Goal: Task Accomplishment & Management: Manage account settings

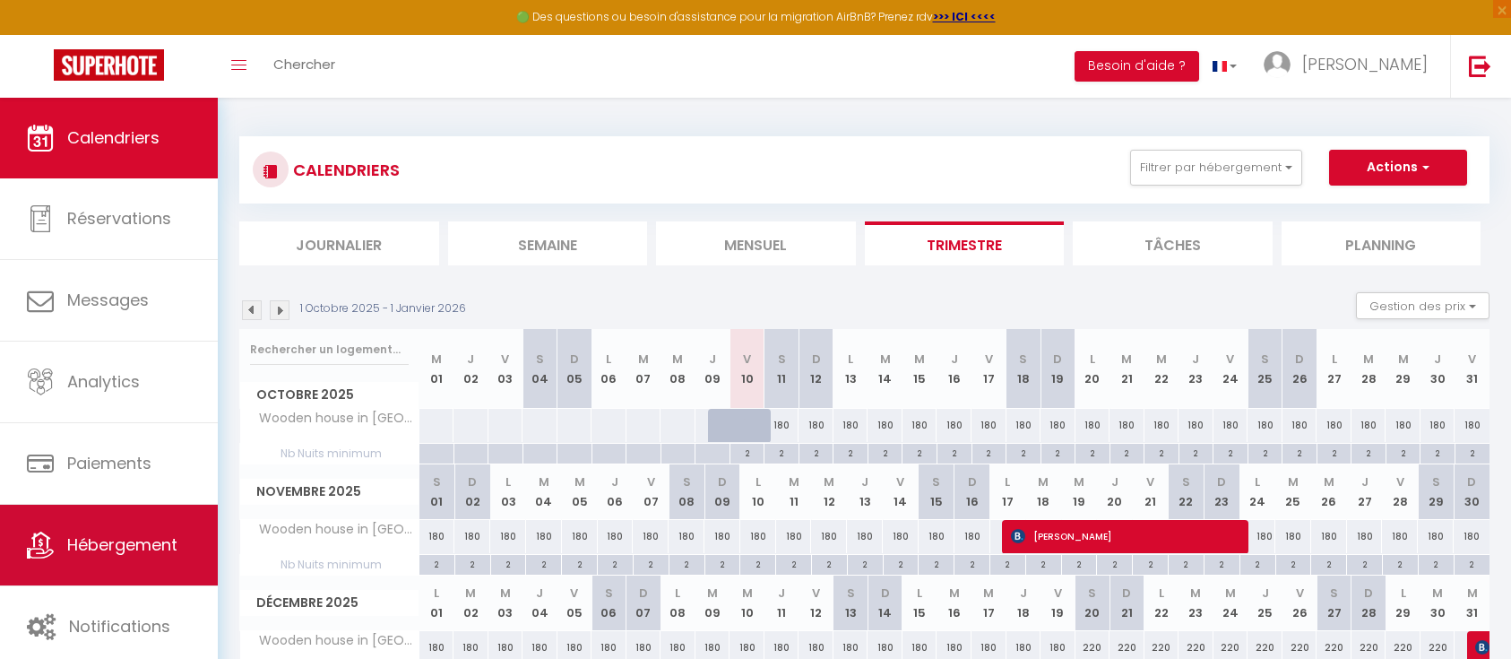
scroll to position [100, 0]
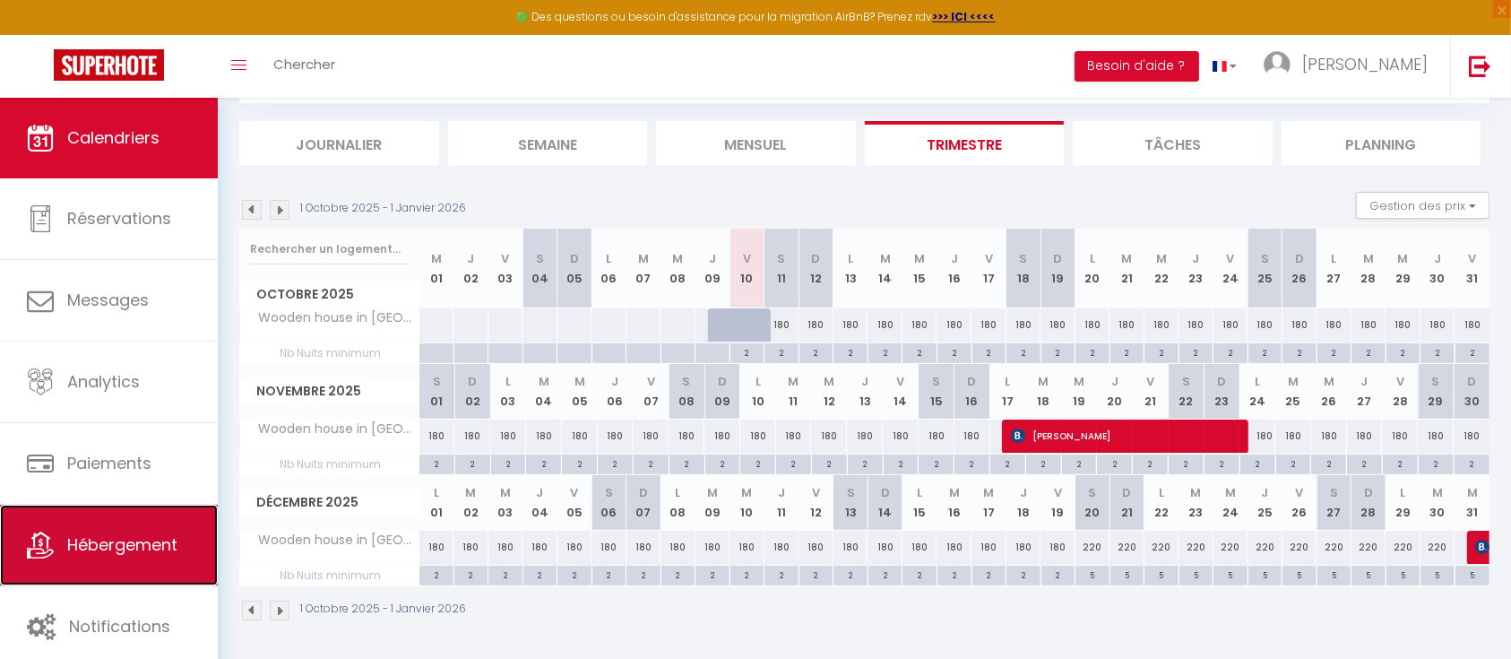
click at [65, 541] on link "Hébergement" at bounding box center [109, 544] width 218 height 81
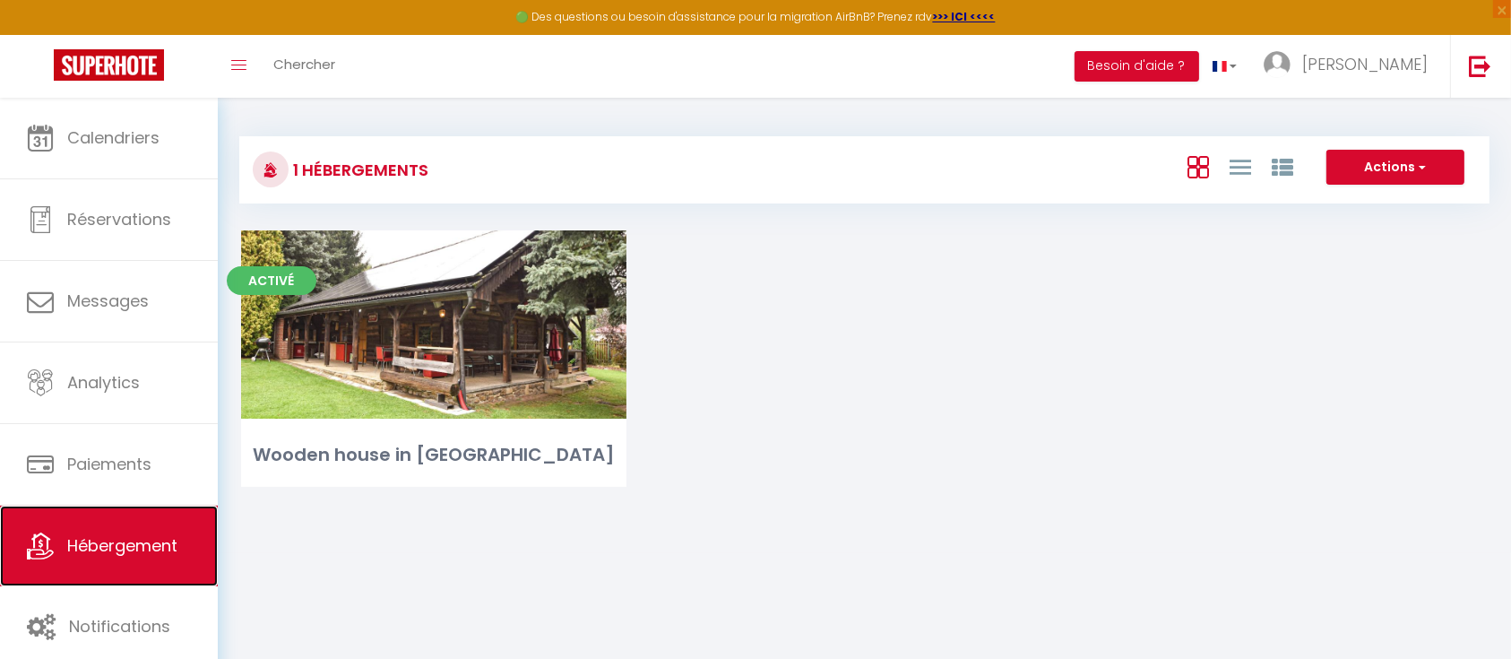
click at [125, 563] on link "Hébergement" at bounding box center [109, 545] width 218 height 81
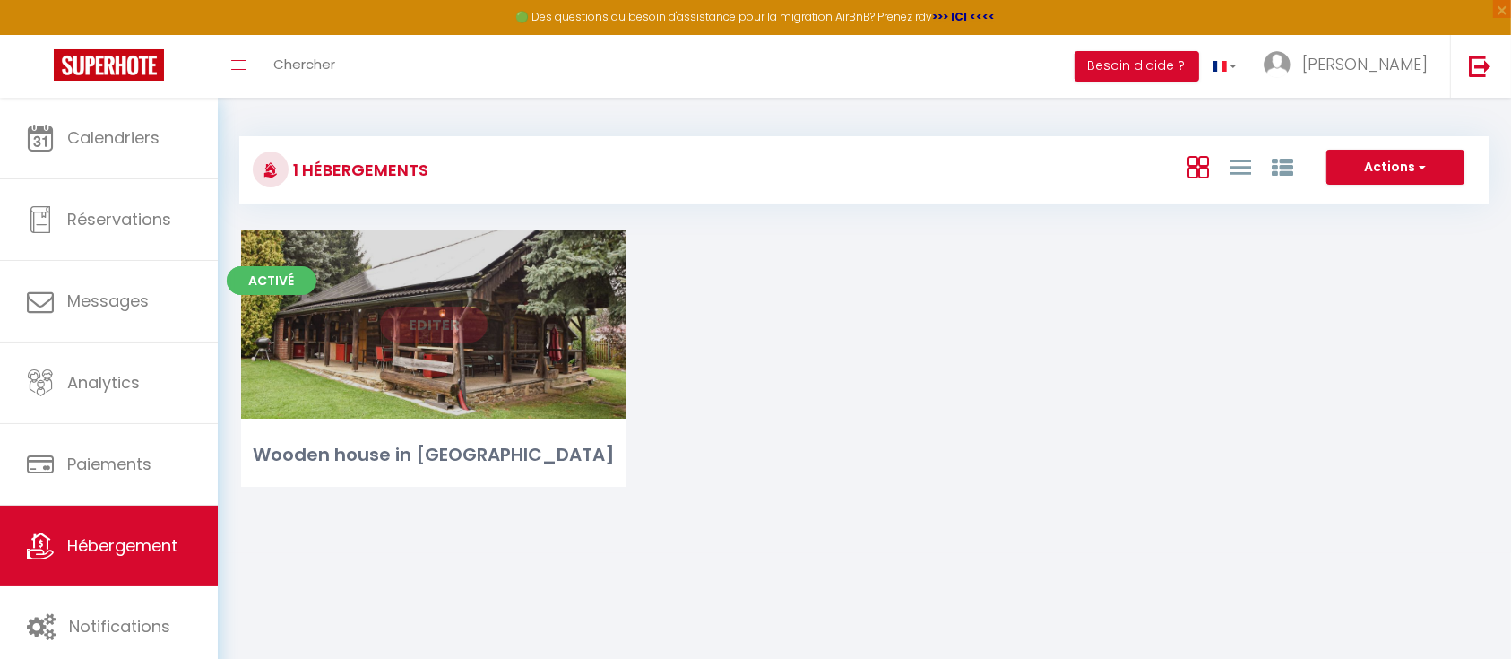
click at [377, 325] on div "Editer" at bounding box center [433, 324] width 385 height 188
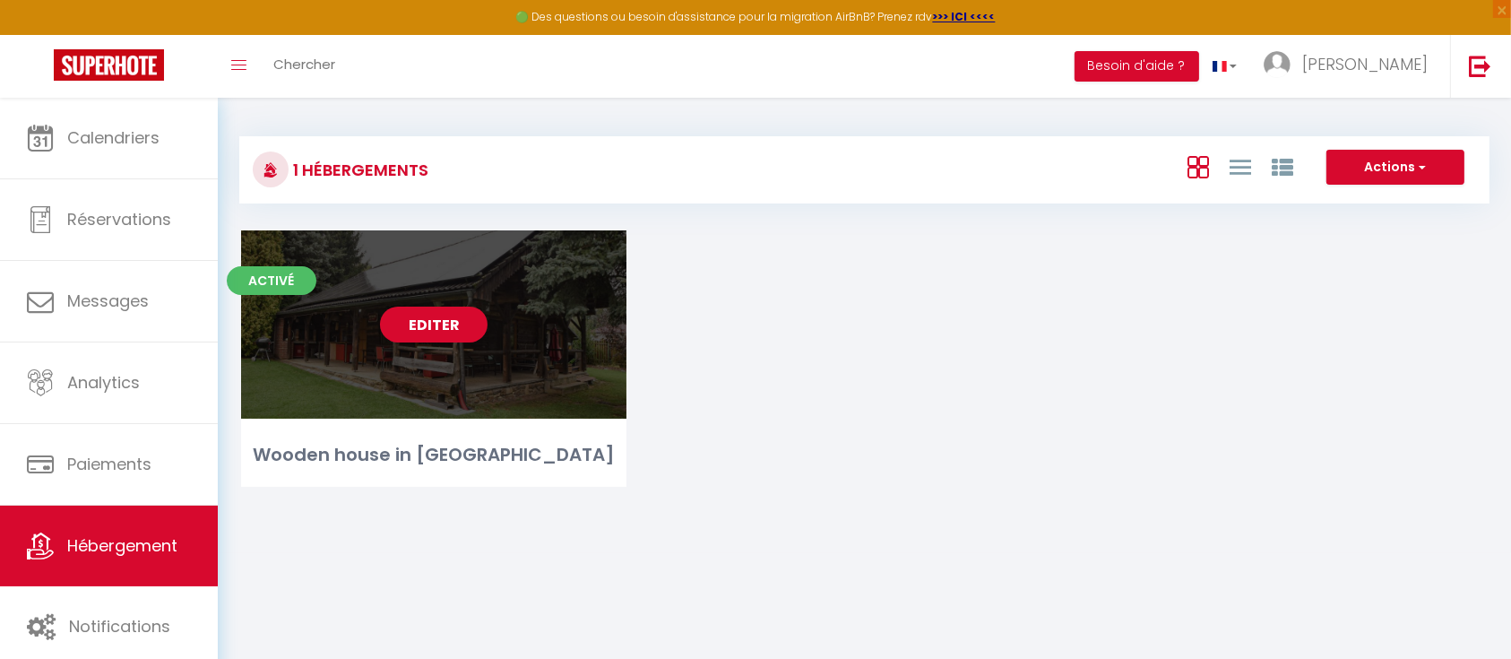
click at [437, 318] on link "Editer" at bounding box center [434, 324] width 108 height 36
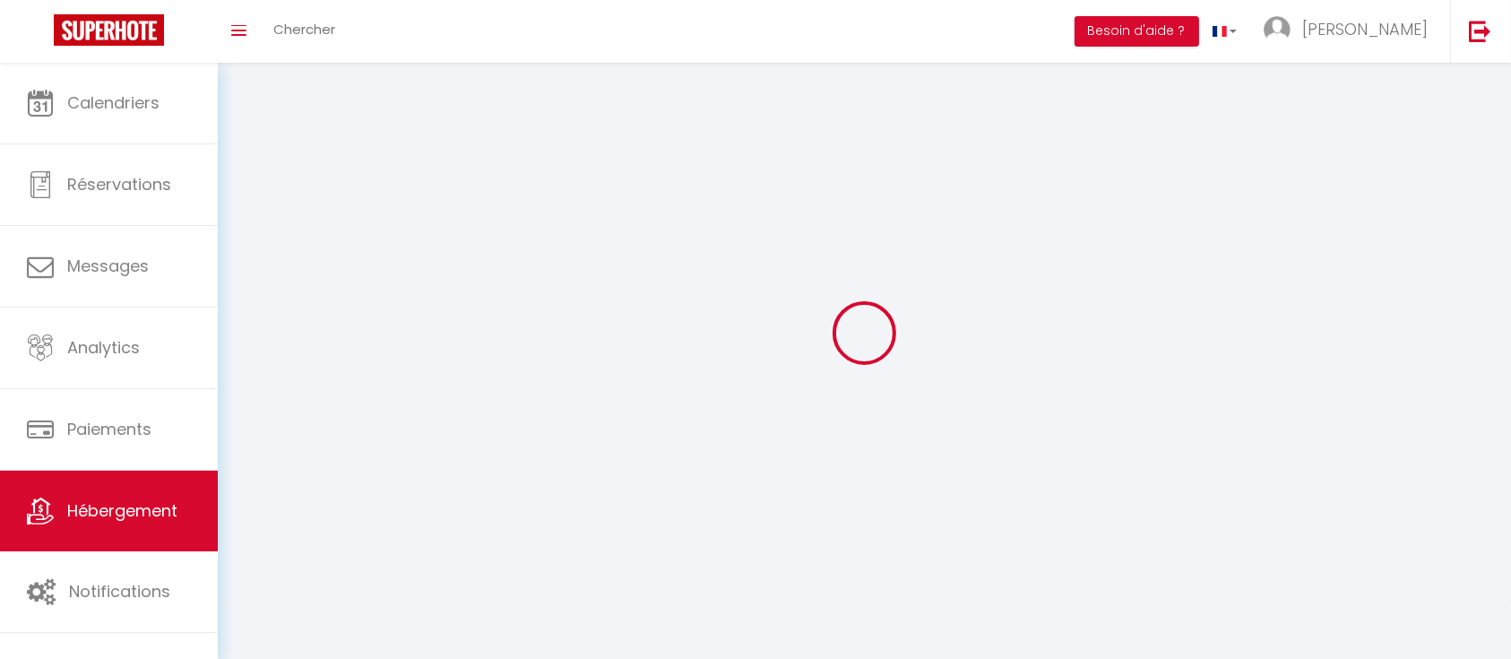
select select
select select "28"
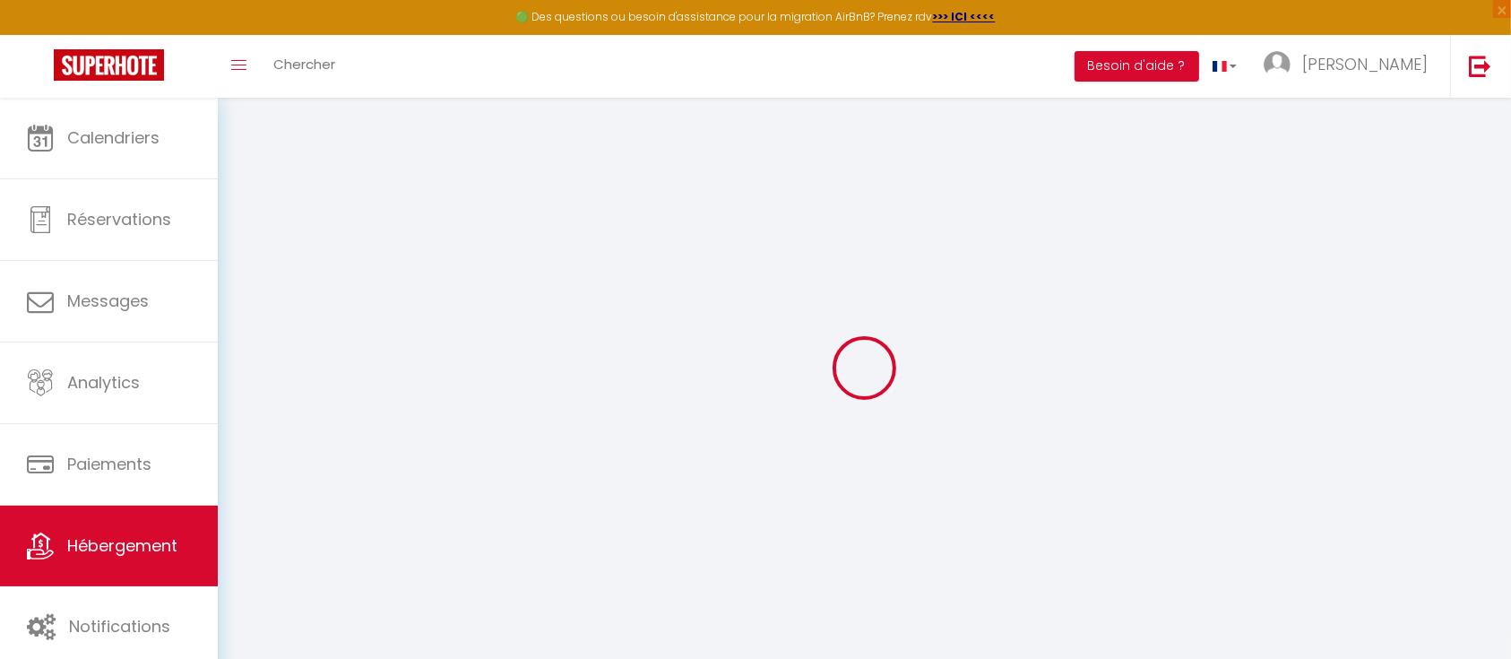
select select
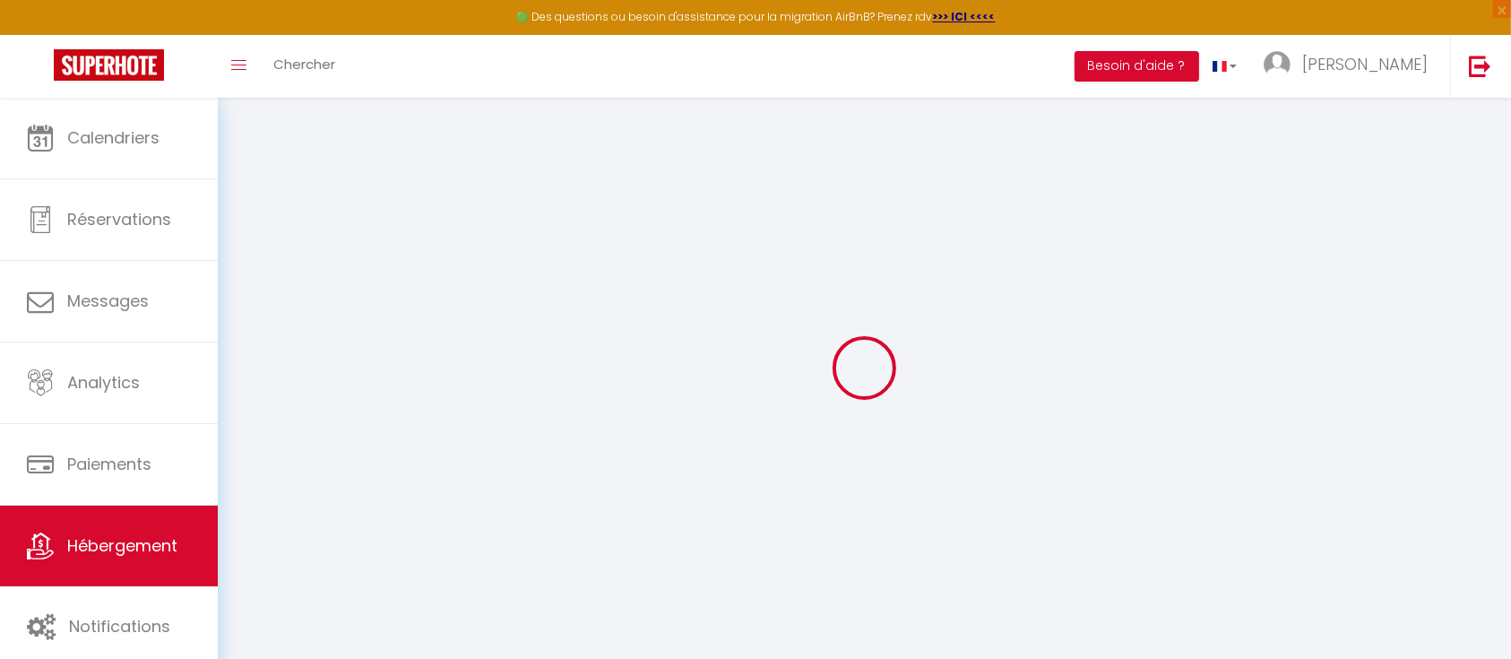
select select
checkbox input "false"
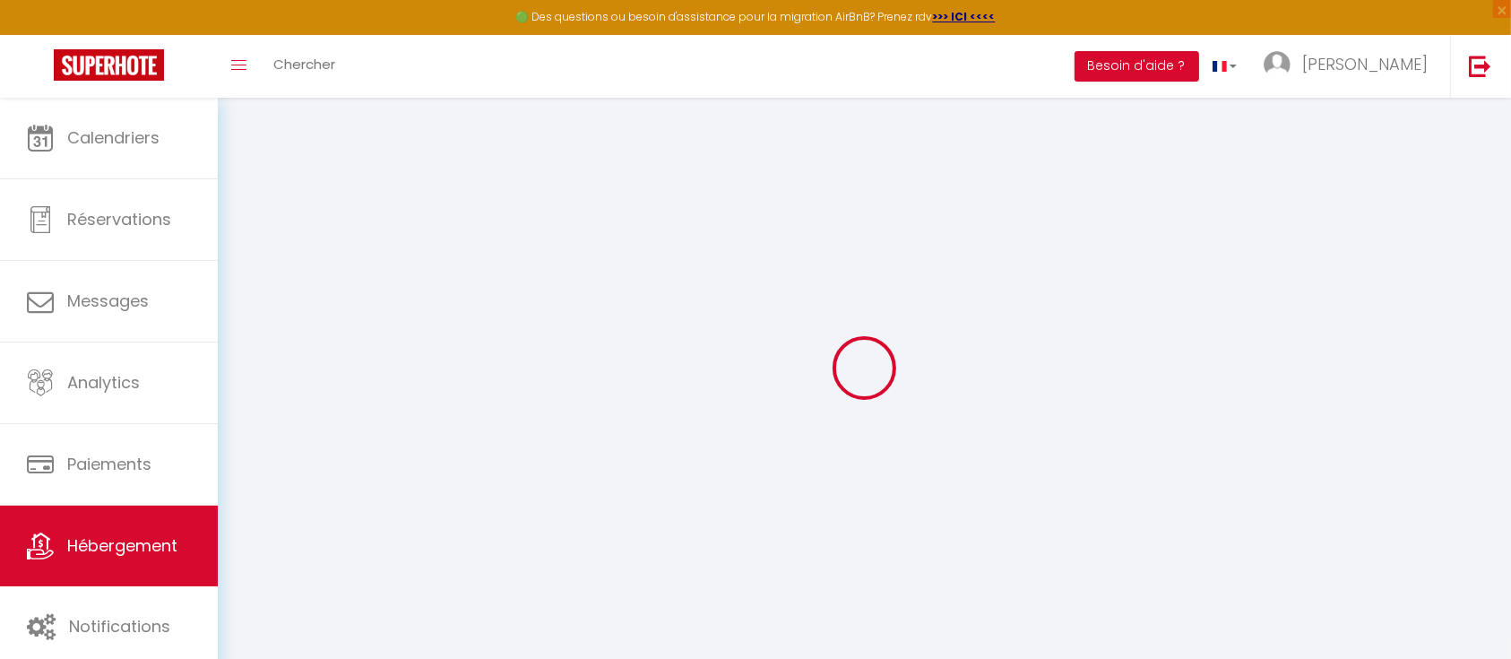
select select
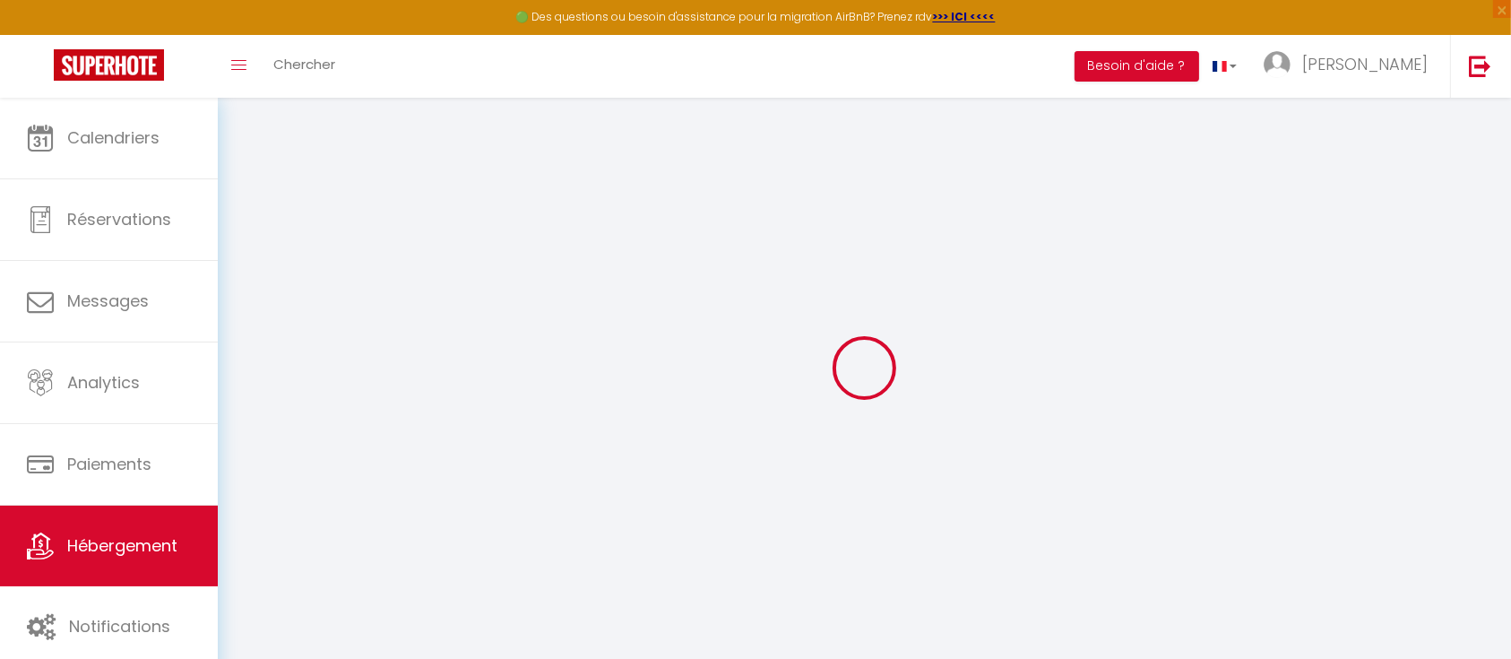
select select
checkbox input "false"
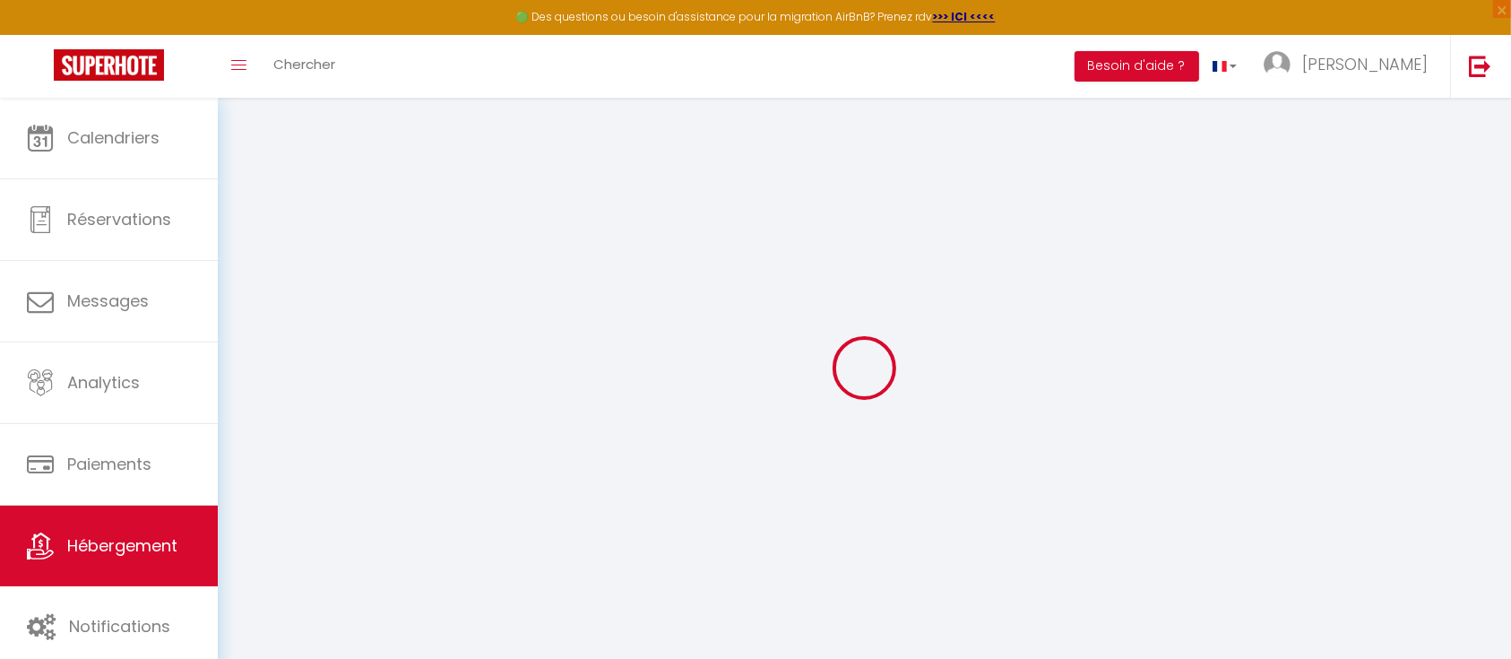
checkbox input "false"
select select
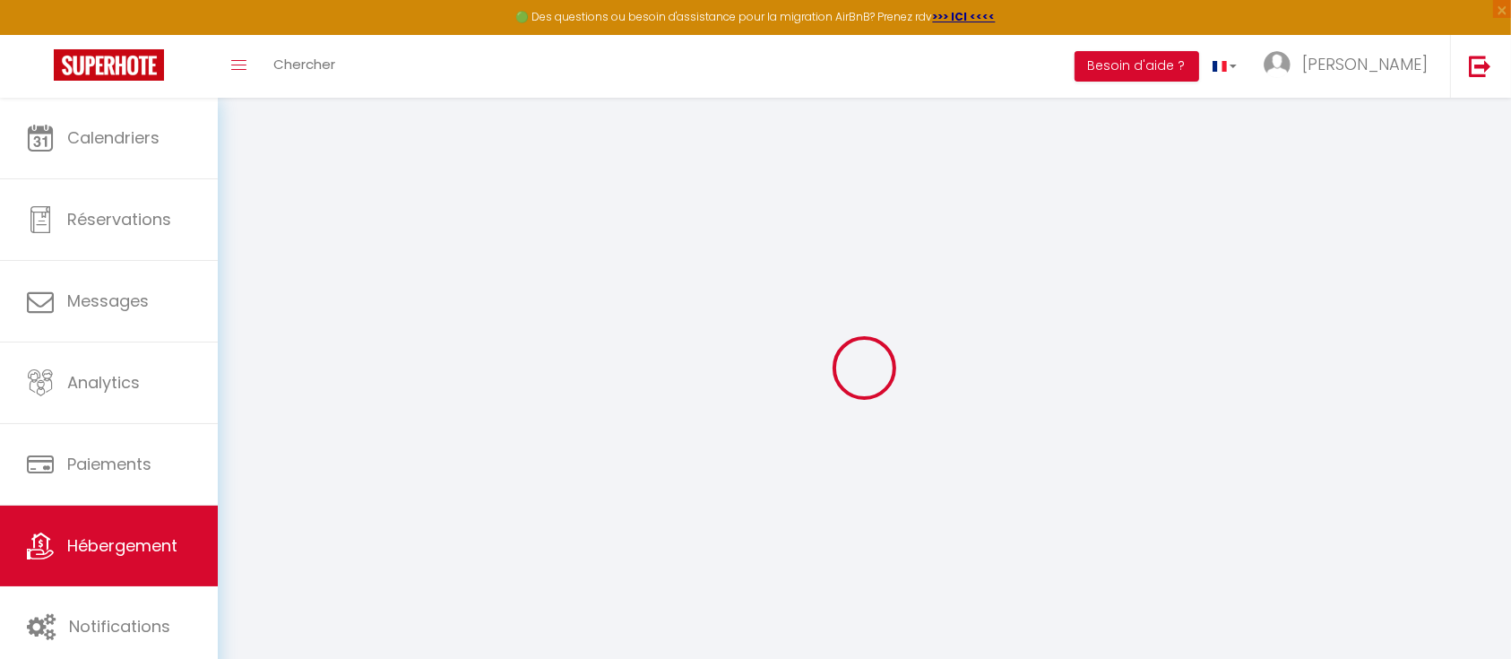
select select
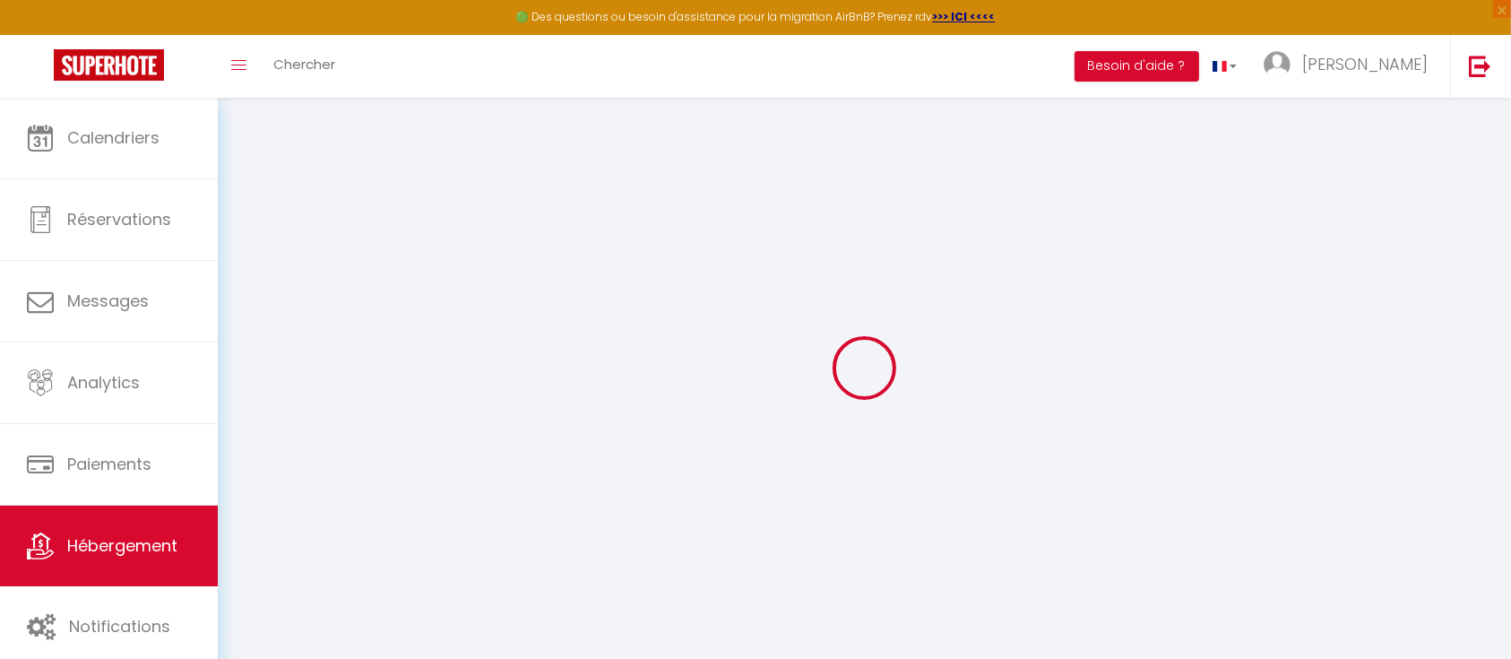
checkbox input "false"
select select
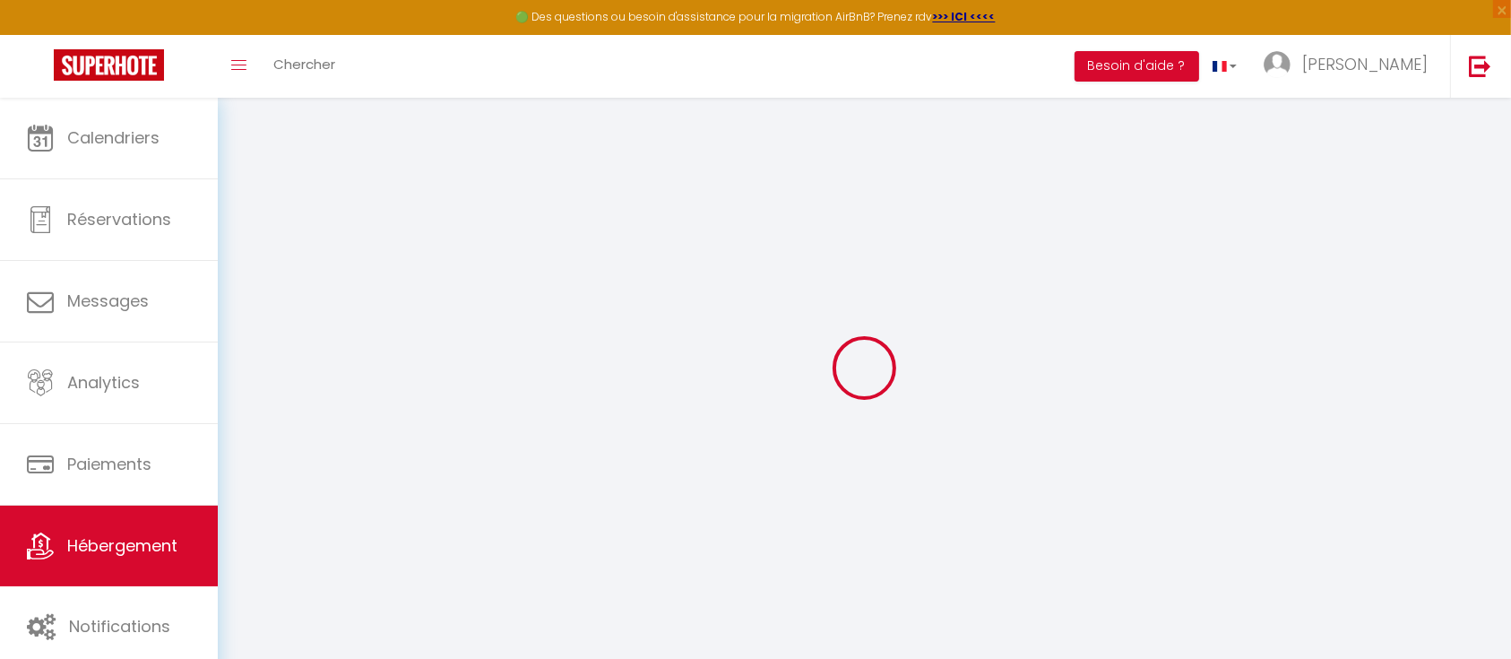
select select
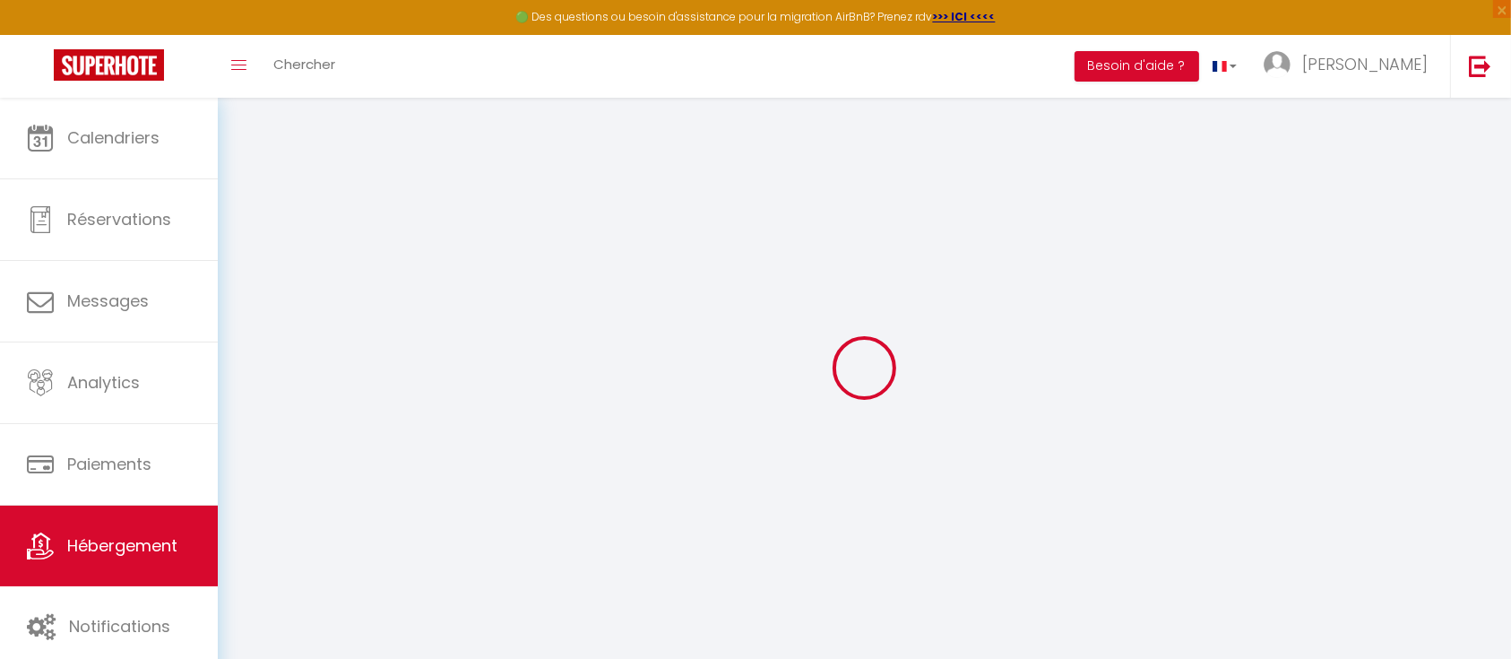
select select
checkbox input "false"
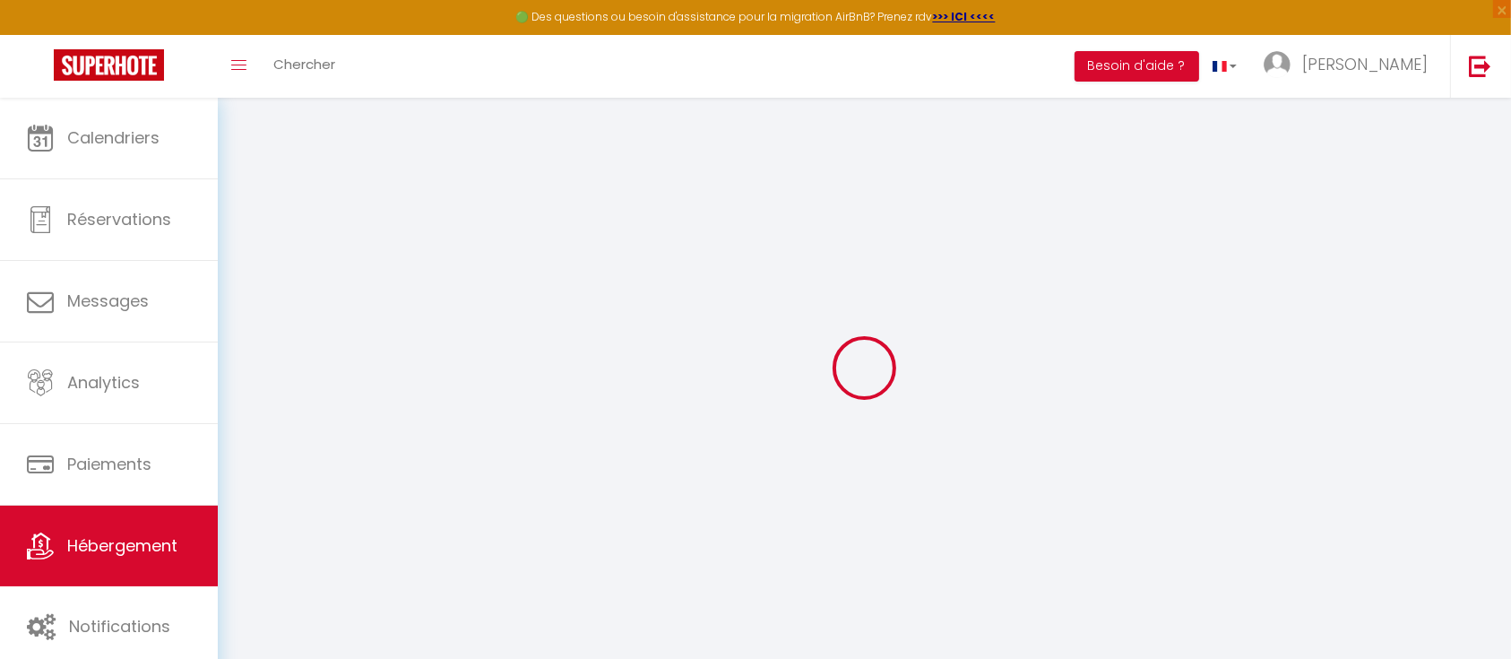
checkbox input "false"
select select
type input "Wooden house in [GEOGRAPHIC_DATA]"
type input "[PERSON_NAME]"
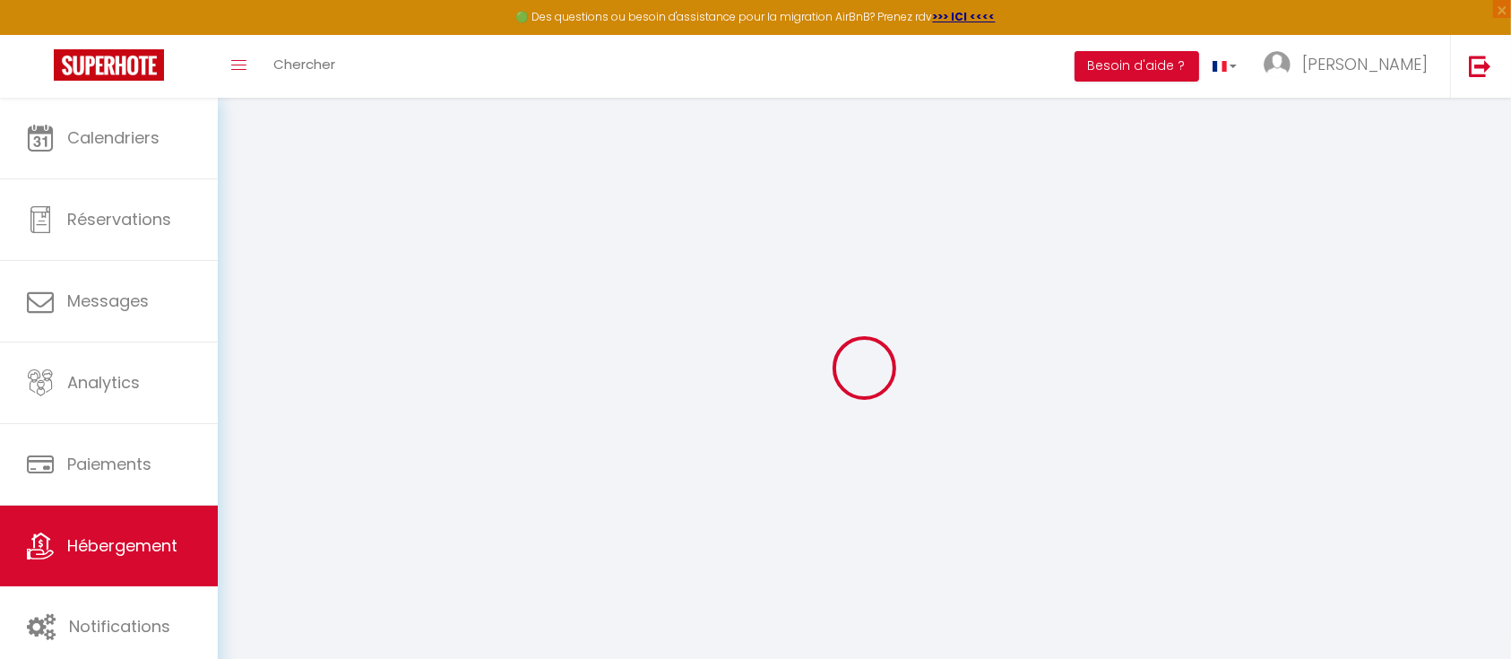
type input "[PERSON_NAME]"
type input "Popice 27"
type input "586 01"
type input "Jihlava"
select select "houses"
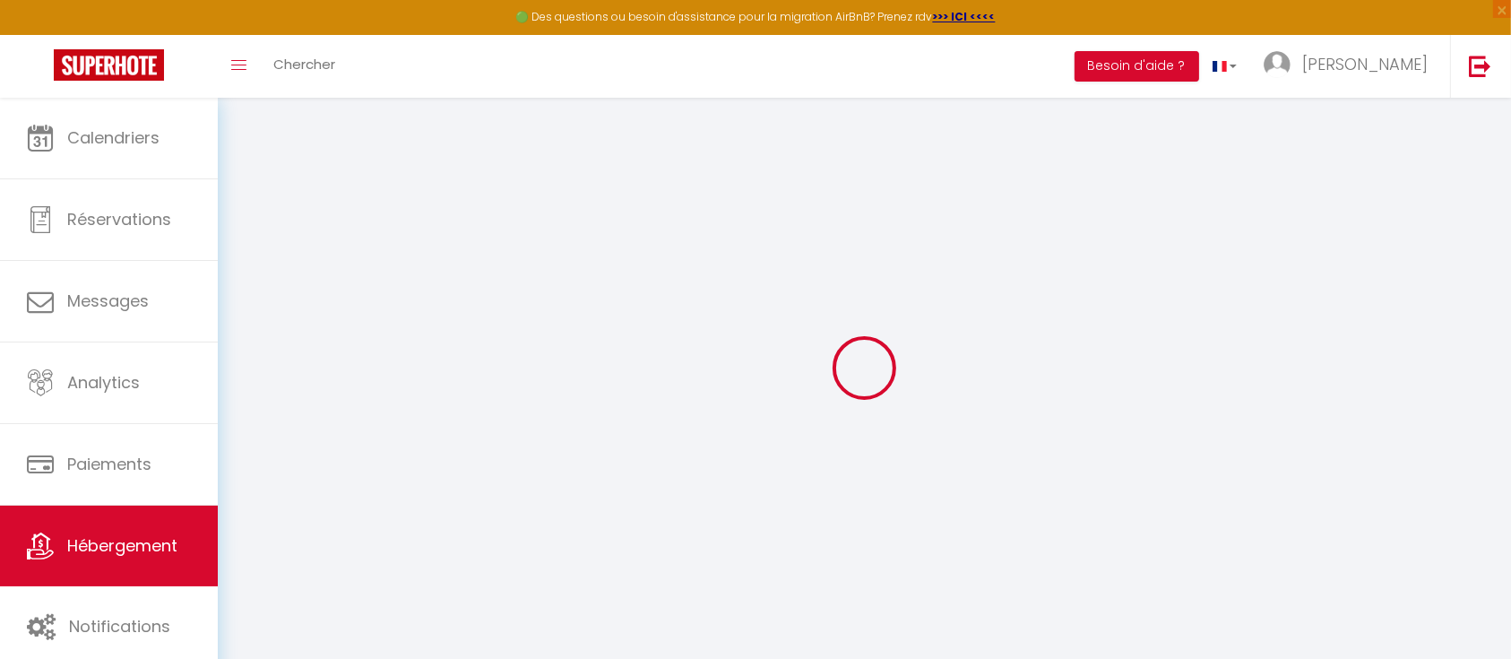
select select "8"
select select "2"
type input "200"
type input "40"
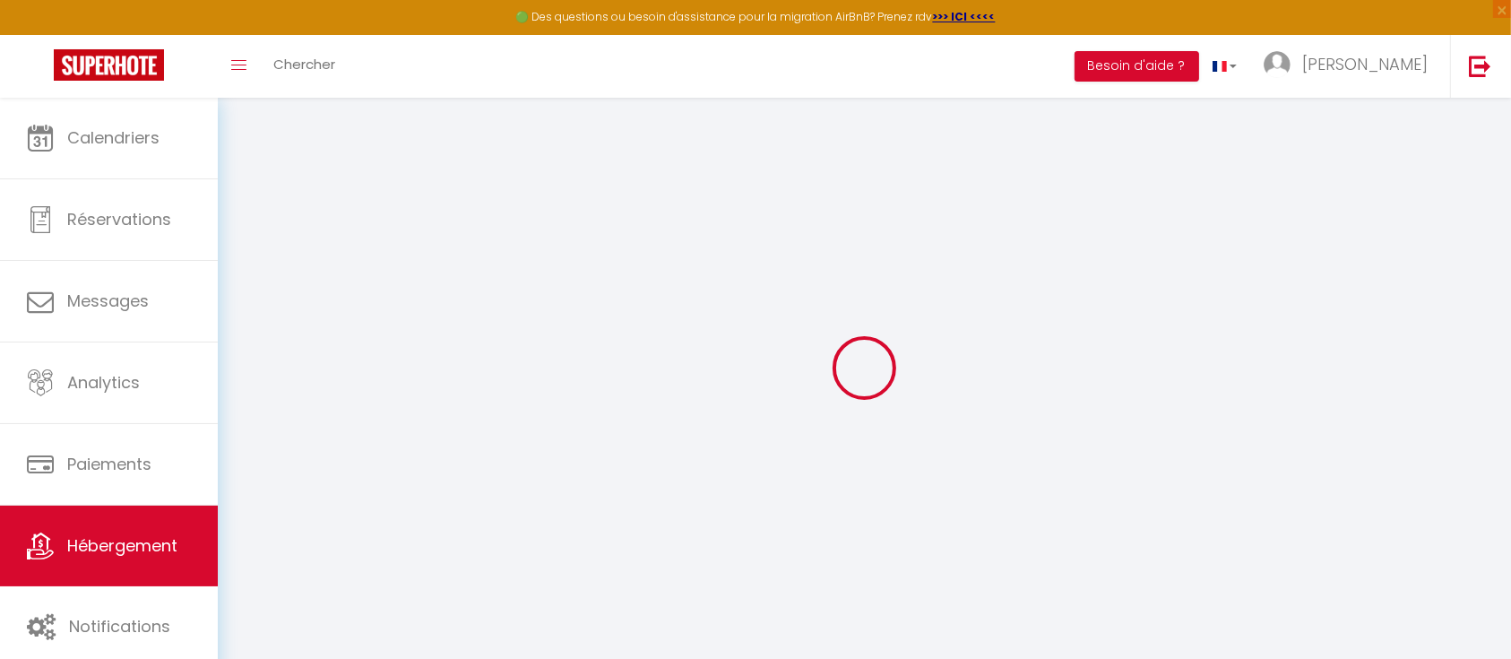
type input "1.00"
select select
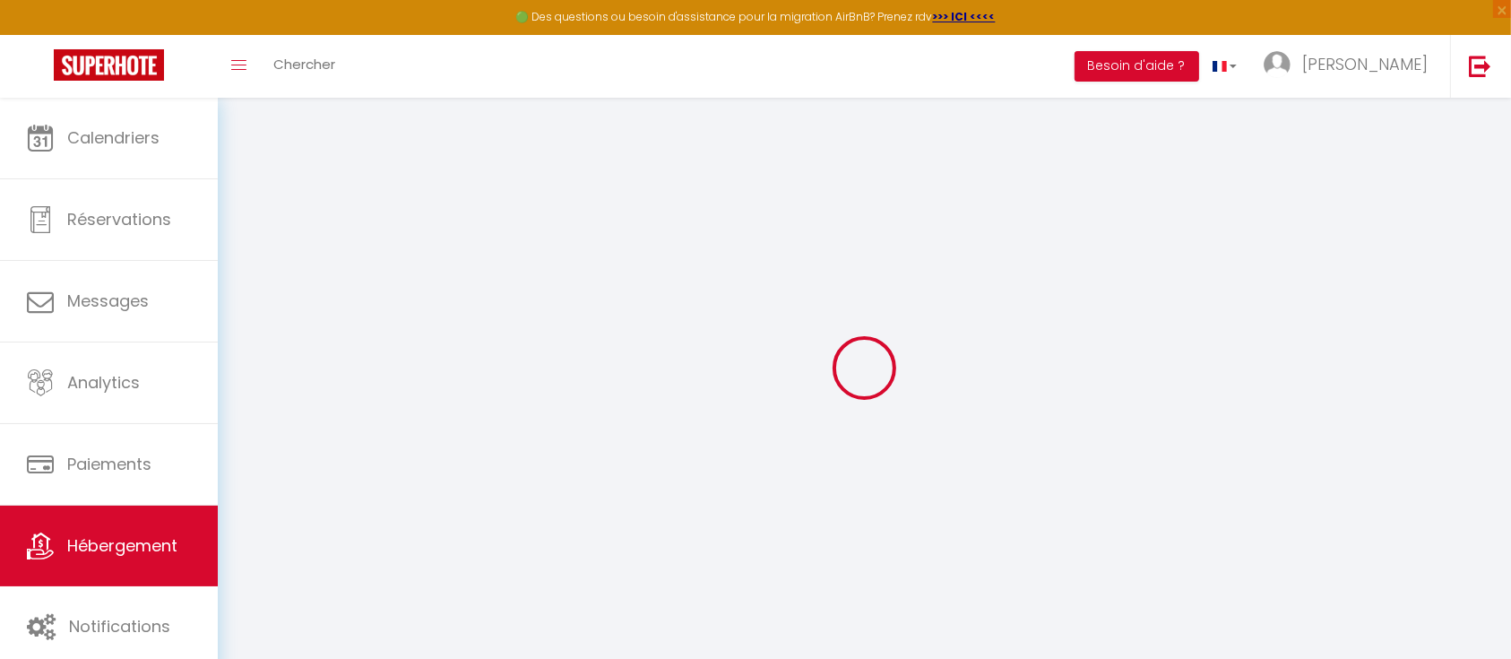
select select
type input "Popice 11"
type input "586 01"
type input "Jihlava"
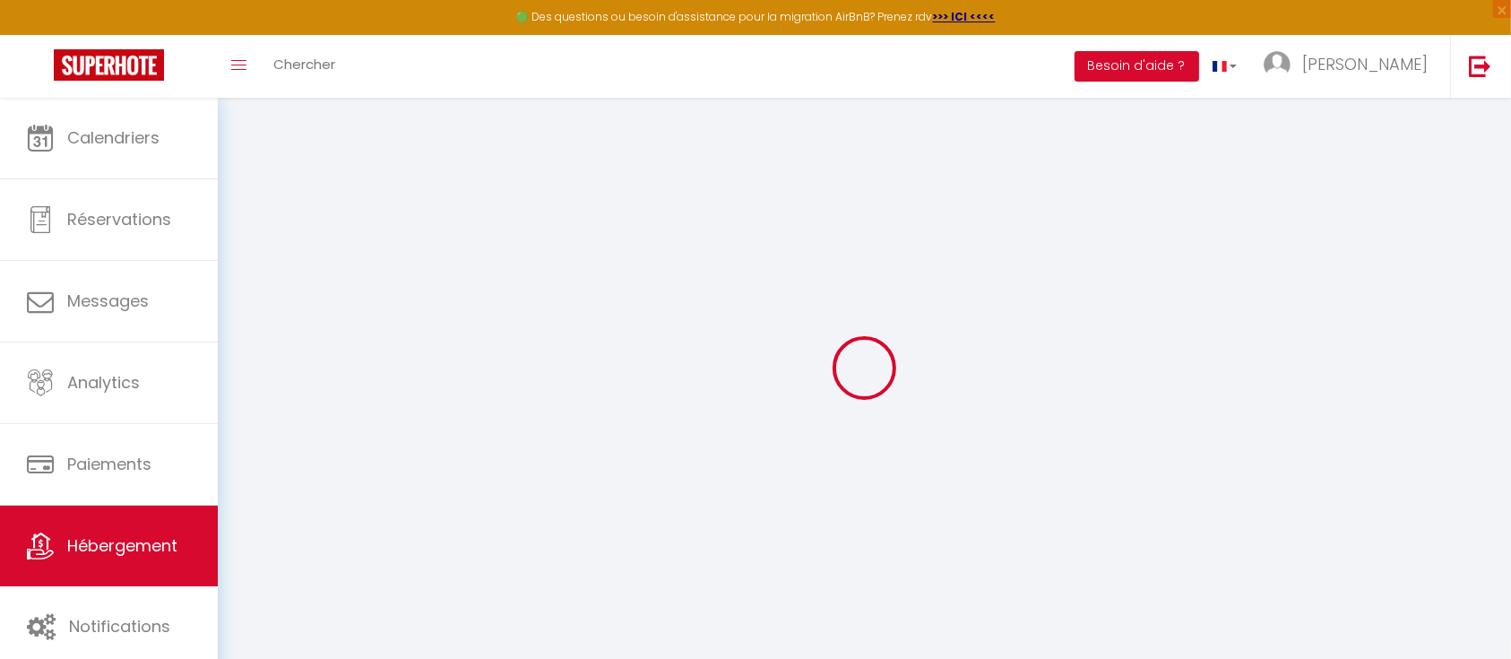
select select "59"
type input "[EMAIL_ADDRESS][DOMAIN_NAME]"
select select "16263"
checkbox input "false"
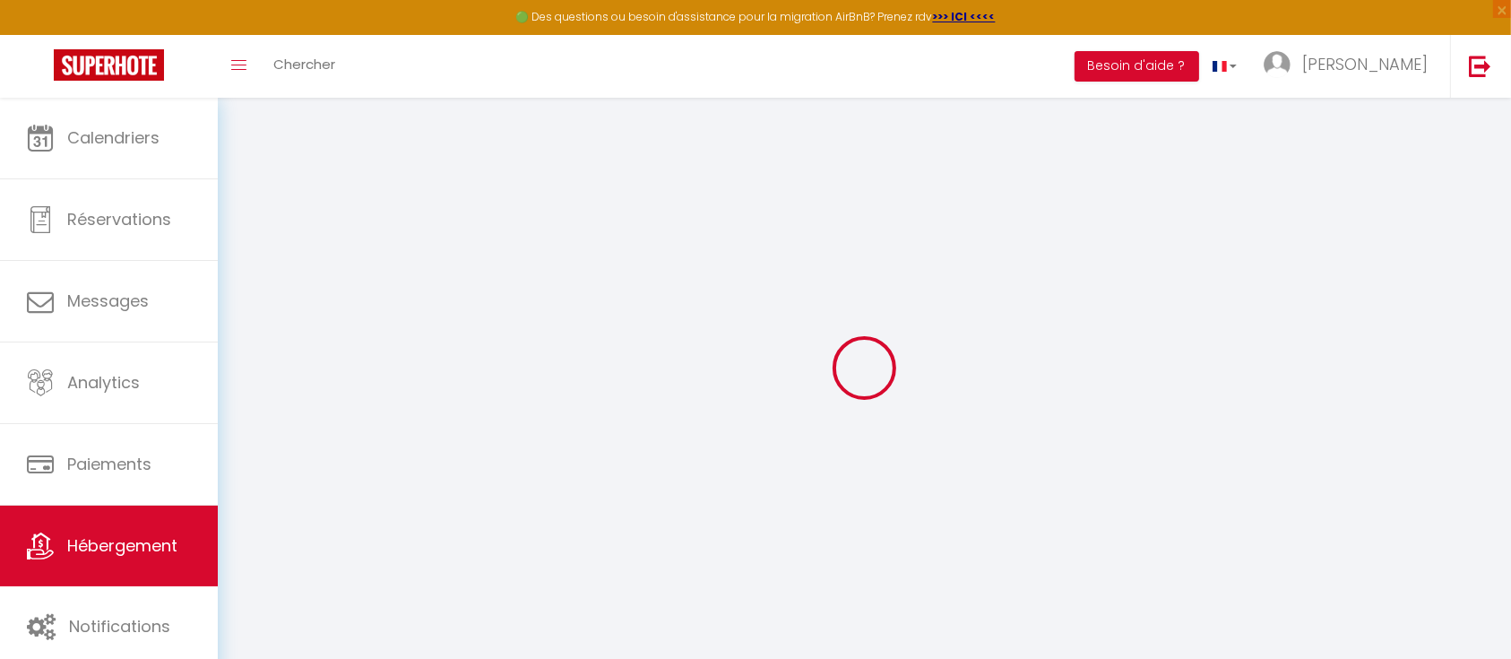
checkbox input "false"
type input "0"
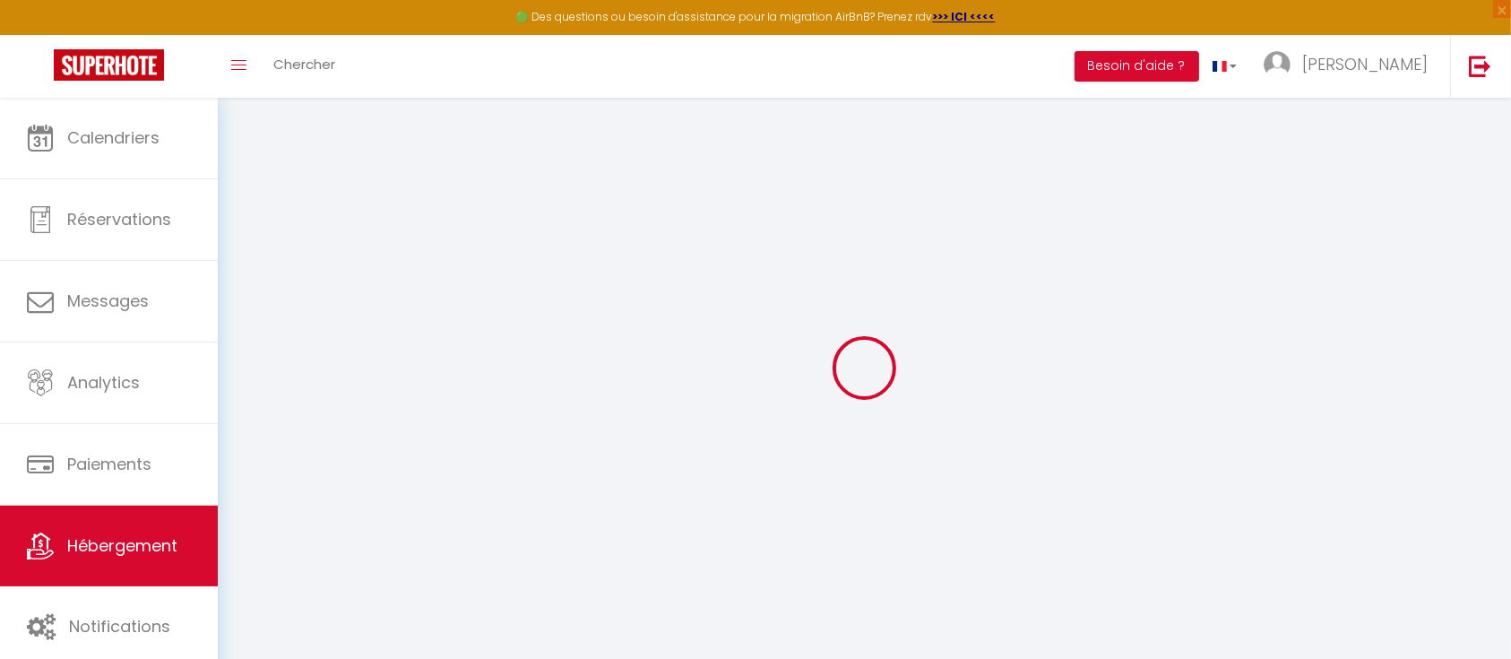
type input "0"
select select "chalet"
select select
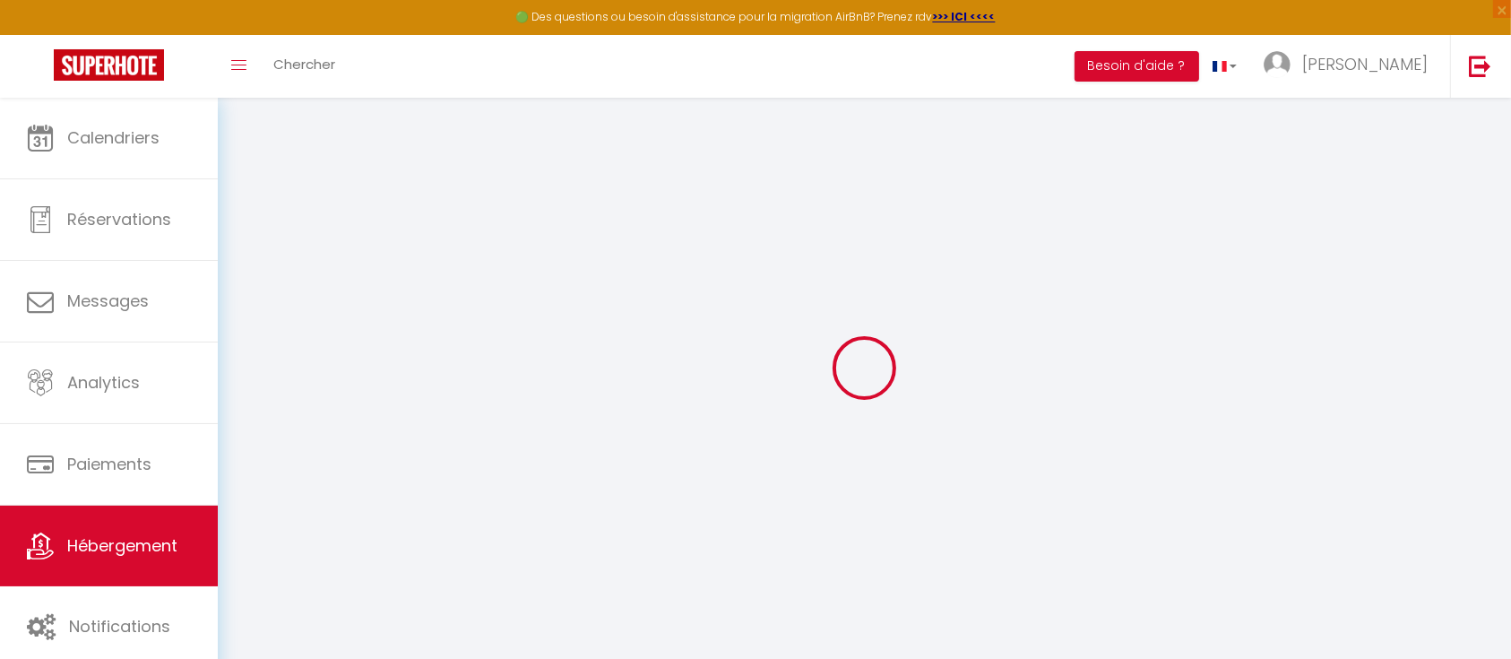
select select
checkbox input "false"
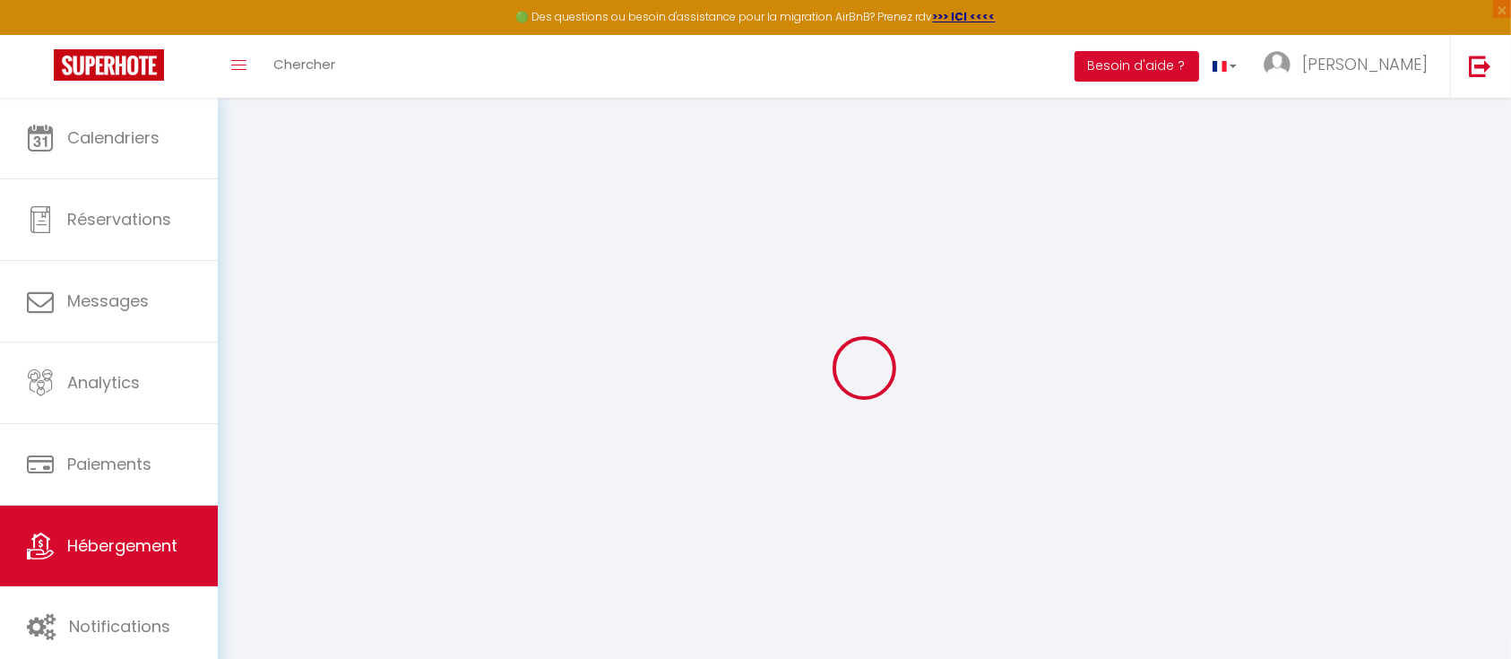
checkbox input "false"
select select
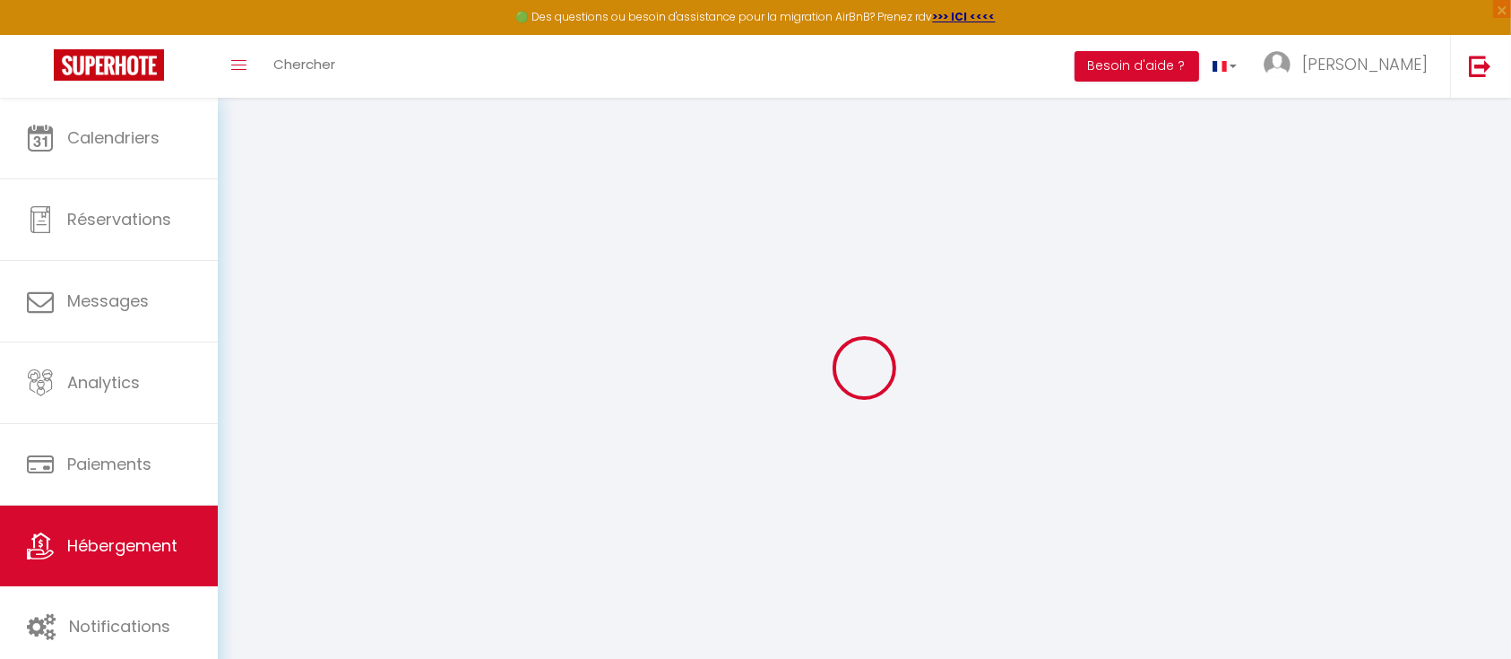
select select
checkbox input "false"
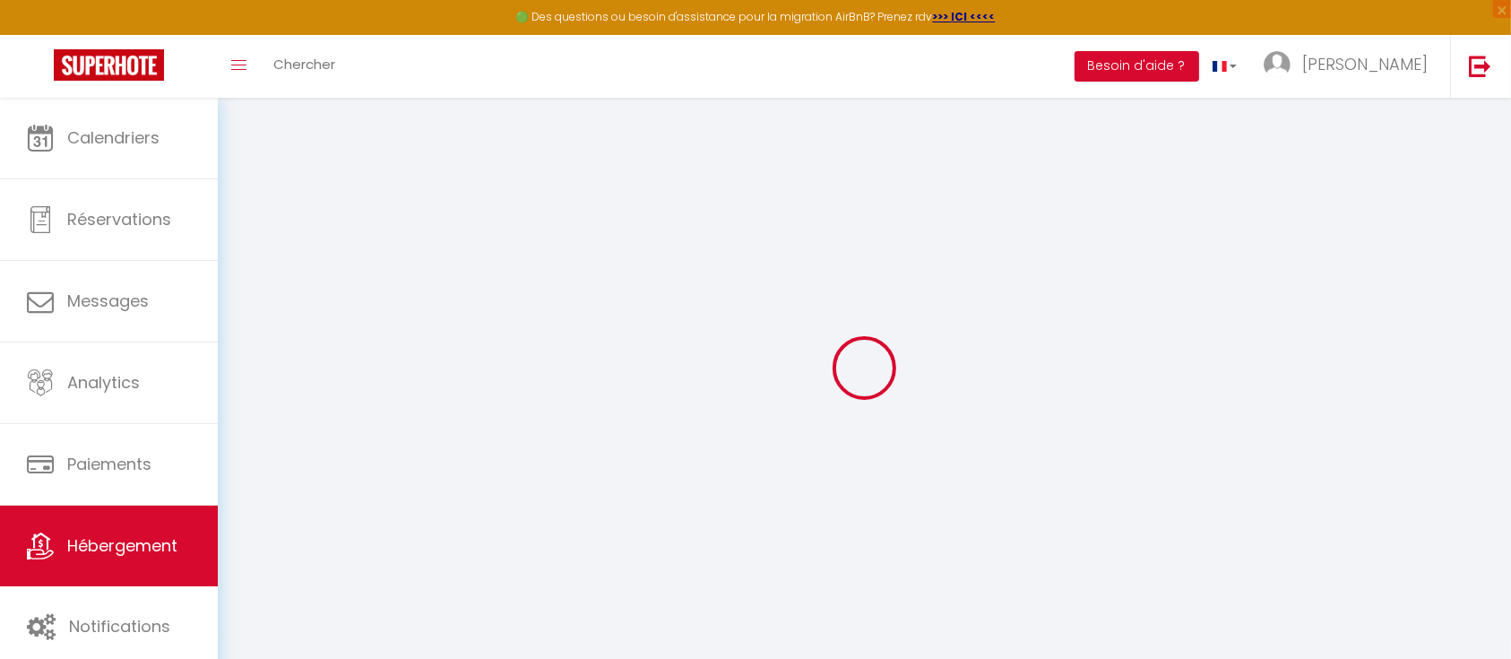
checkbox input "false"
select select
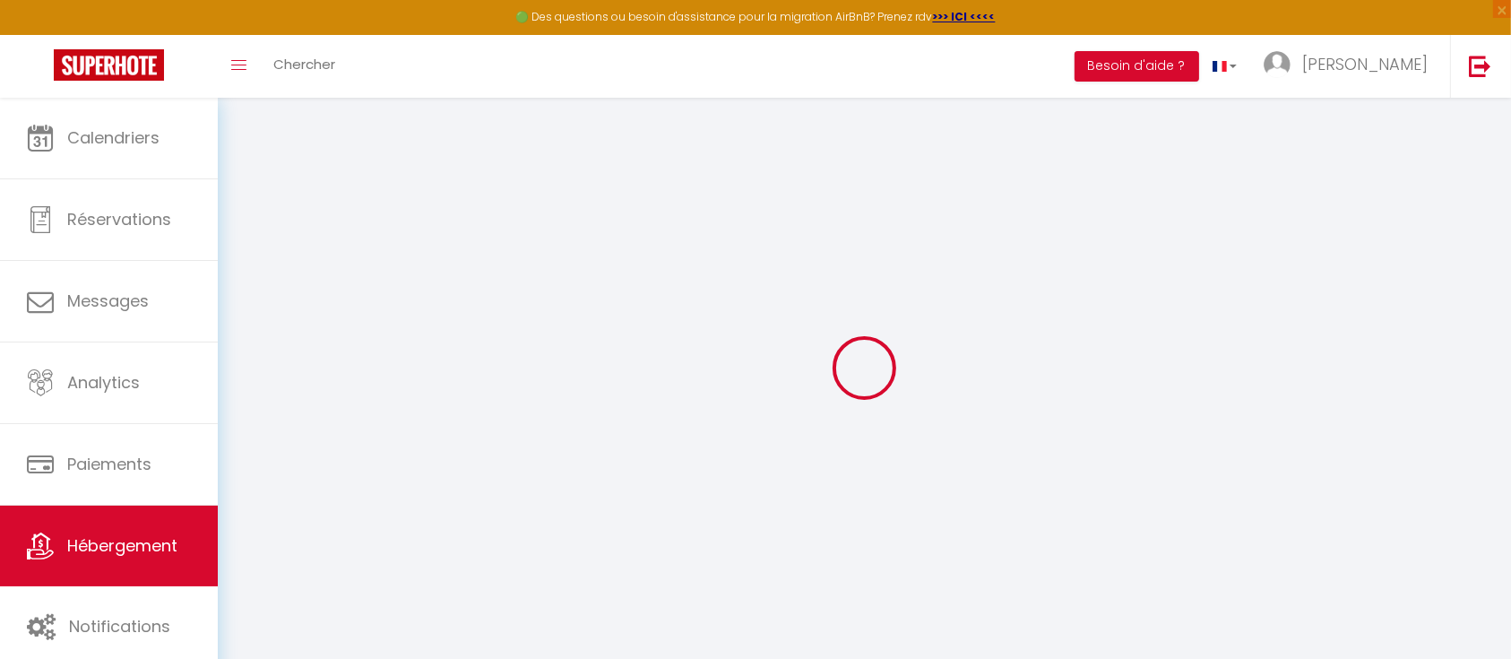
select select
checkbox input "false"
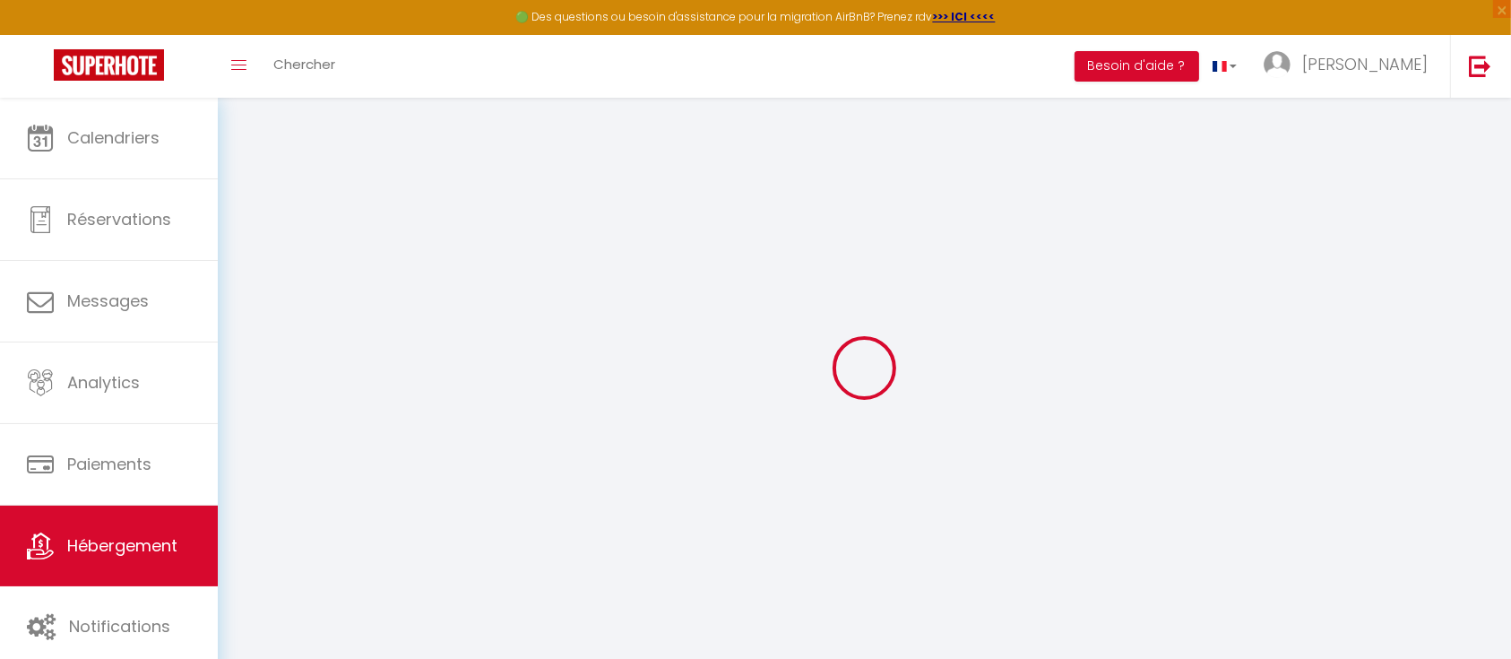
checkbox input "false"
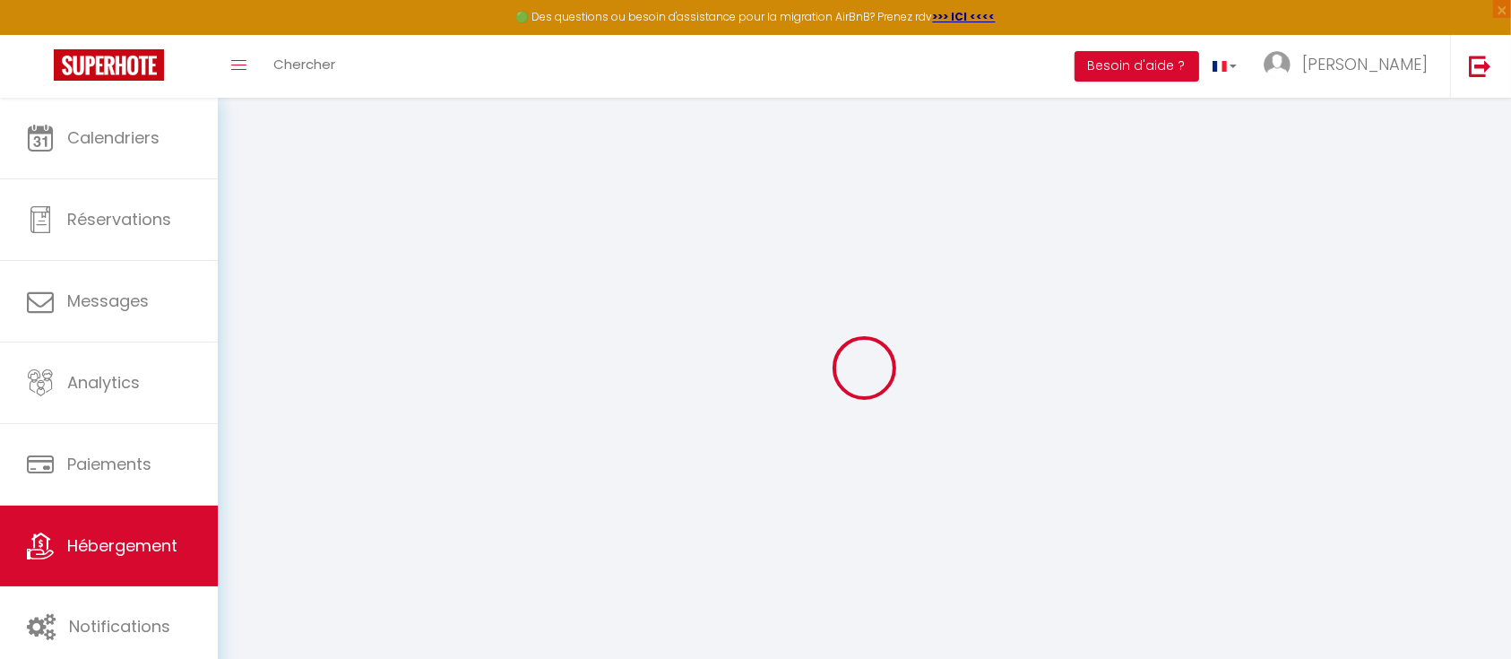
checkbox input "false"
select select "16:00"
select select "22:00"
select select "11:00"
select select "30"
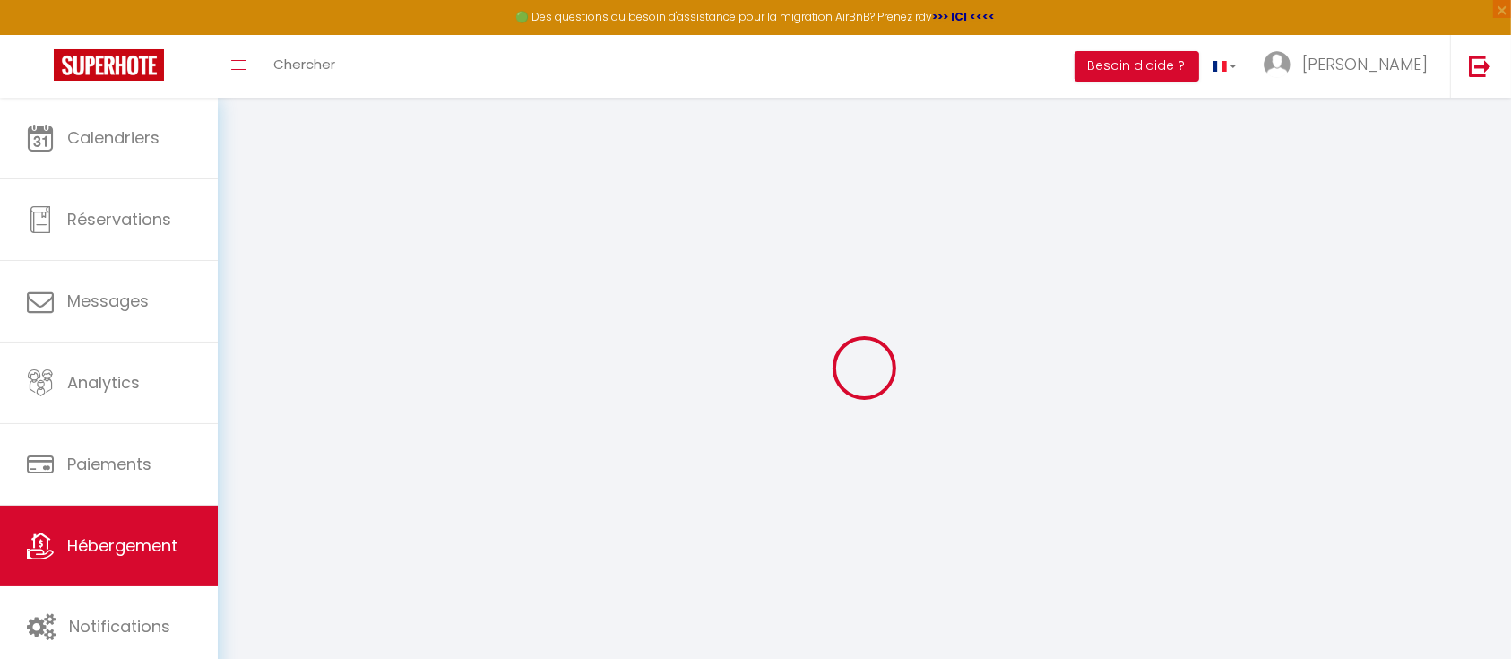
select select "15"
select select "23:00"
checkbox input "false"
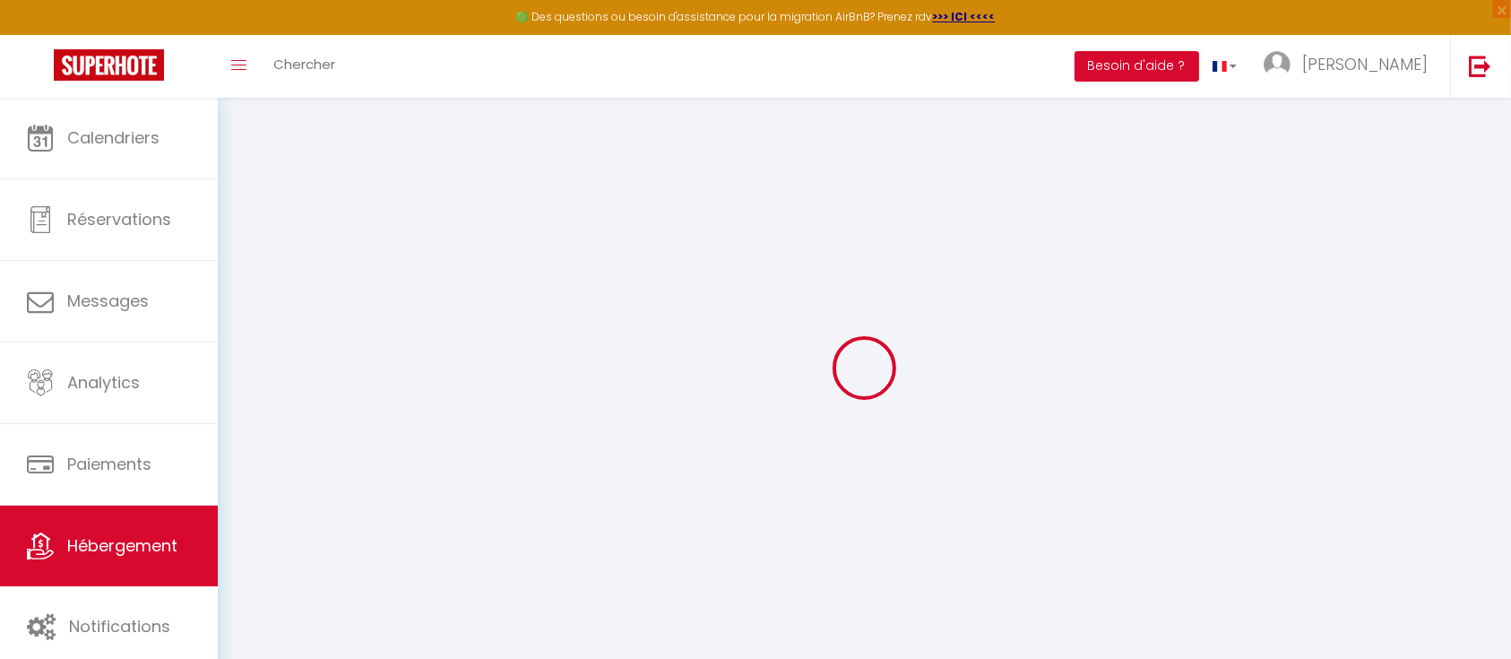
checkbox input "false"
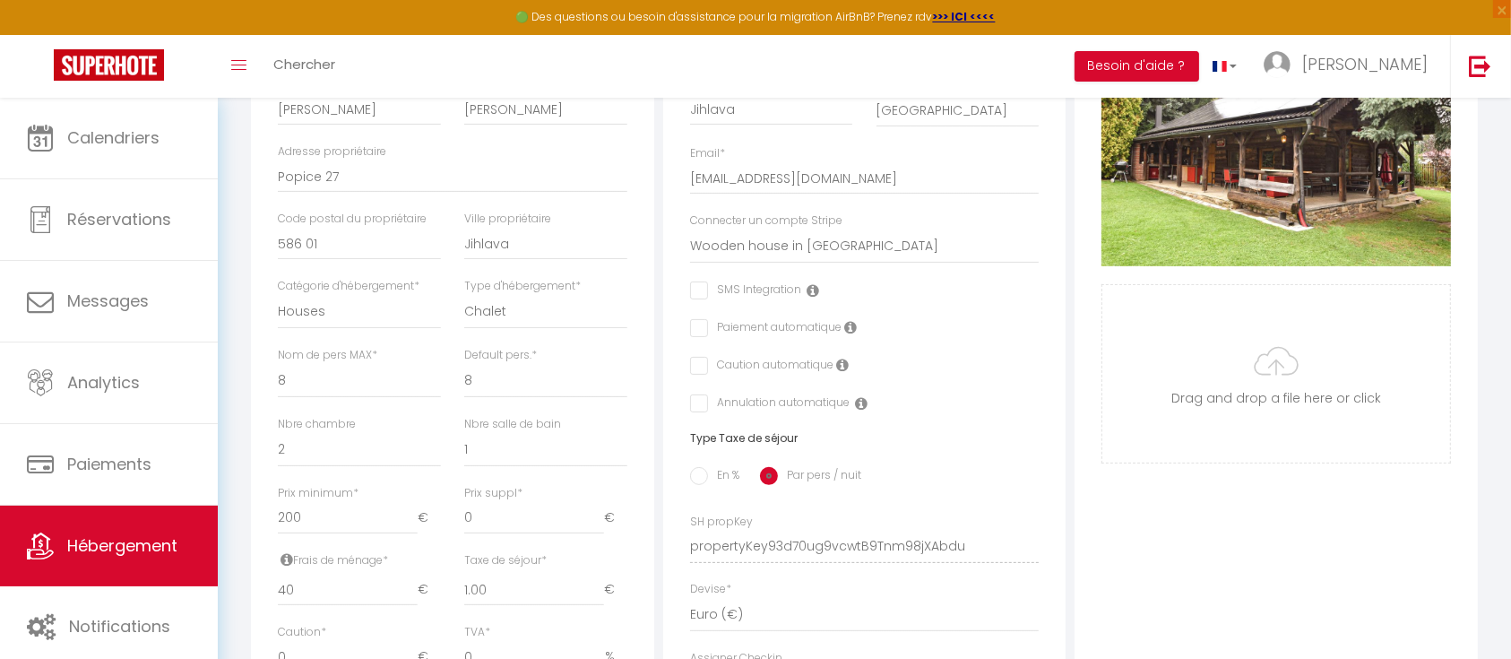
scroll to position [238, 0]
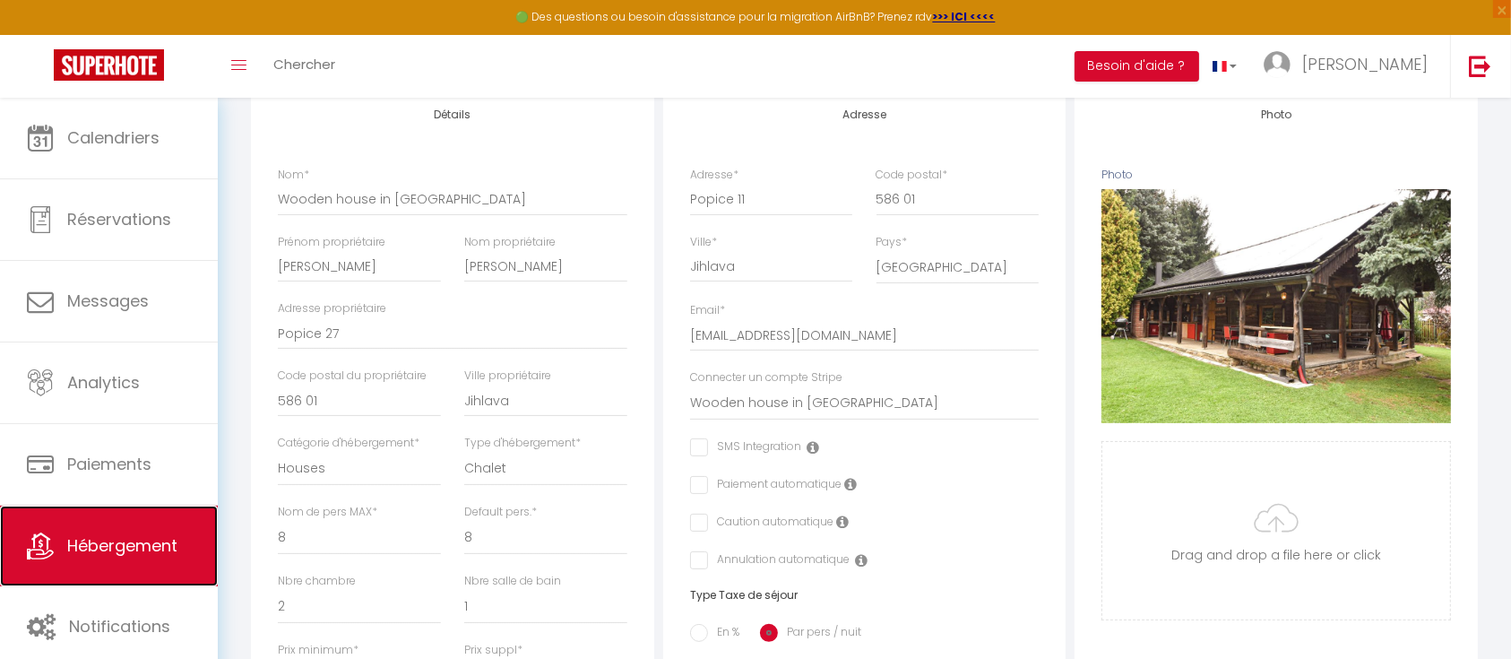
click at [91, 518] on link "Hébergement" at bounding box center [109, 545] width 218 height 81
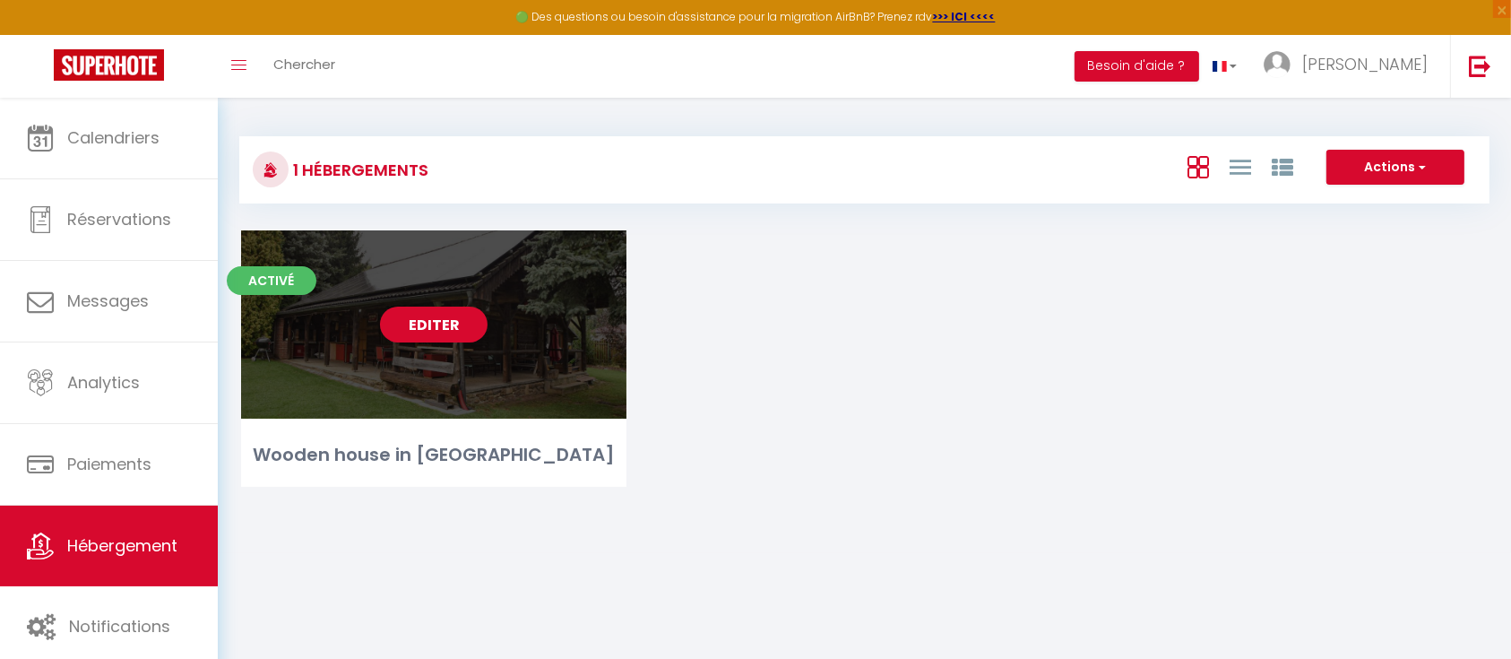
click at [410, 311] on link "Editer" at bounding box center [434, 324] width 108 height 36
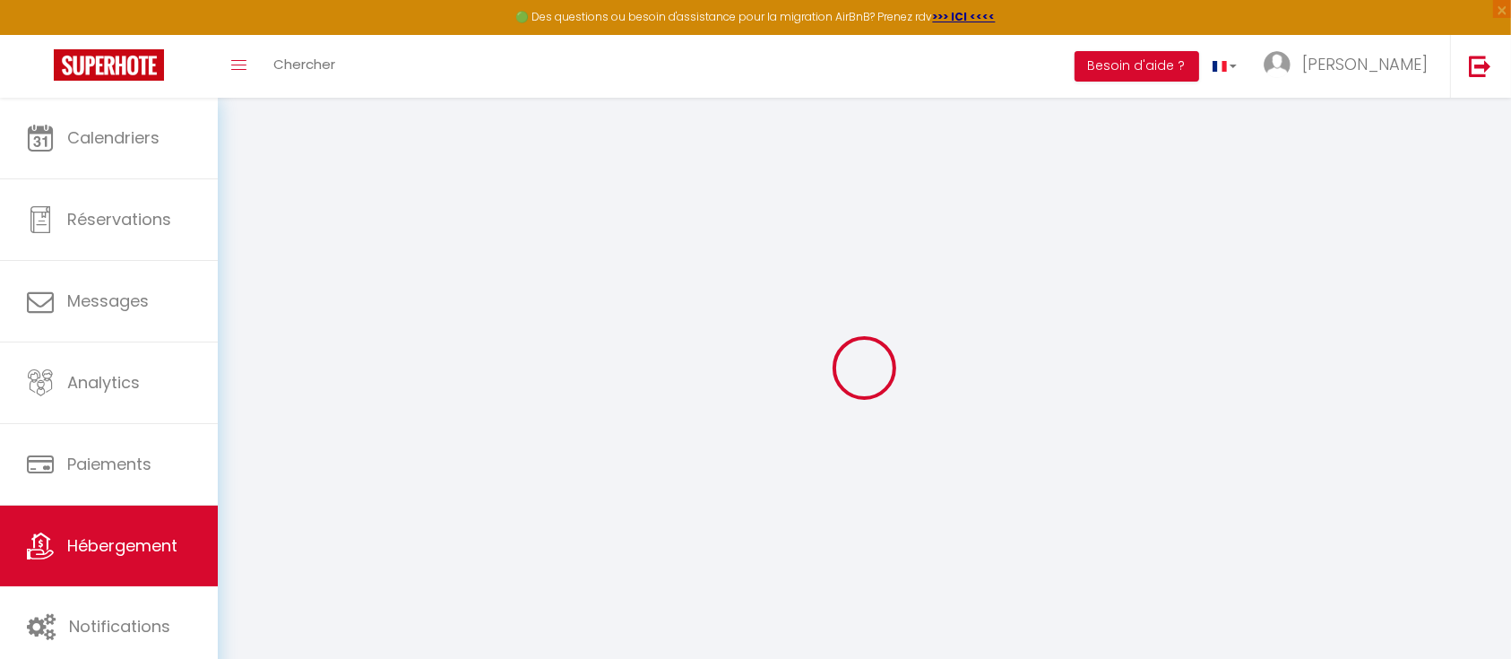
checkbox input "true"
select select "1"
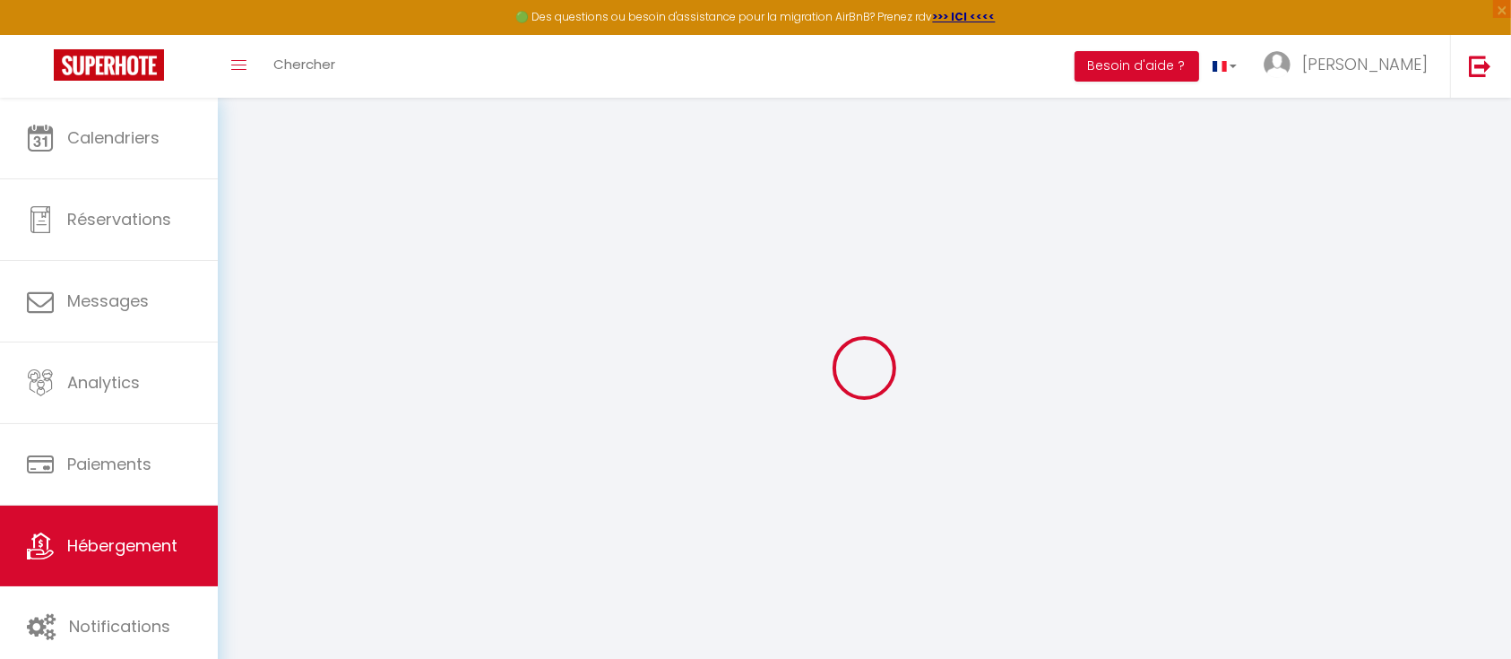
checkbox input "false"
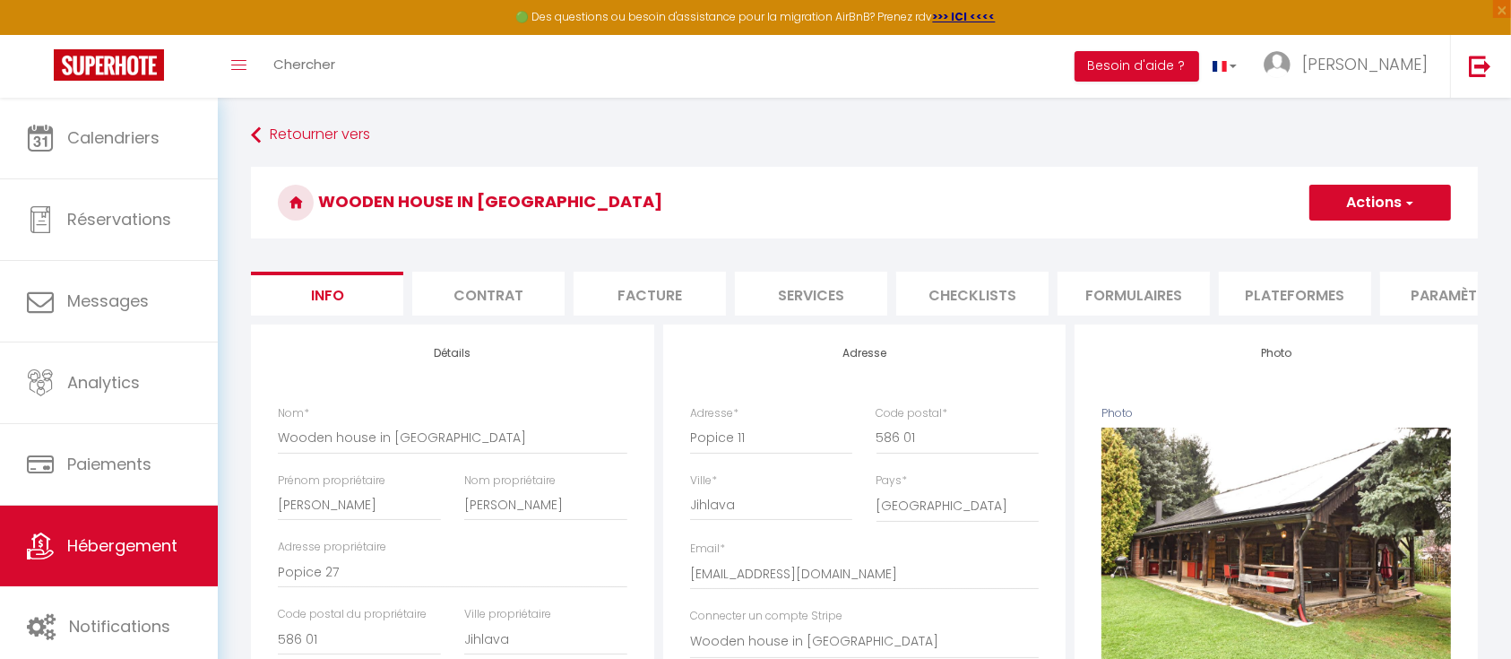
click at [1297, 298] on li "Plateformes" at bounding box center [1295, 293] width 152 height 44
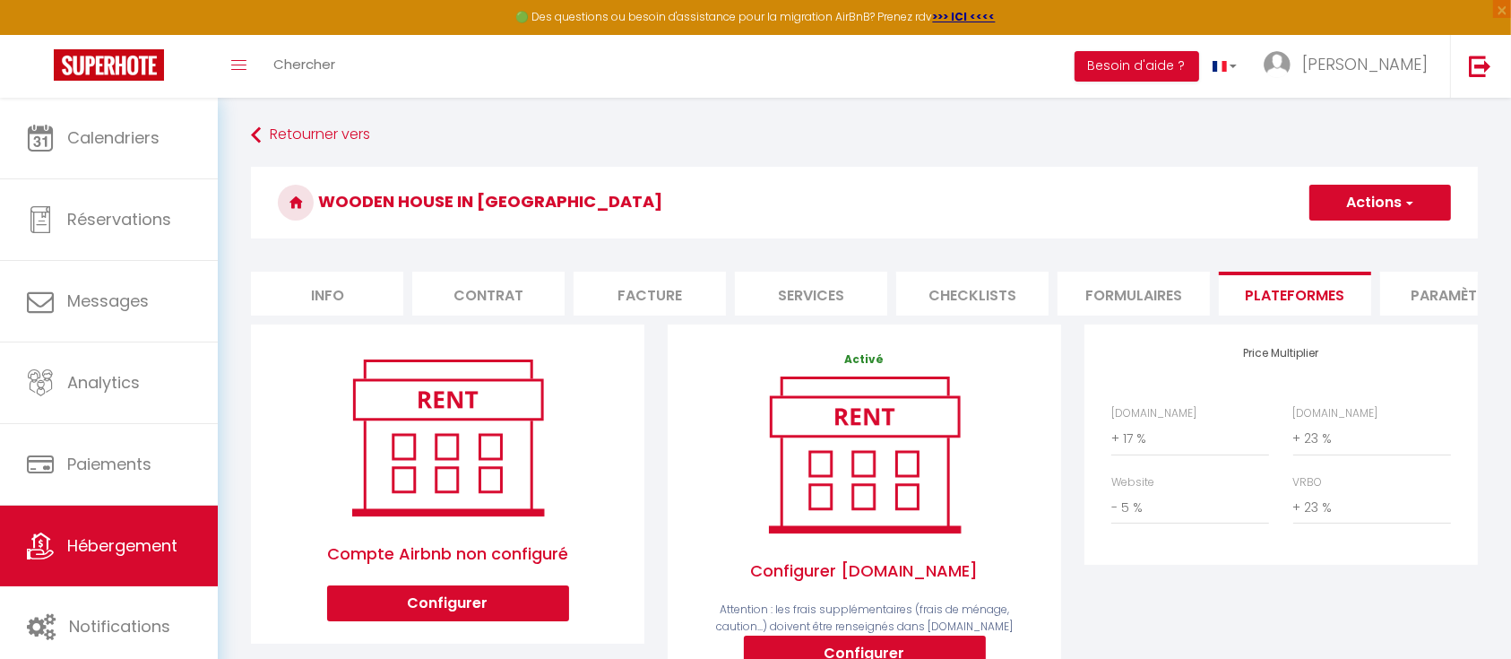
click at [1112, 273] on li "Formulaires" at bounding box center [1133, 293] width 152 height 44
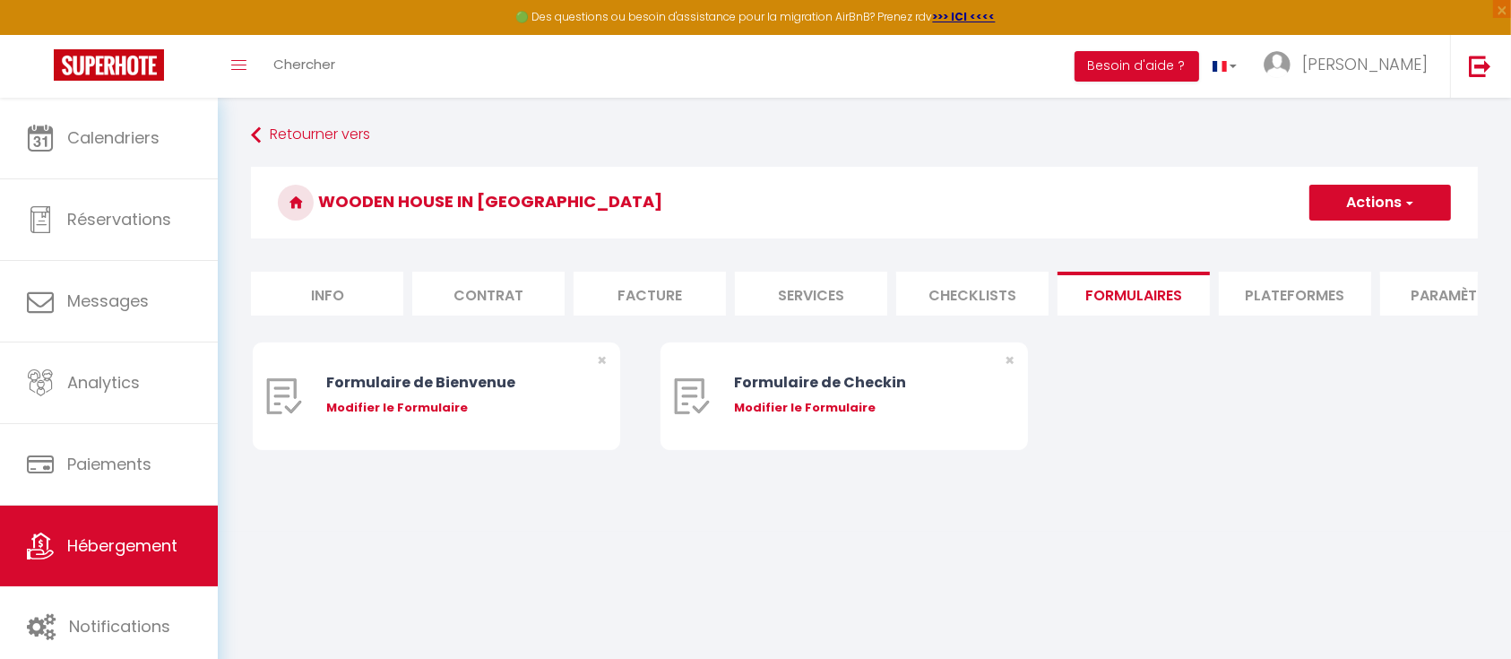
click at [1417, 292] on li "Paramètres" at bounding box center [1456, 293] width 152 height 44
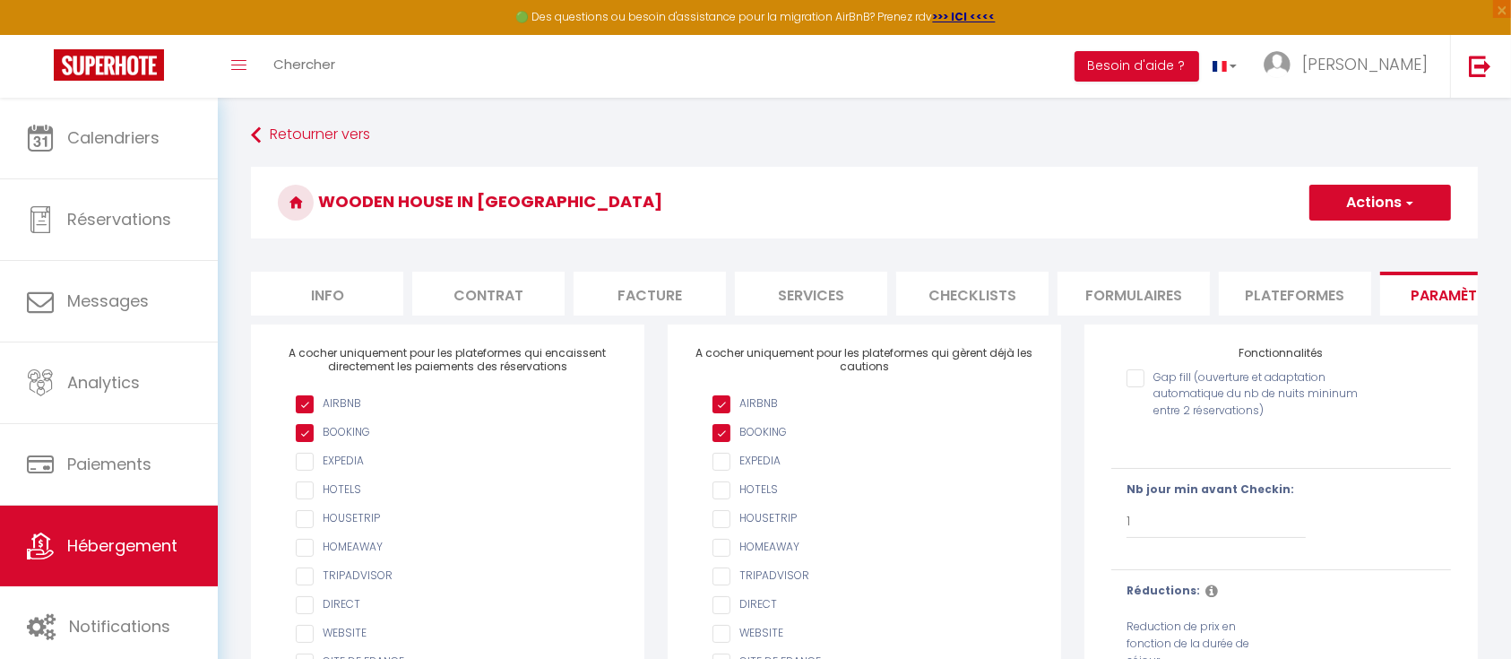
click at [1141, 387] on input "Gap fill (ouverture et adaptation automatique du nb de nuits mininum entre 2 ré…" at bounding box center [1252, 378] width 252 height 18
checkbox input "true"
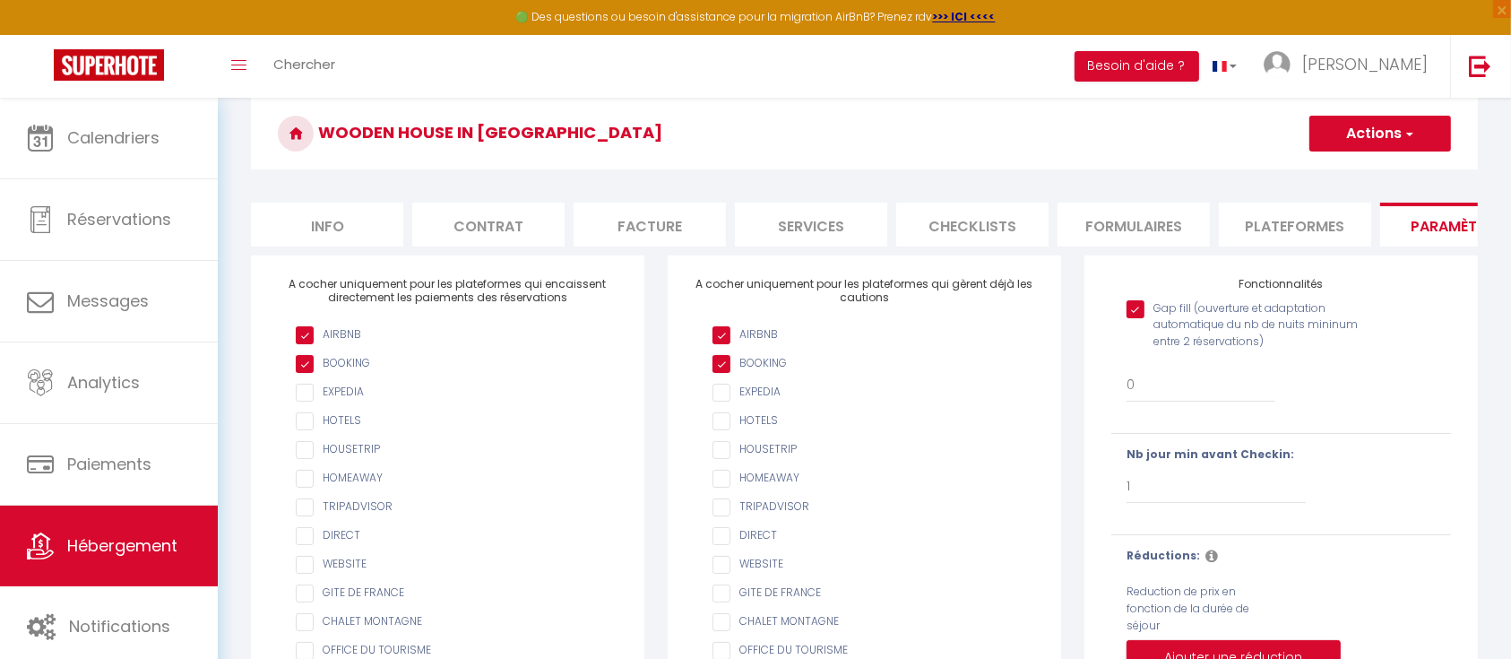
scroll to position [119, 0]
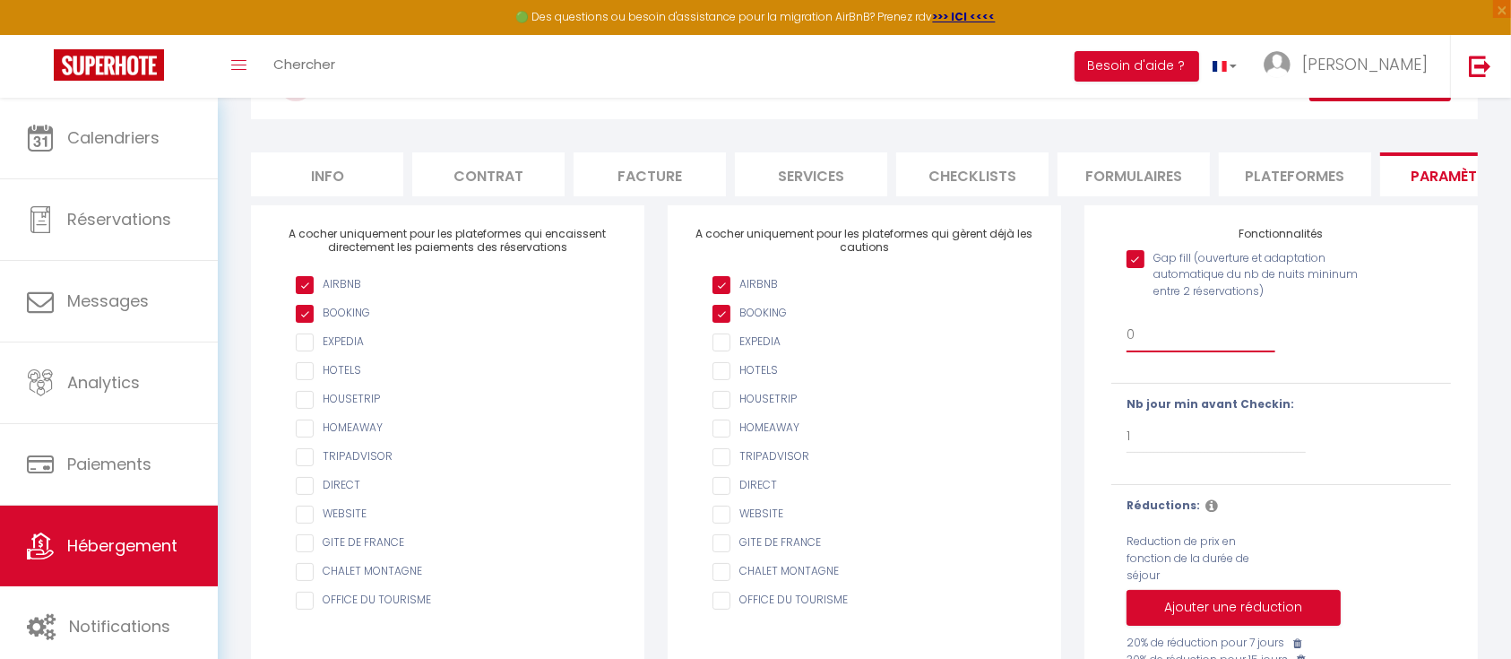
drag, startPoint x: 1149, startPoint y: 352, endPoint x: 1073, endPoint y: 340, distance: 76.2
click at [1073, 340] on div "Fonctionnalités Gap fill (ouverture et adaptation automatique du nb de nuits mi…" at bounding box center [1281, 471] width 417 height 533
click at [1183, 349] on select "0 + 1 % + 2 % + 3 % + 4 % + 5 % + 6 % + 7 % + 8 % + 9 % + 10 % + 11 % + 12 % + …" at bounding box center [1200, 335] width 149 height 34
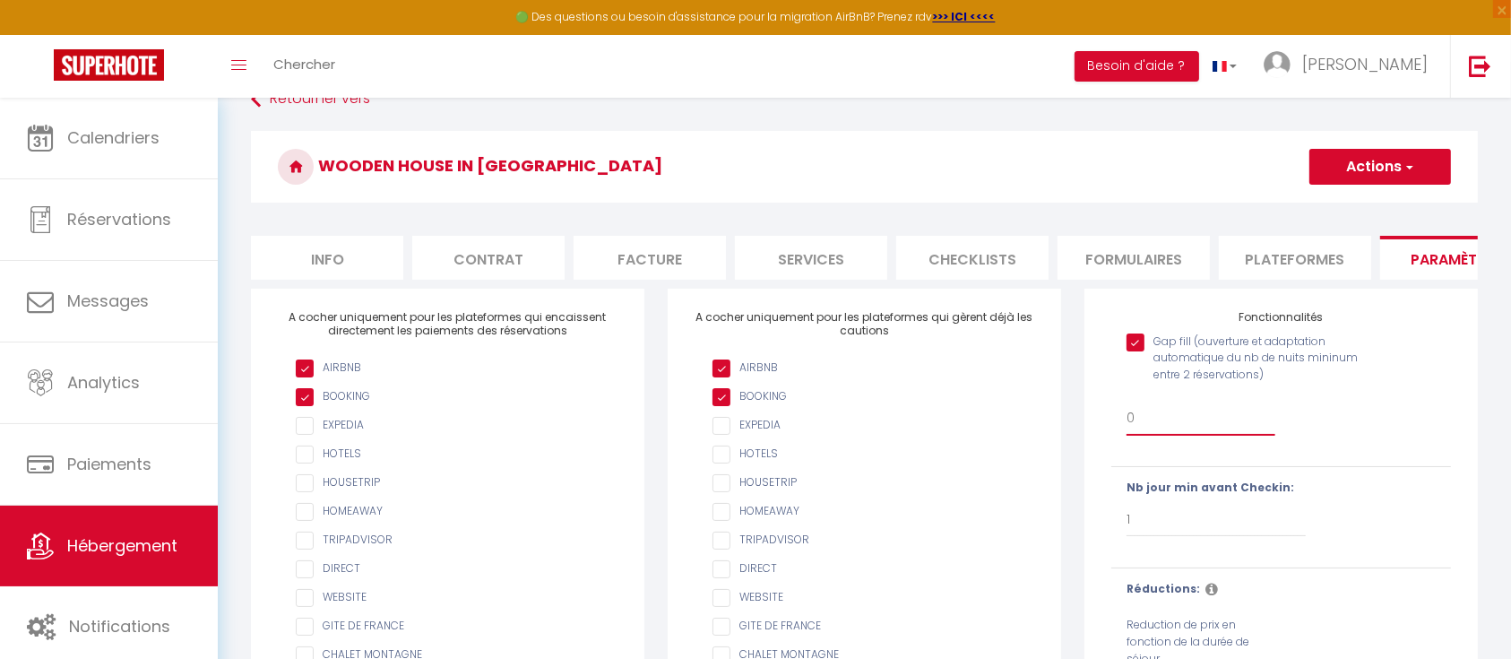
scroll to position [0, 0]
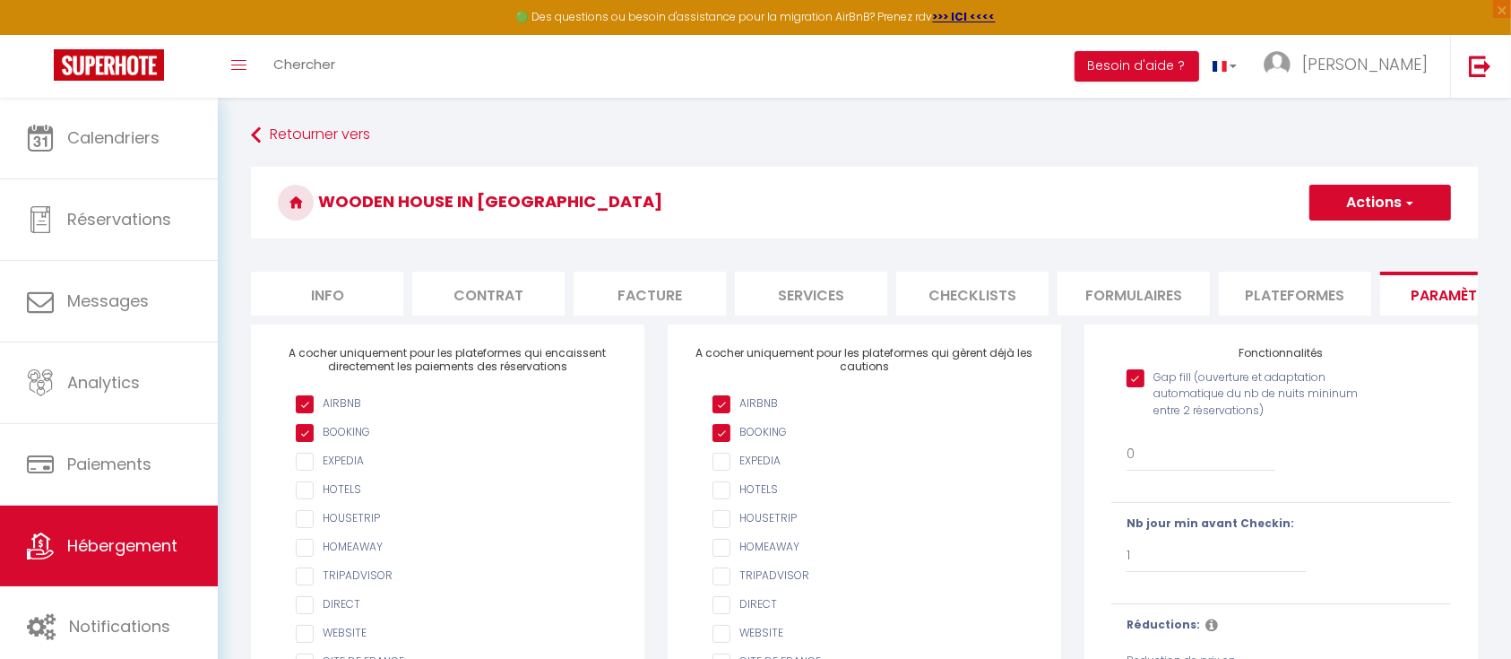
click at [1389, 199] on button "Actions" at bounding box center [1380, 203] width 142 height 36
click at [1356, 234] on input "Enregistrer" at bounding box center [1359, 242] width 66 height 18
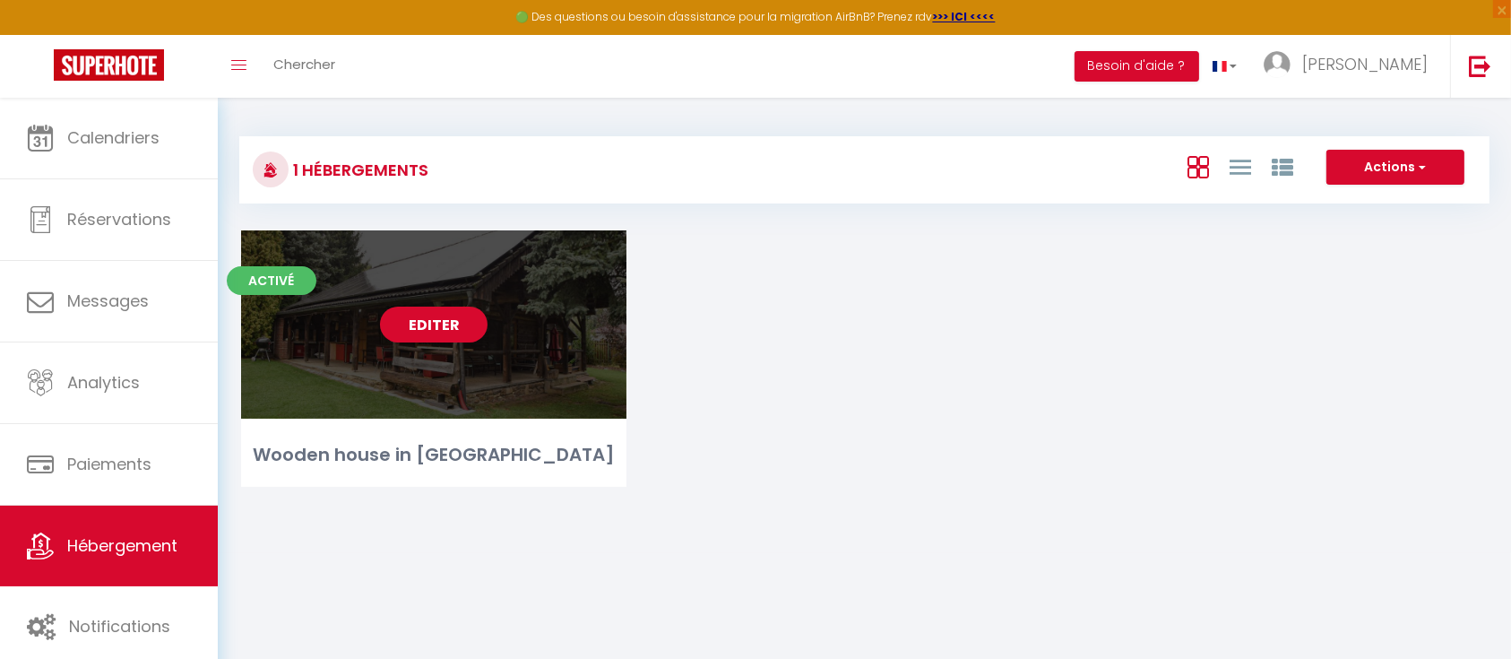
click at [453, 313] on link "Editer" at bounding box center [434, 324] width 108 height 36
click at [416, 319] on link "Editer" at bounding box center [434, 324] width 108 height 36
select select "3"
select select "2"
select select "1"
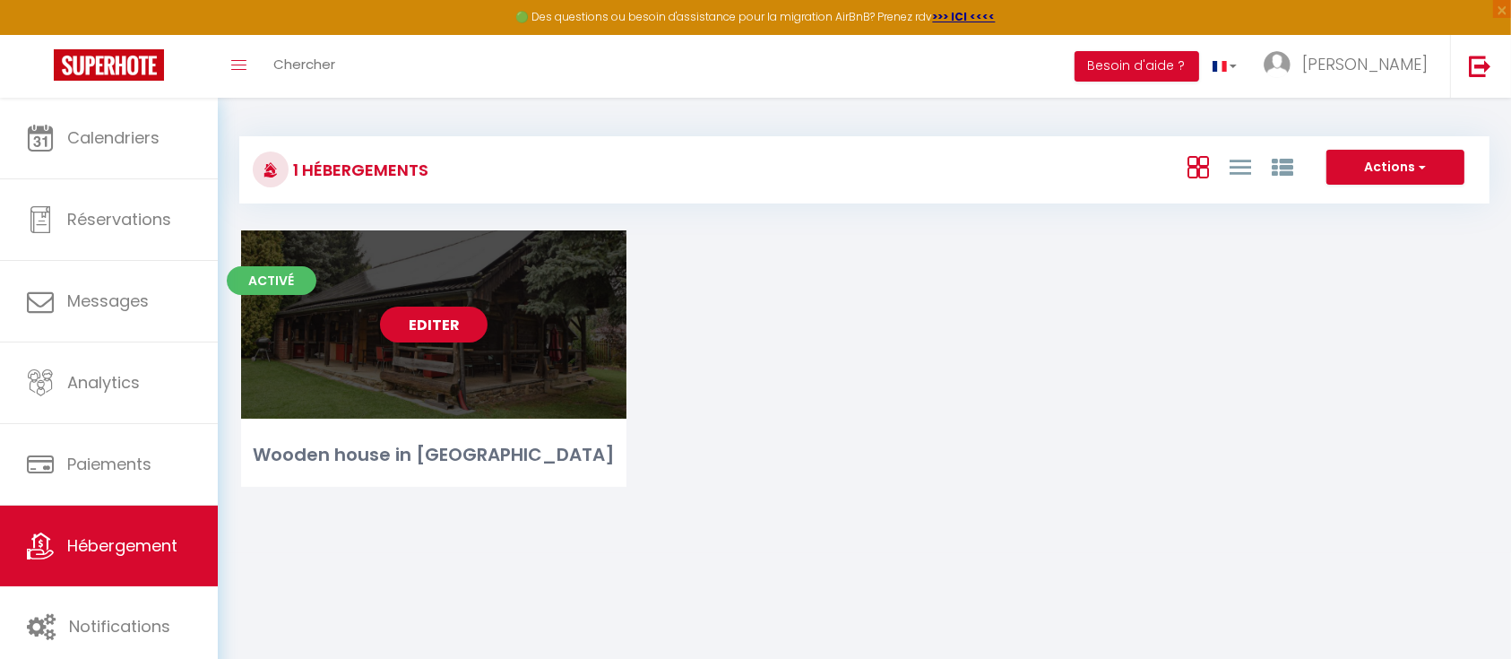
select select "1"
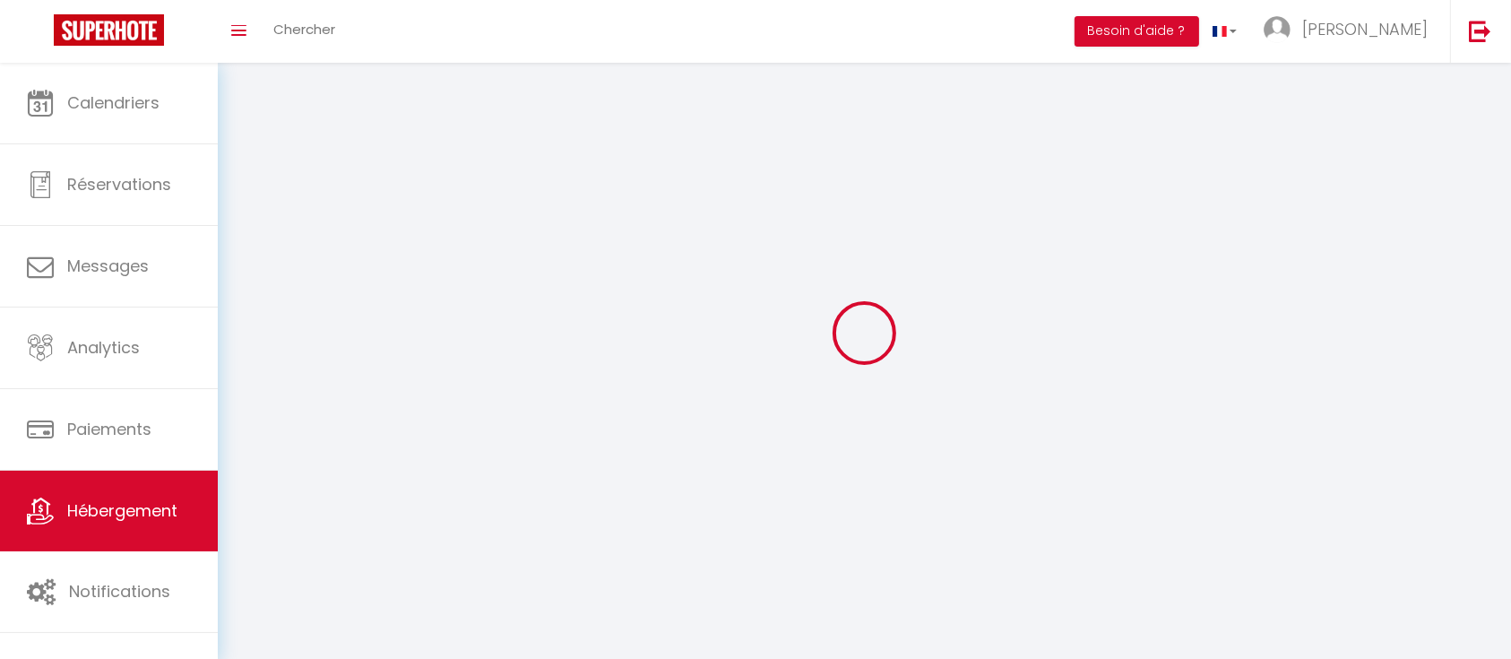
select select
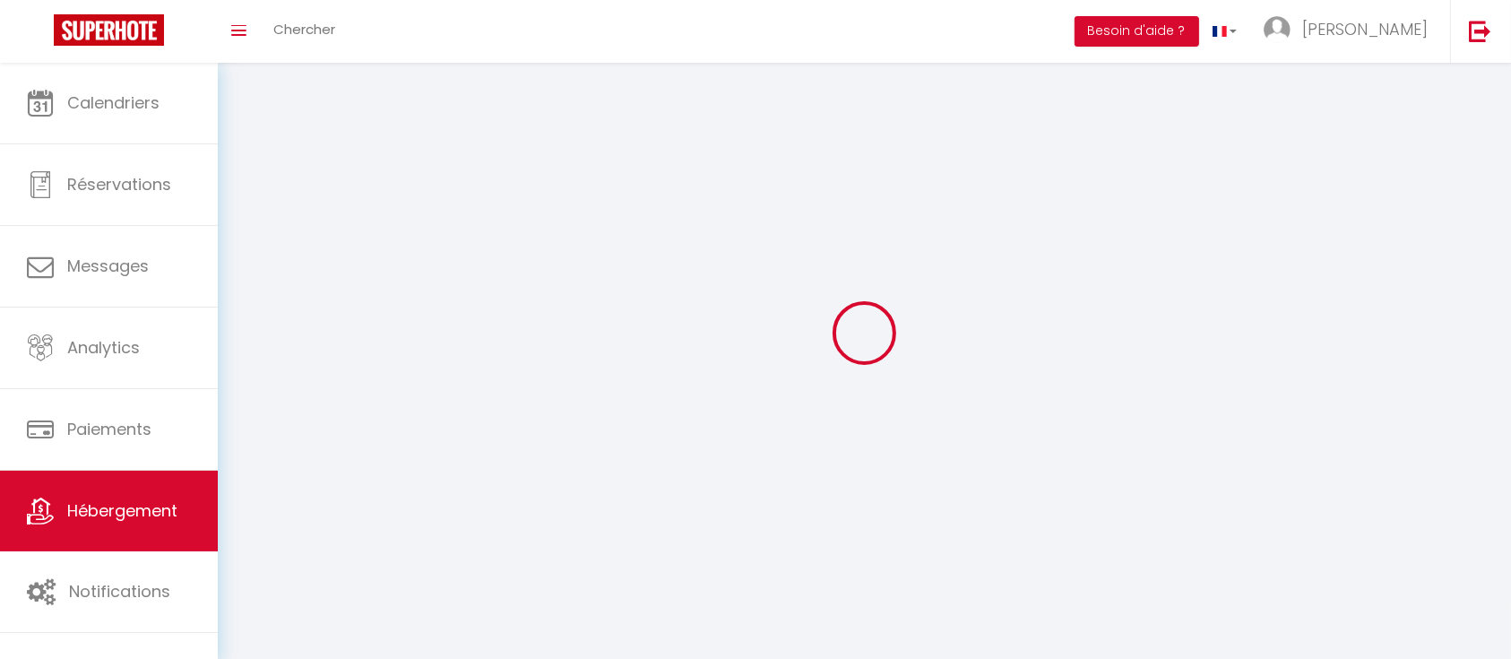
select select
checkbox input "false"
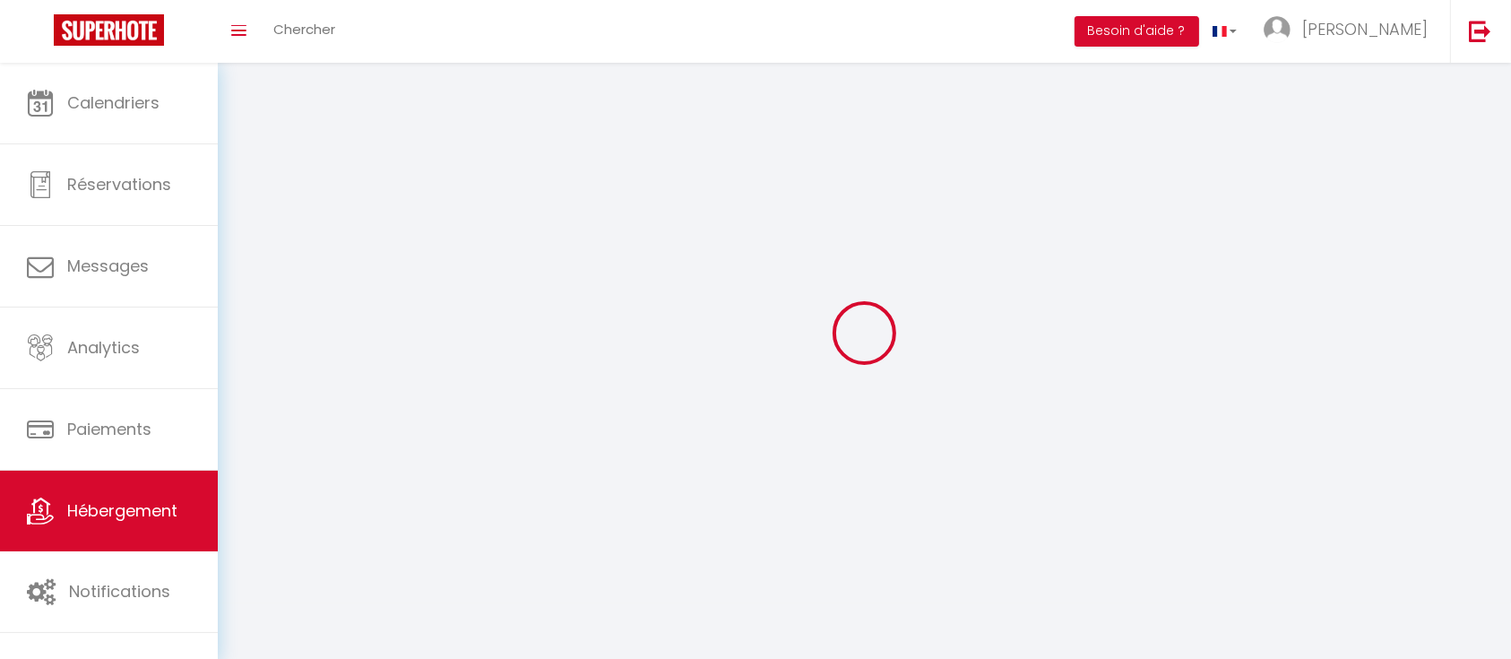
checkbox input "false"
select select
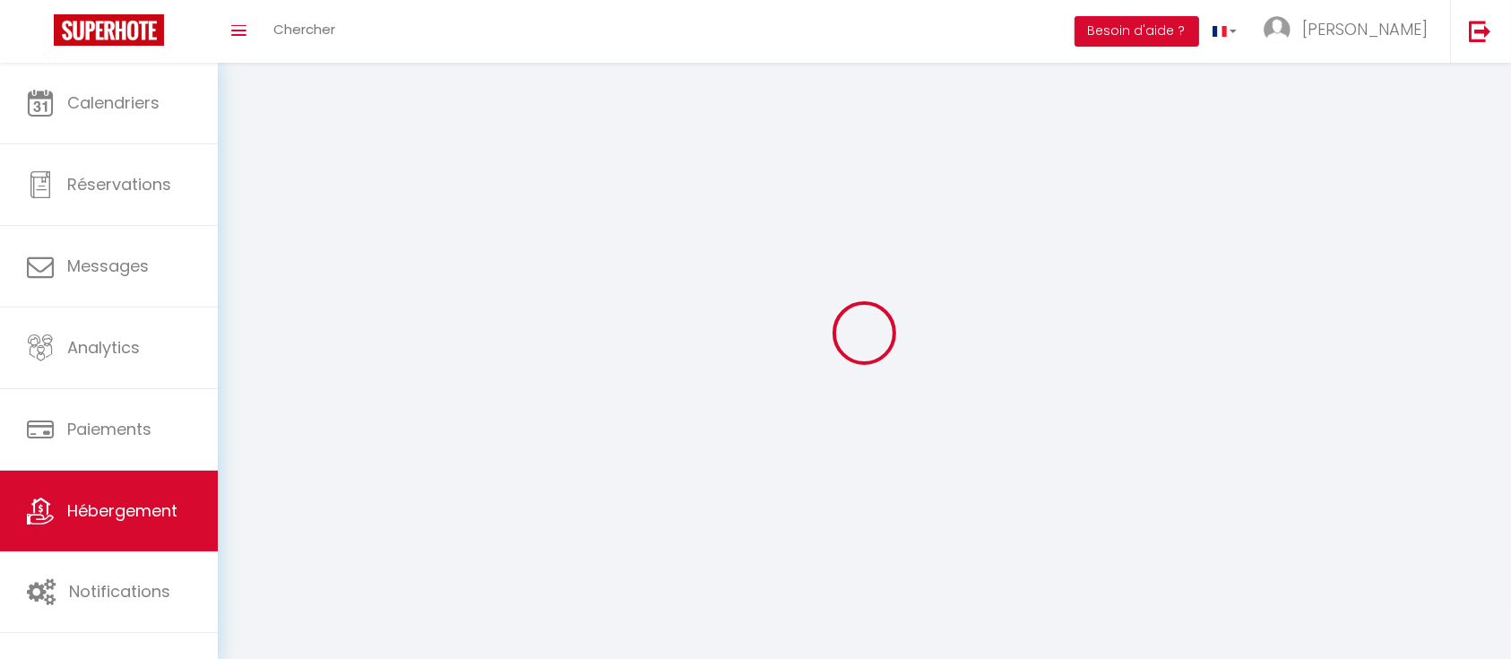
select select
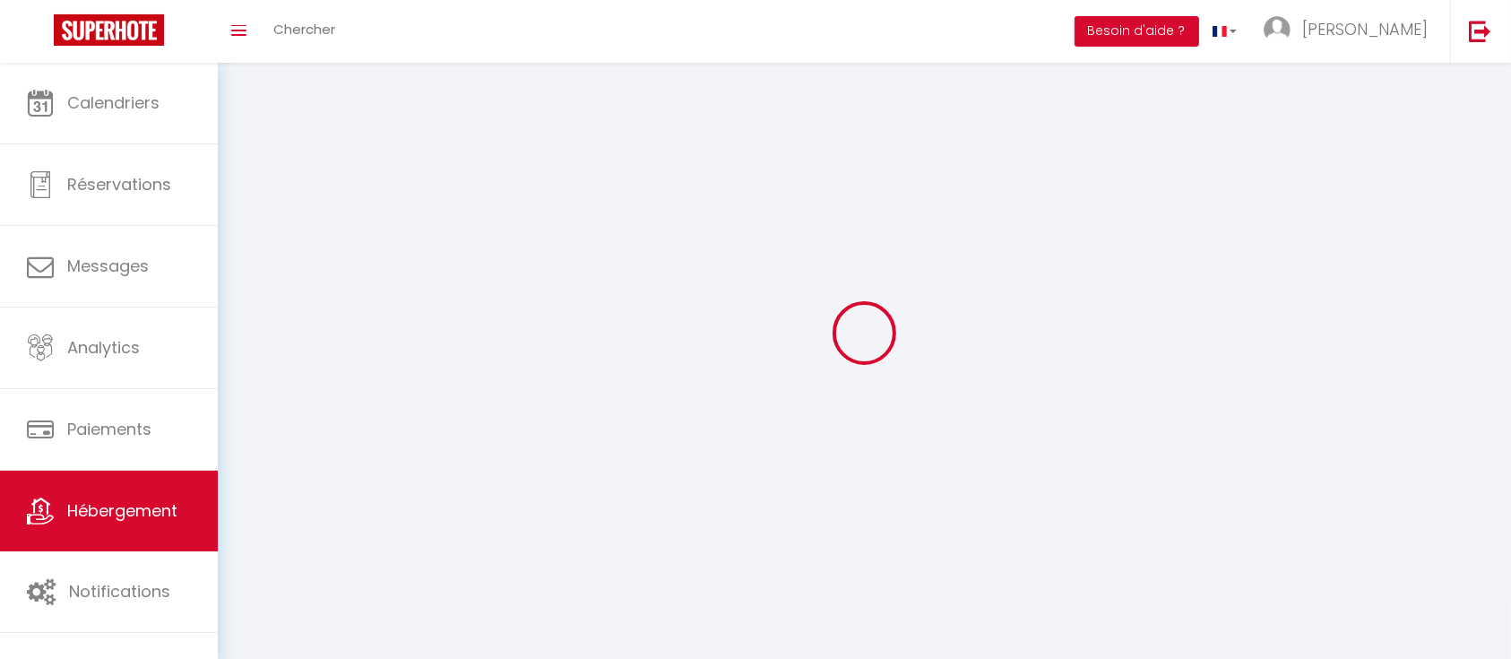
checkbox input "false"
select select
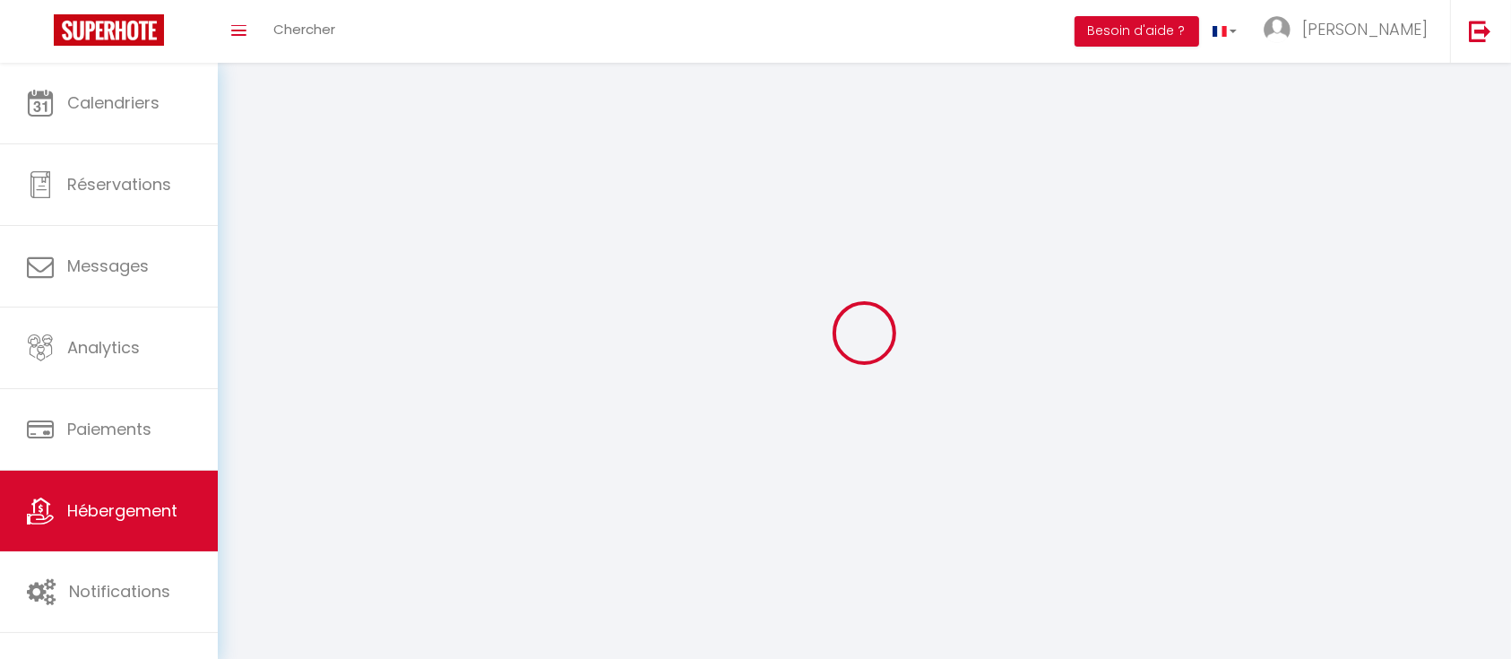
select select
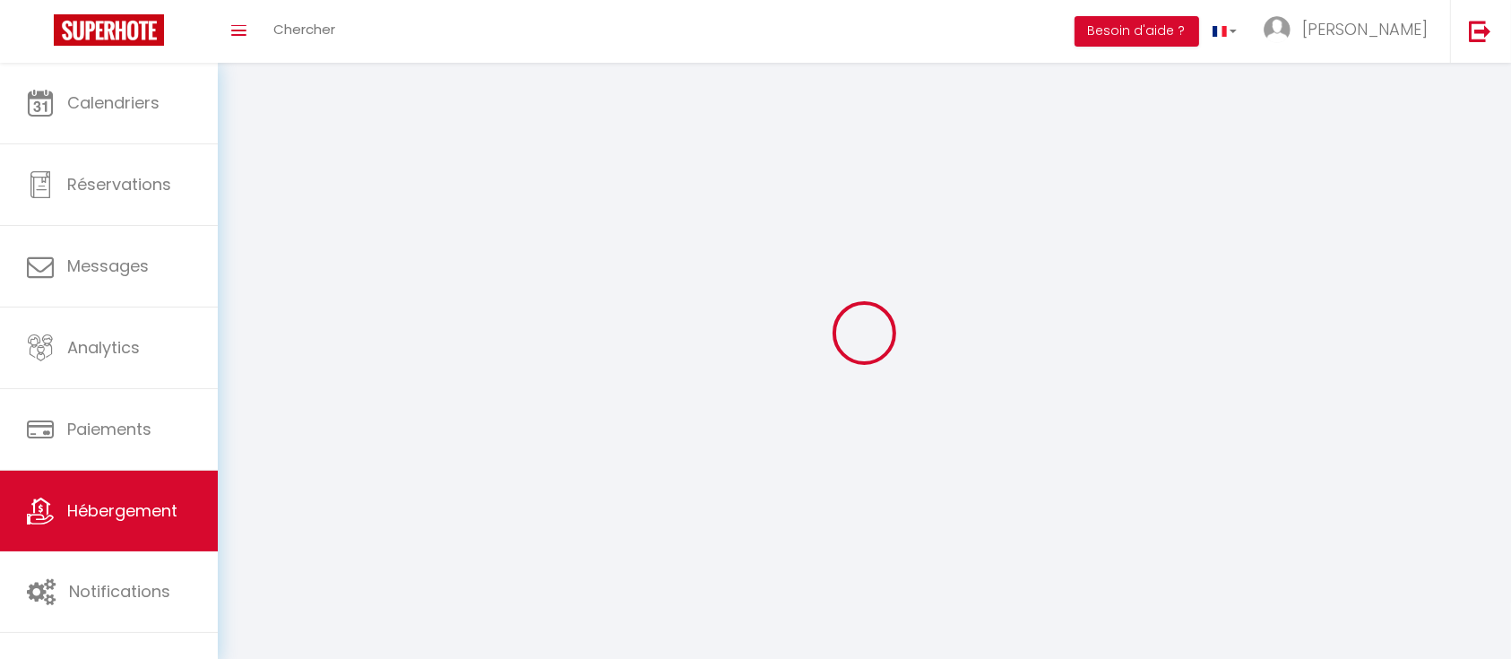
select select
checkbox input "false"
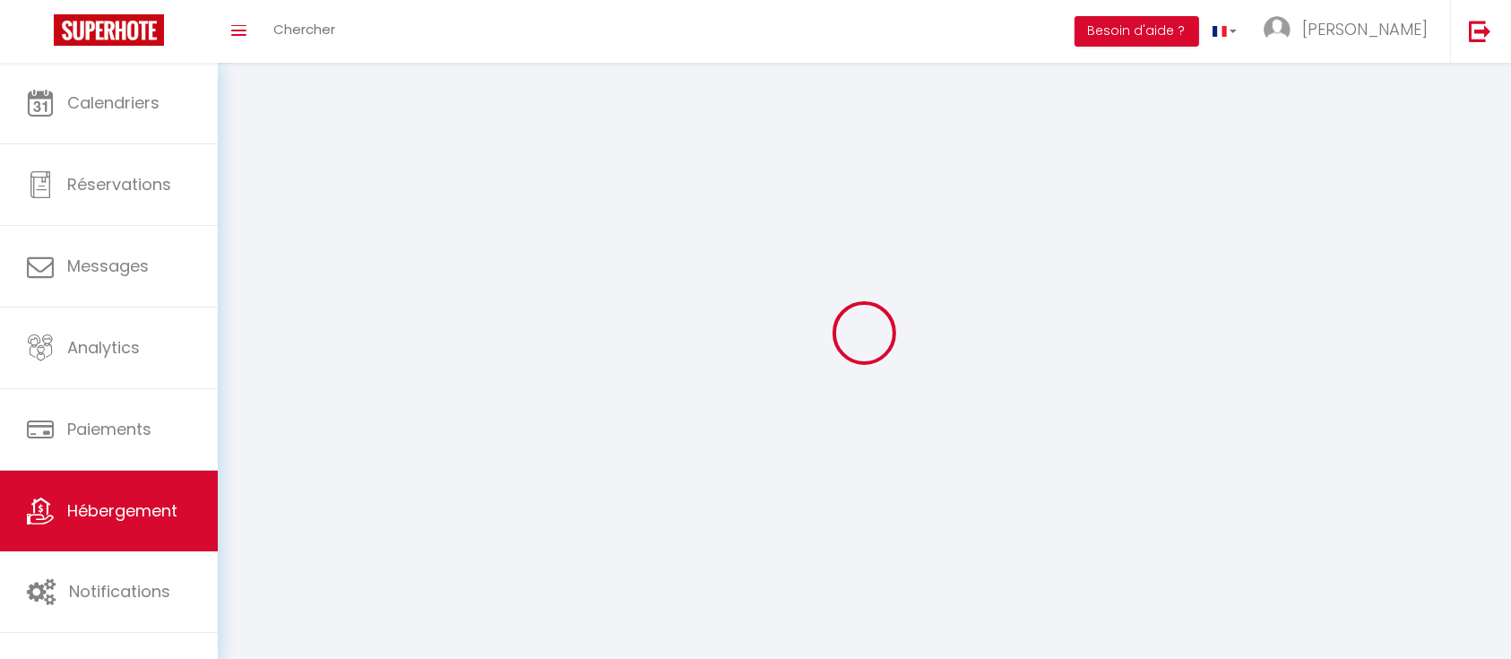
checkbox input "false"
select select
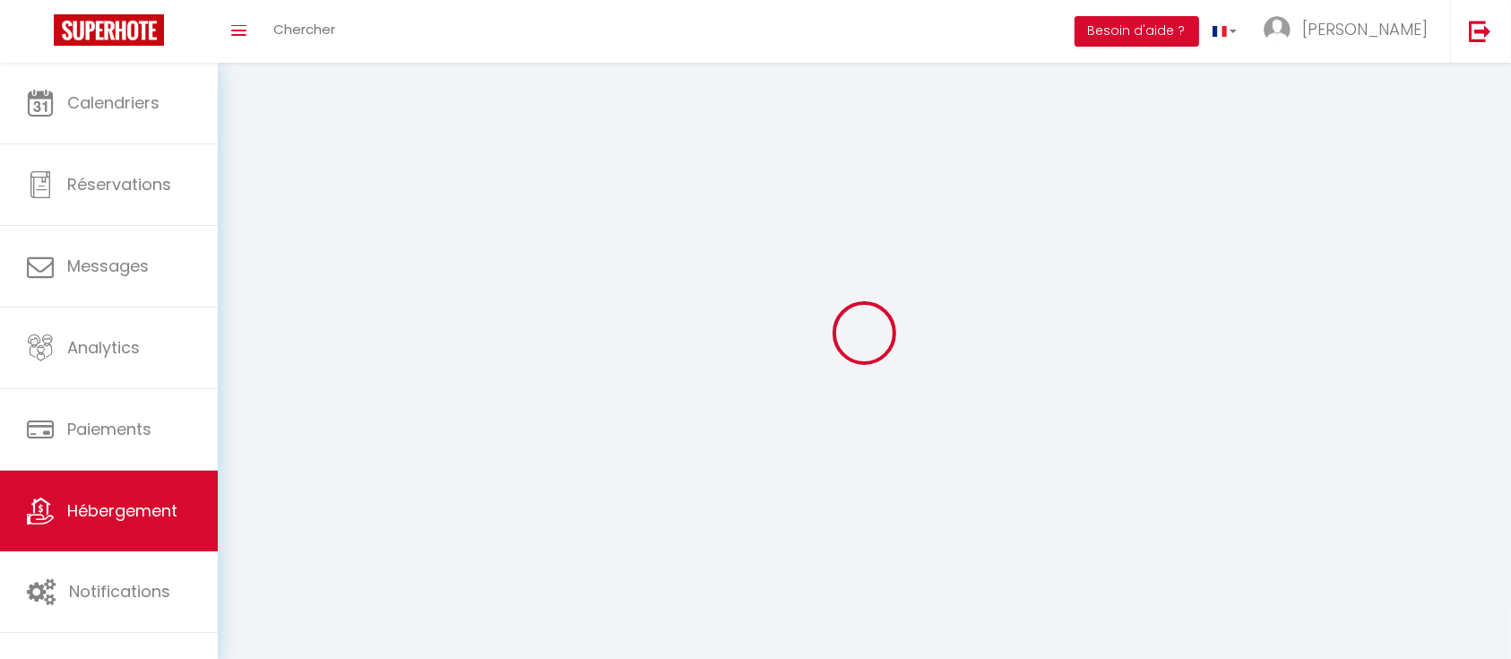
select select
checkbox input "false"
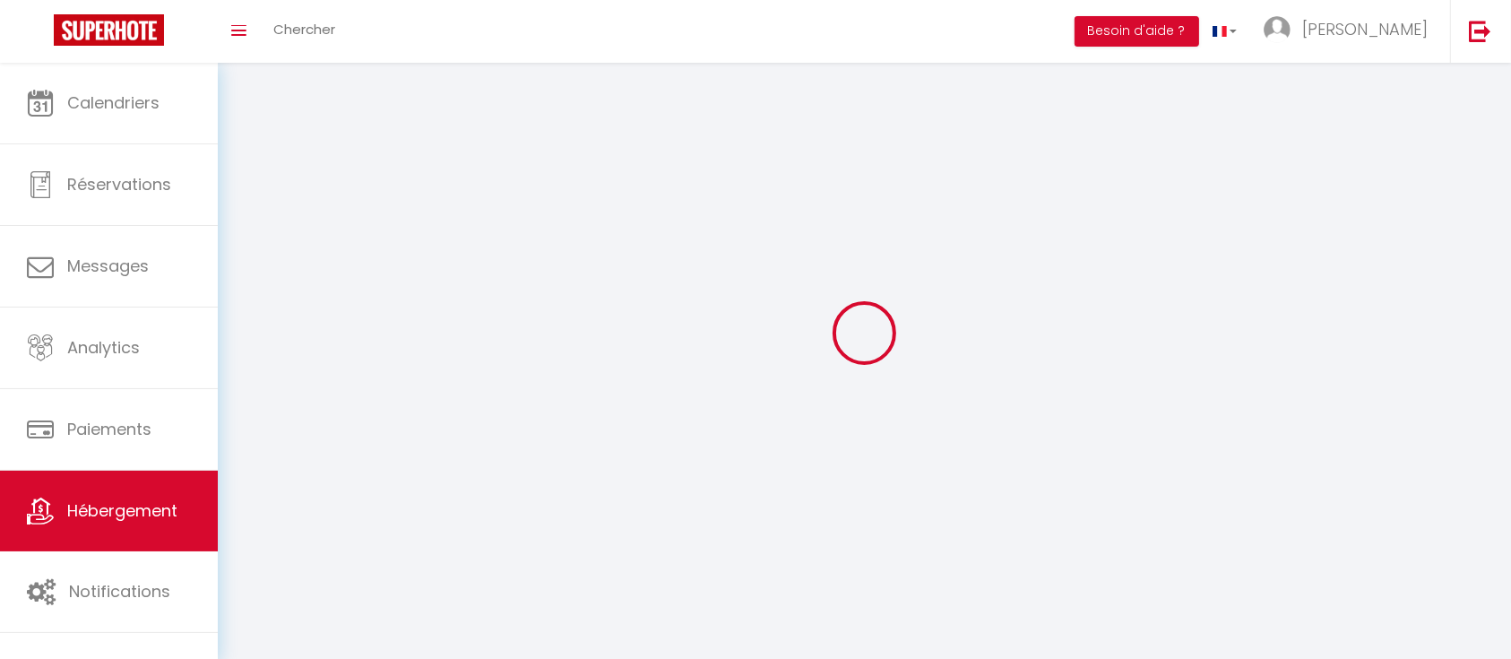
checkbox input "false"
select select
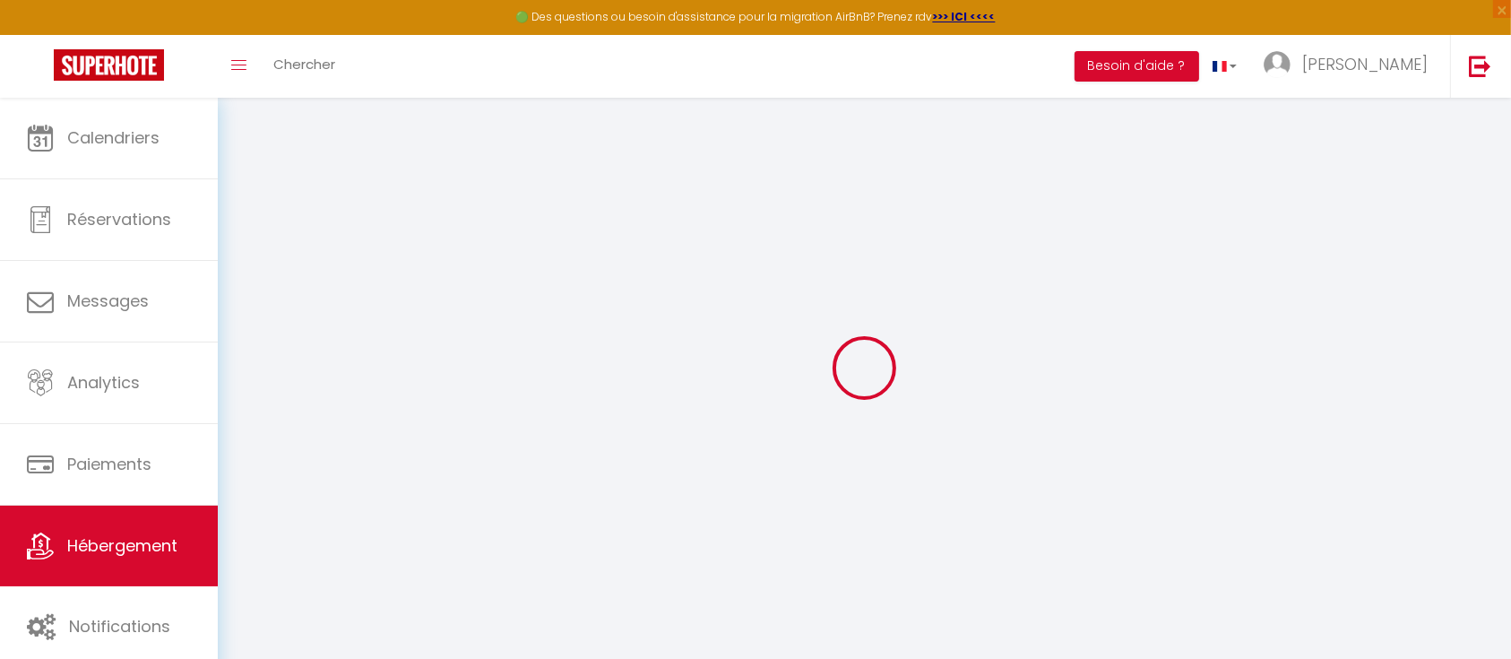
checkbox input "true"
select select "1"
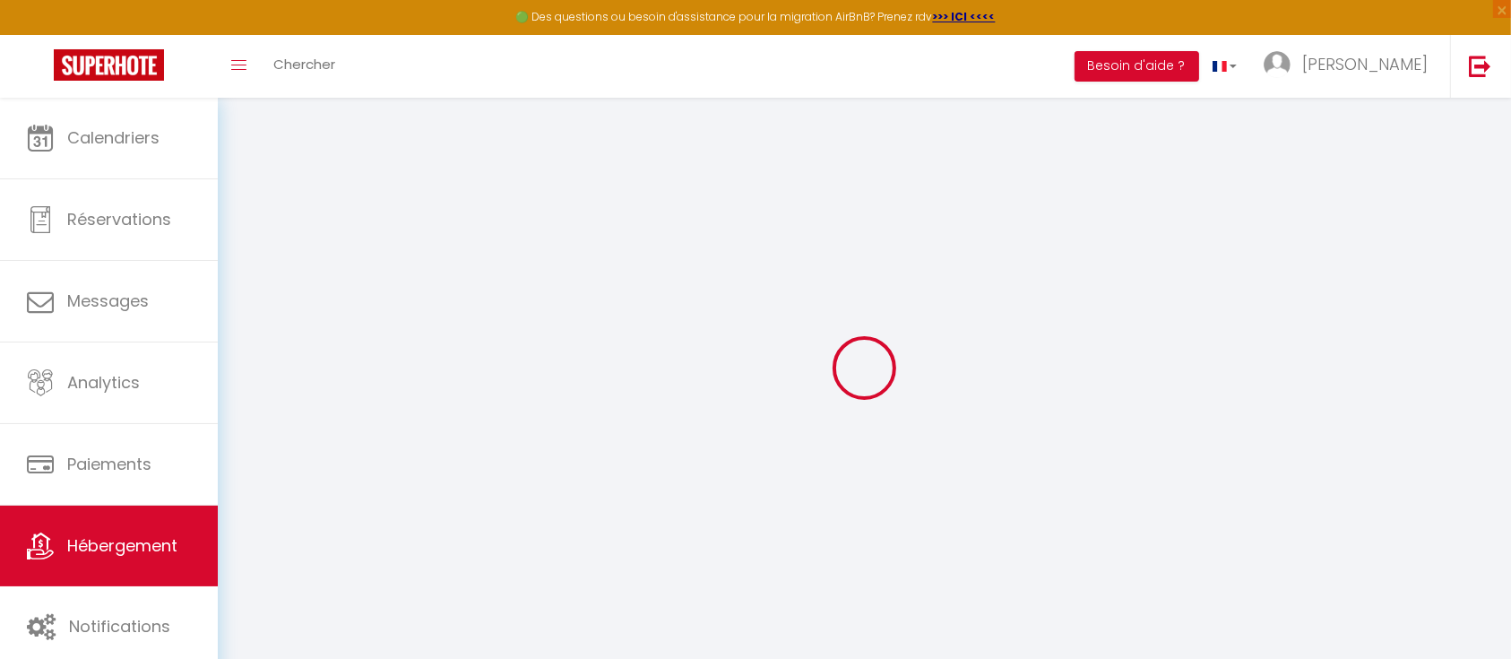
checkbox input "true"
checkbox input "false"
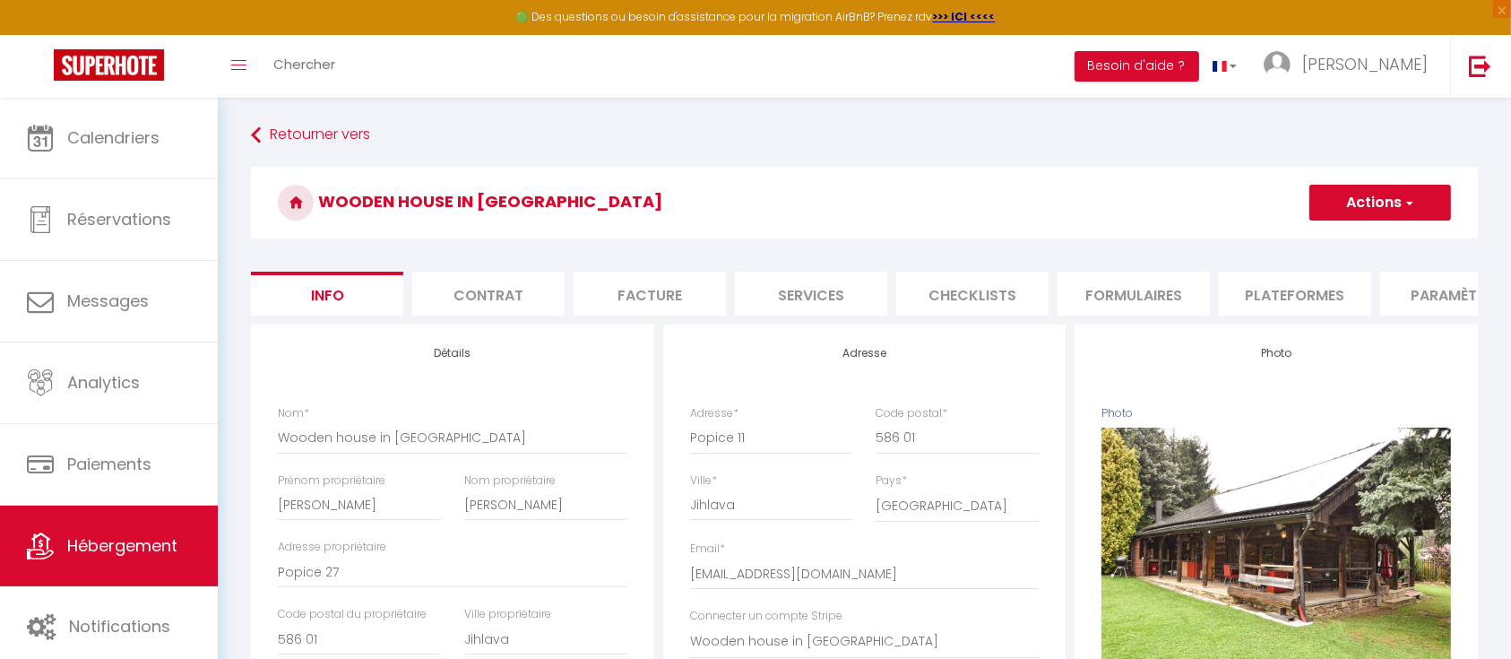
click at [1272, 301] on li "Plateformes" at bounding box center [1295, 293] width 152 height 44
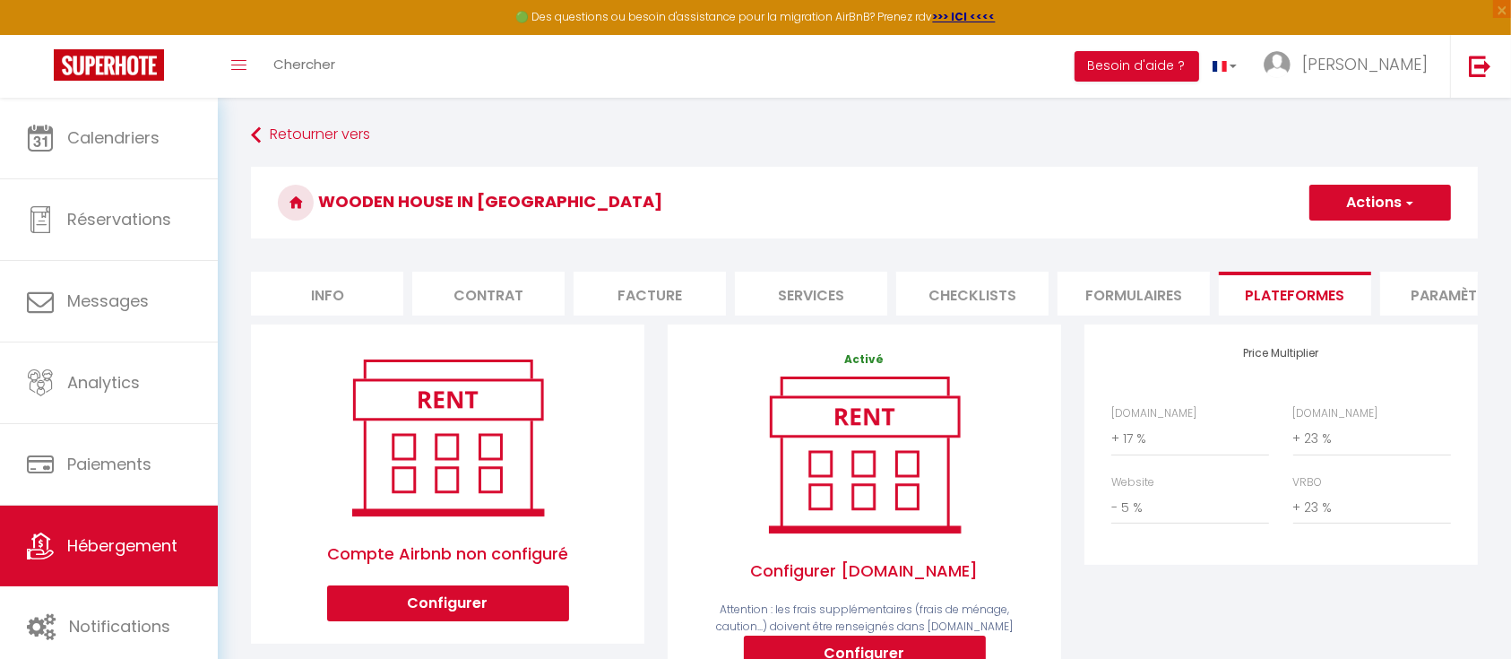
click at [1422, 275] on li "Paramètres" at bounding box center [1456, 293] width 152 height 44
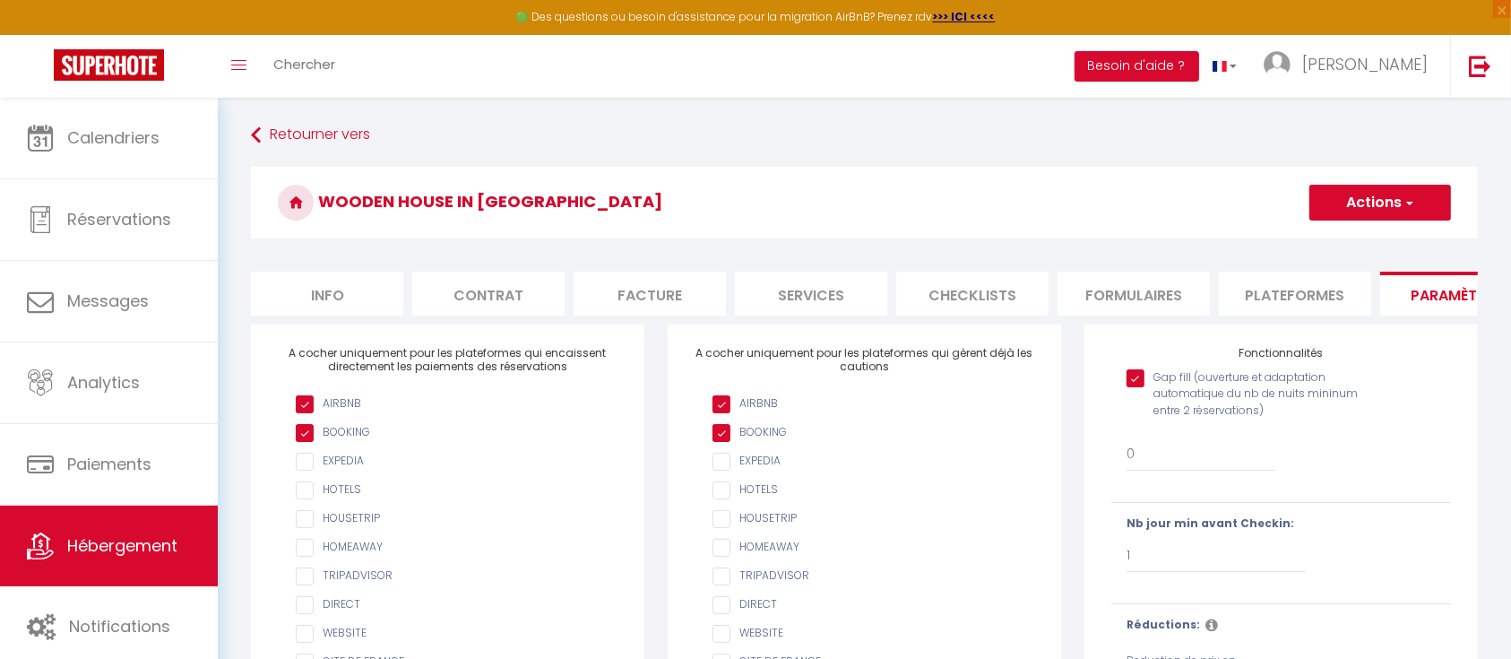
click at [1140, 387] on input "Gap fill (ouverture et adaptation automatique du nb de nuits mininum entre 2 ré…" at bounding box center [1252, 378] width 252 height 18
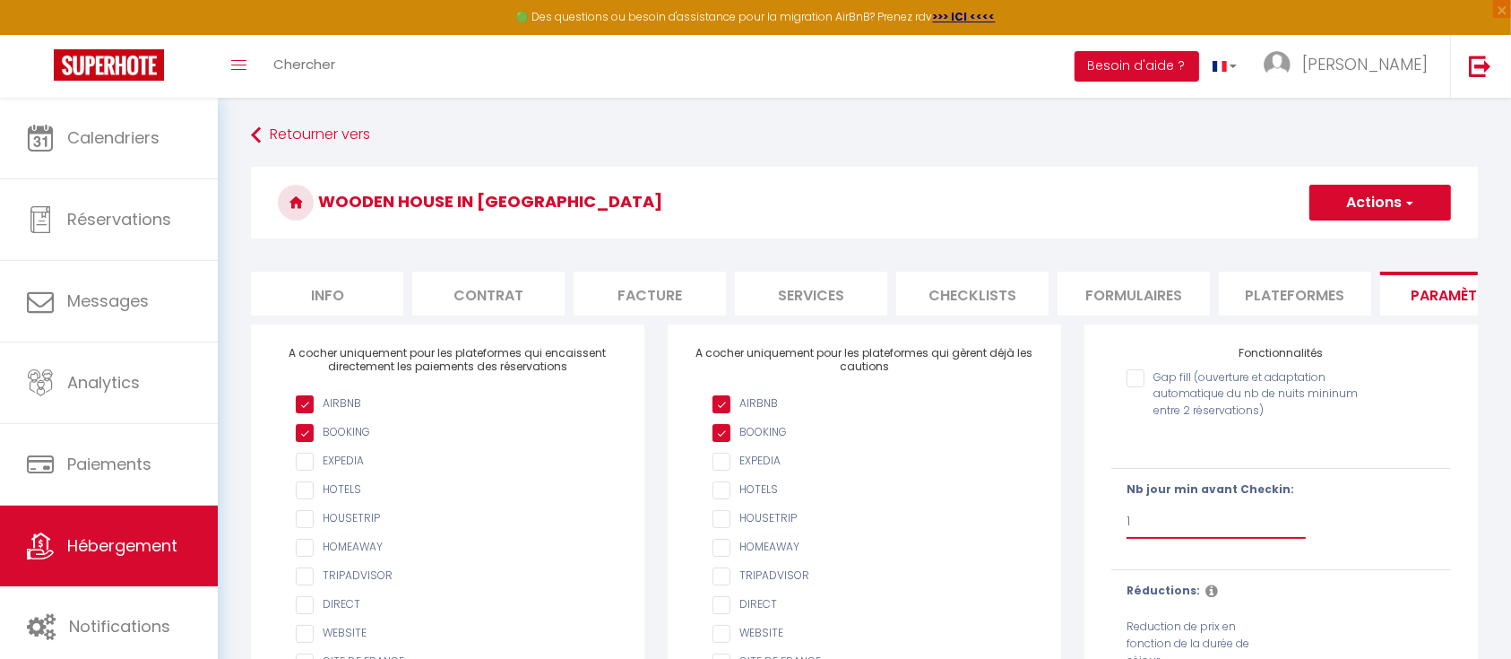
click at [1161, 537] on select "Pas de limite 1 2 3 4 5 6 7" at bounding box center [1215, 521] width 179 height 34
click at [1419, 197] on button "Actions" at bounding box center [1380, 203] width 142 height 36
click at [1356, 234] on input "Enregistrer" at bounding box center [1359, 242] width 66 height 18
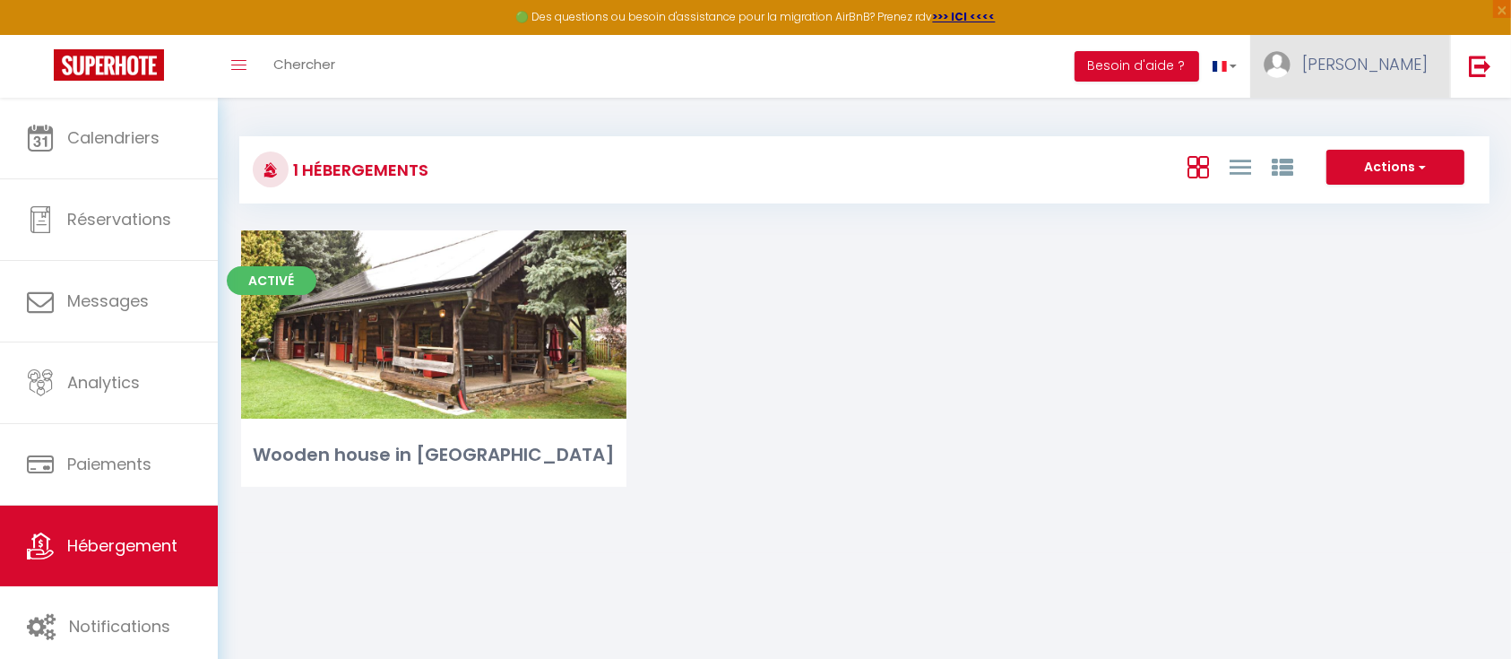
click at [1405, 54] on span "[PERSON_NAME]" at bounding box center [1364, 64] width 125 height 22
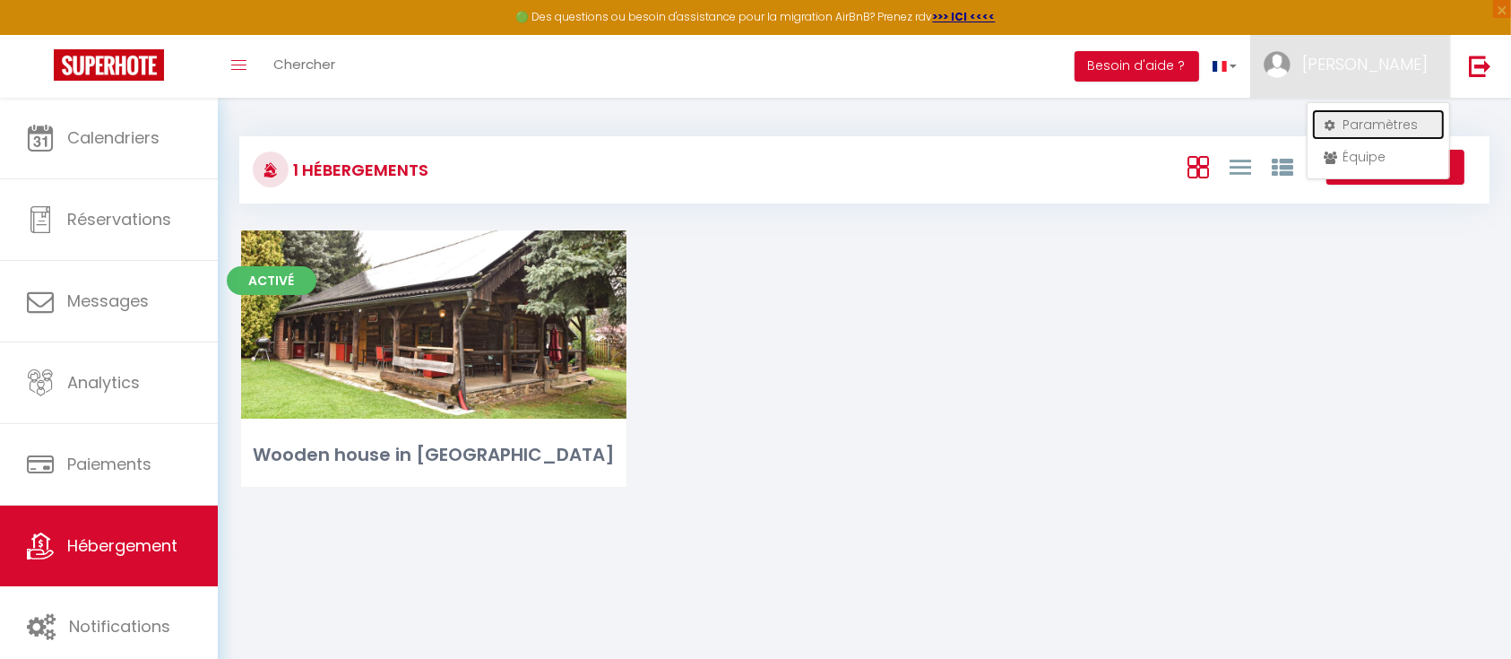
click at [1349, 120] on link "Paramètres" at bounding box center [1378, 124] width 133 height 30
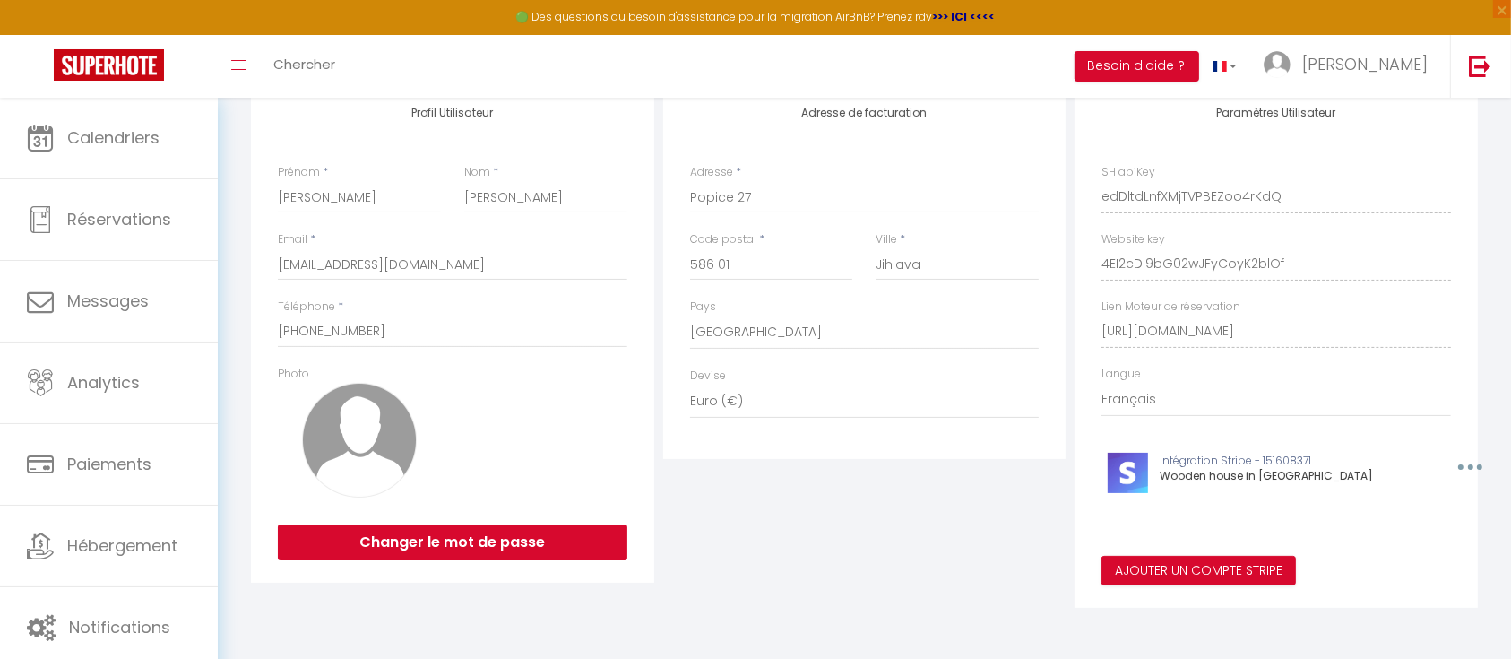
scroll to position [225, 0]
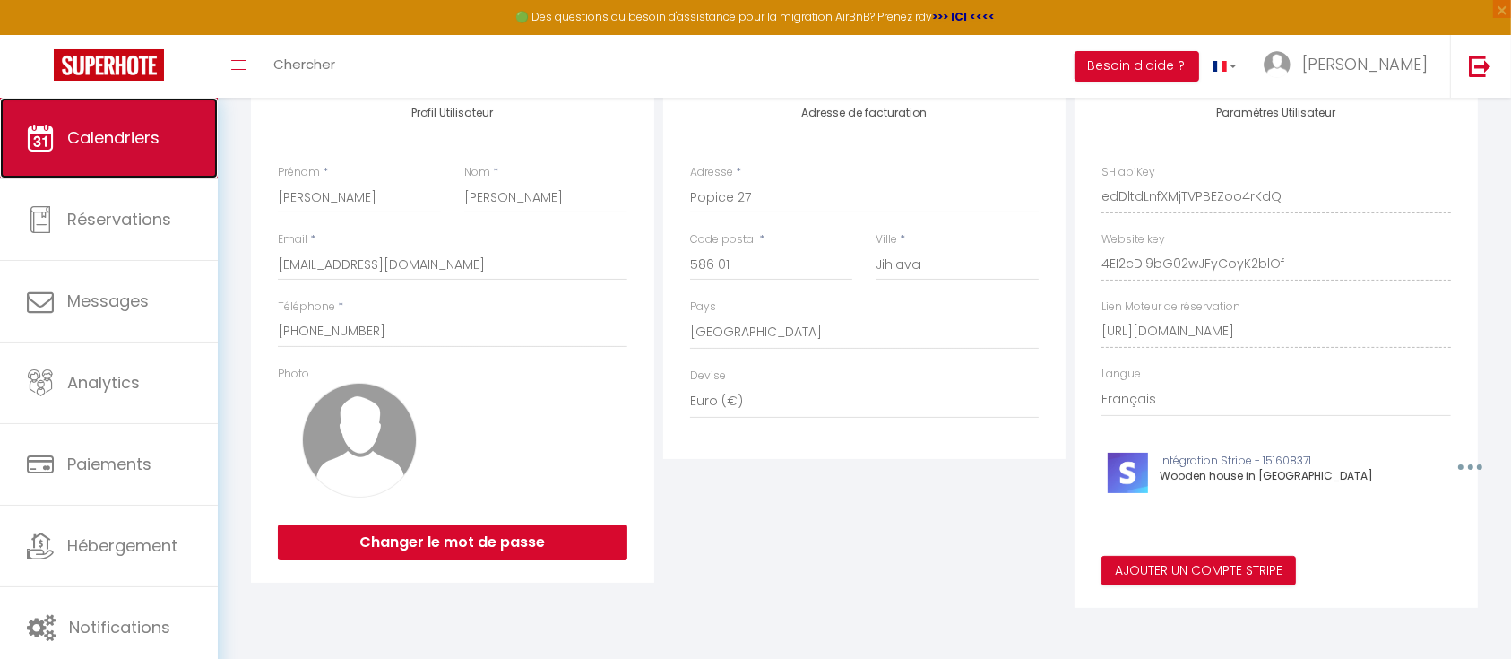
click at [129, 151] on link "Calendriers" at bounding box center [109, 138] width 218 height 81
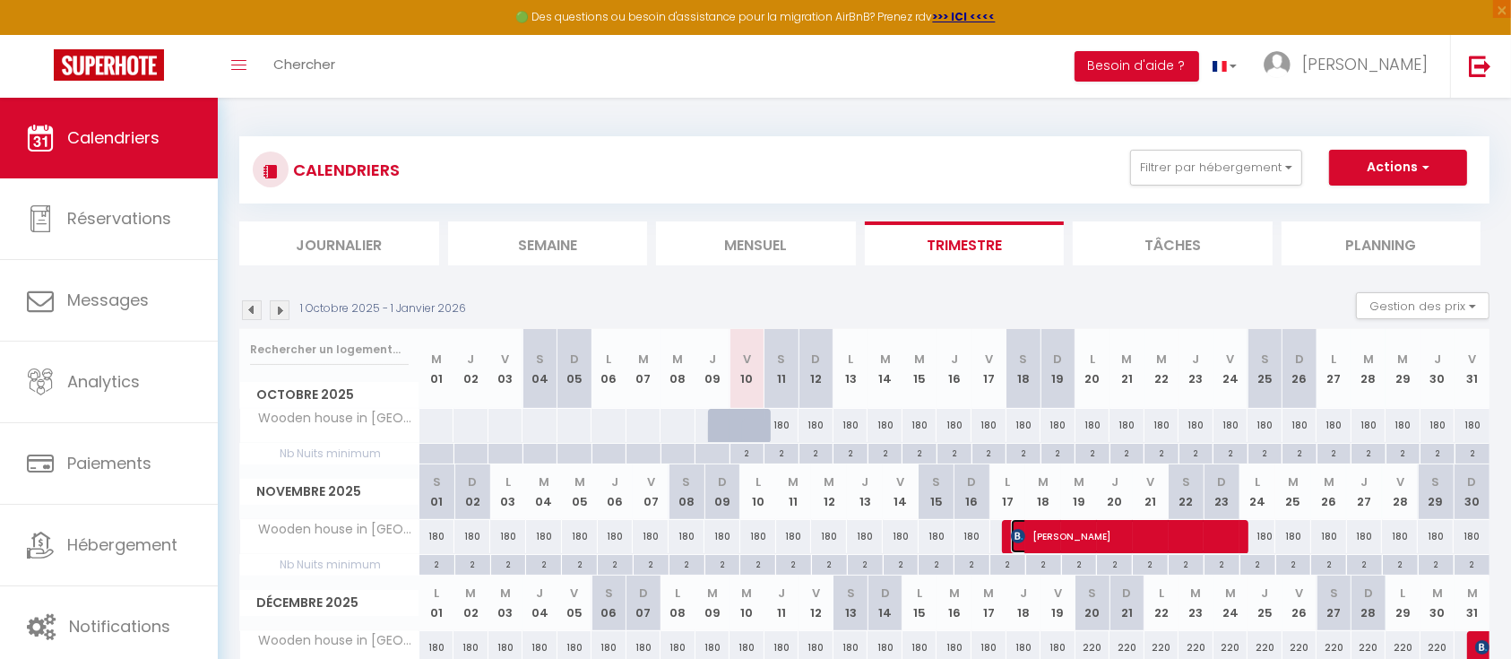
click at [1111, 533] on span "[PERSON_NAME]" at bounding box center [1121, 536] width 221 height 34
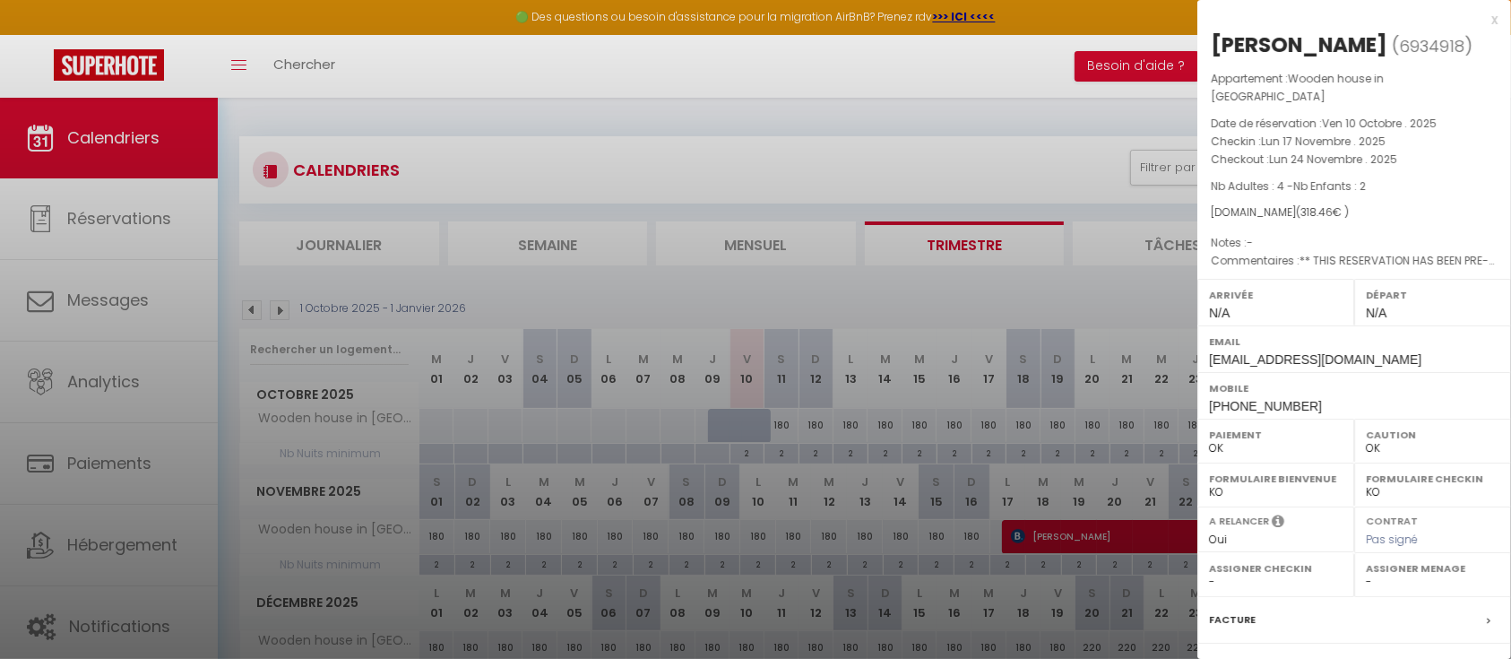
click at [1400, 559] on label "Assigner Menage" at bounding box center [1433, 568] width 134 height 18
click at [1373, 559] on label "Assigner Menage" at bounding box center [1433, 568] width 134 height 18
click at [1383, 559] on label "Assigner Menage" at bounding box center [1433, 568] width 134 height 18
drag, startPoint x: 1383, startPoint y: 552, endPoint x: 1432, endPoint y: 541, distance: 49.6
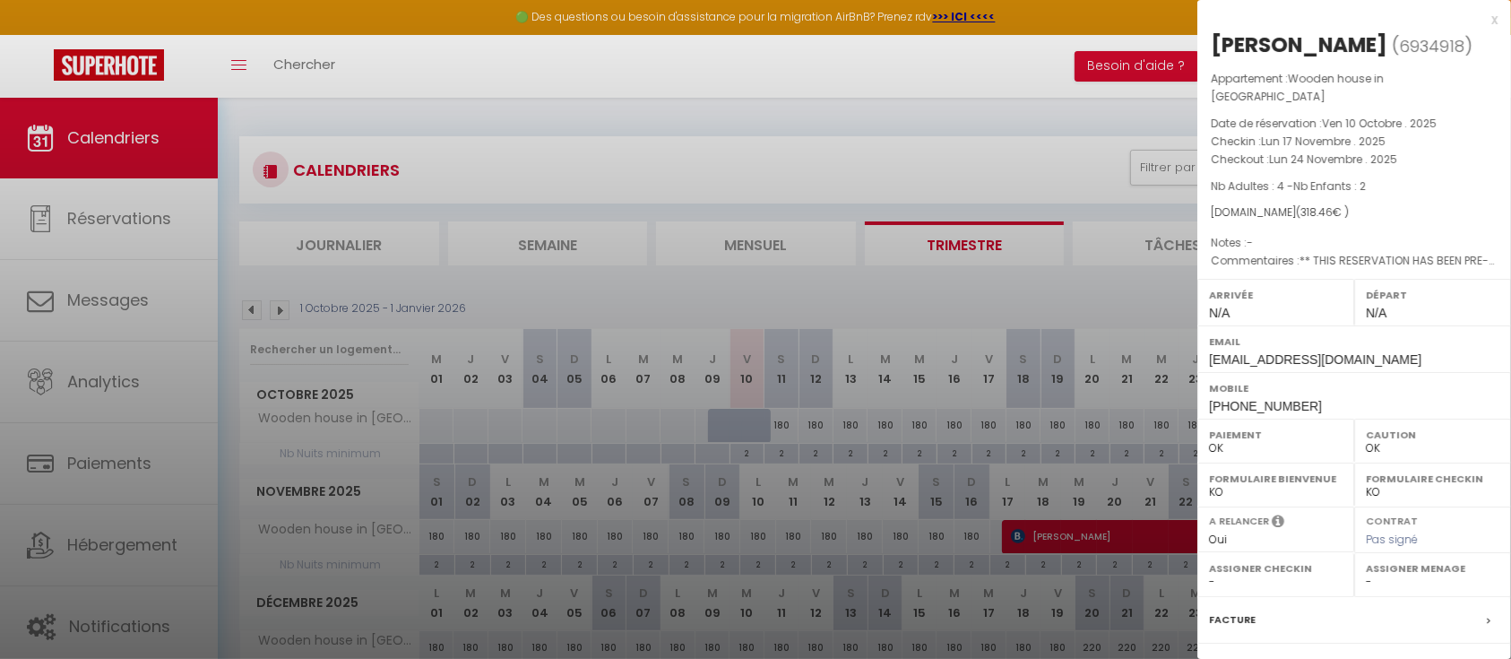
click at [1432, 559] on label "Assigner Menage" at bounding box center [1433, 568] width 134 height 18
drag, startPoint x: 1422, startPoint y: 544, endPoint x: 1369, endPoint y: 556, distance: 54.1
click at [1369, 559] on label "Assigner Menage" at bounding box center [1433, 568] width 134 height 18
click at [1366, 573] on select "- [PERSON_NAME]" at bounding box center [1433, 581] width 134 height 16
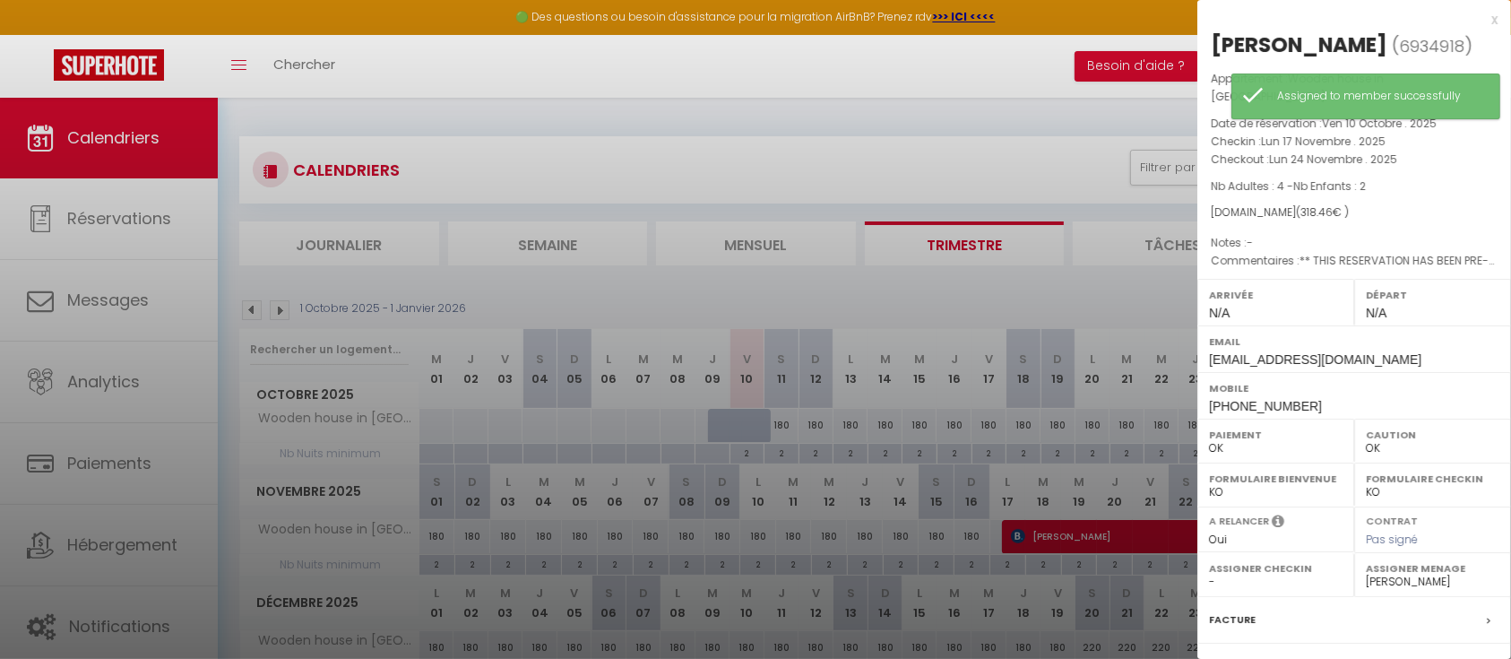
click at [1244, 559] on label "Assigner Checkin" at bounding box center [1276, 568] width 134 height 18
click at [1224, 573] on select "- [PERSON_NAME]" at bounding box center [1276, 581] width 134 height 16
click at [1209, 573] on select "- [PERSON_NAME]" at bounding box center [1276, 581] width 134 height 16
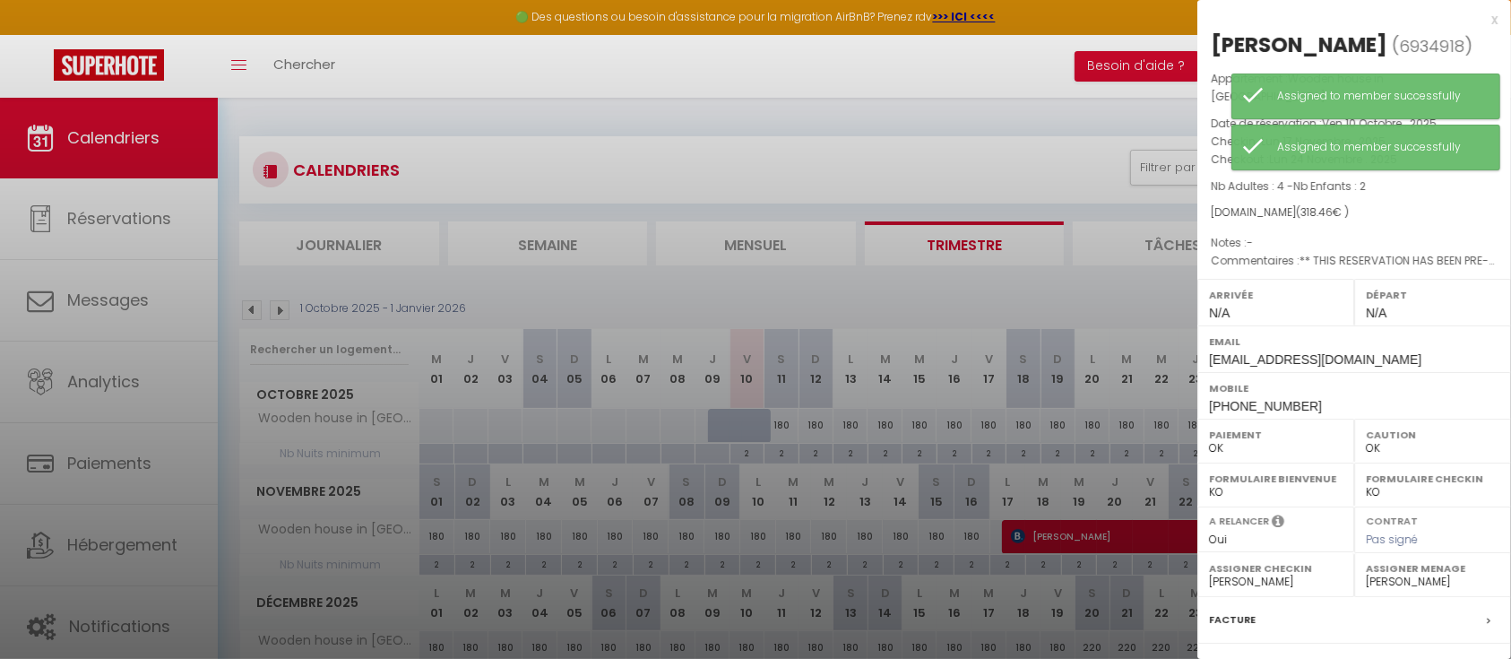
scroll to position [174, 0]
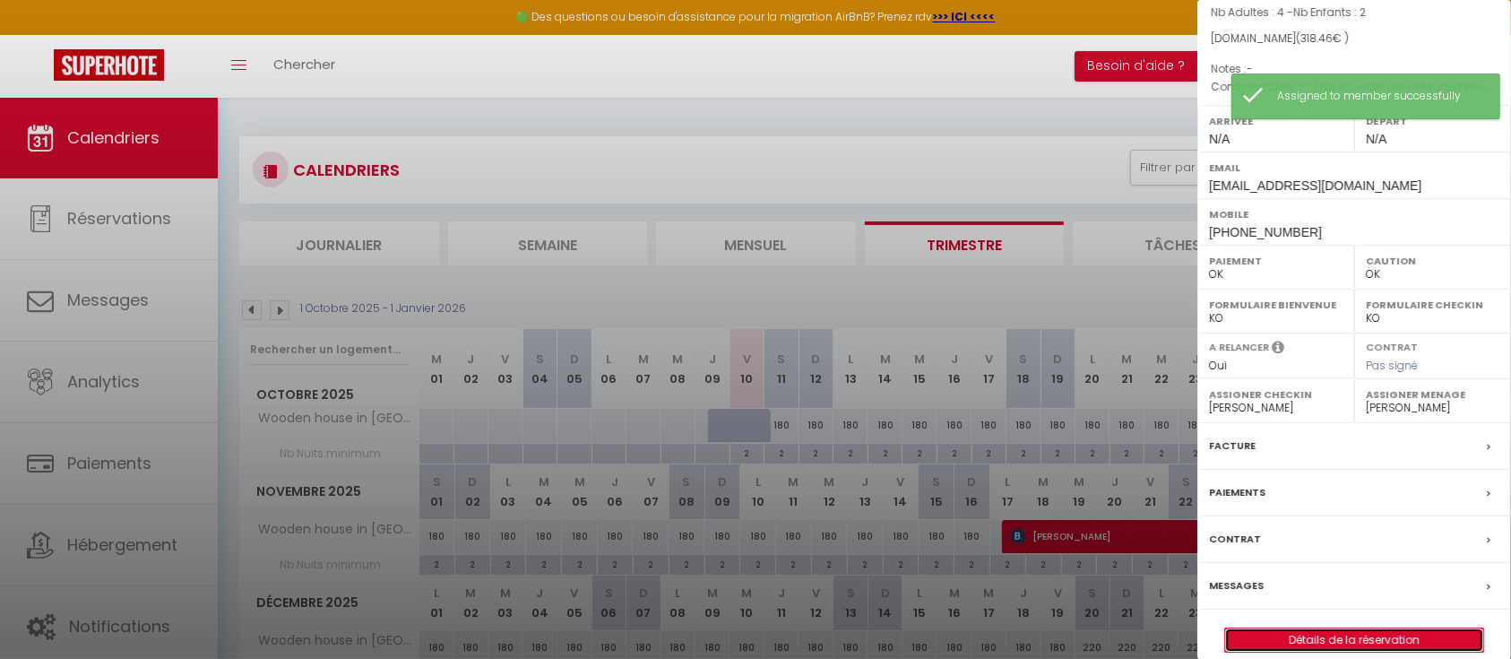
click at [1344, 628] on link "Détails de la réservation" at bounding box center [1354, 639] width 258 height 23
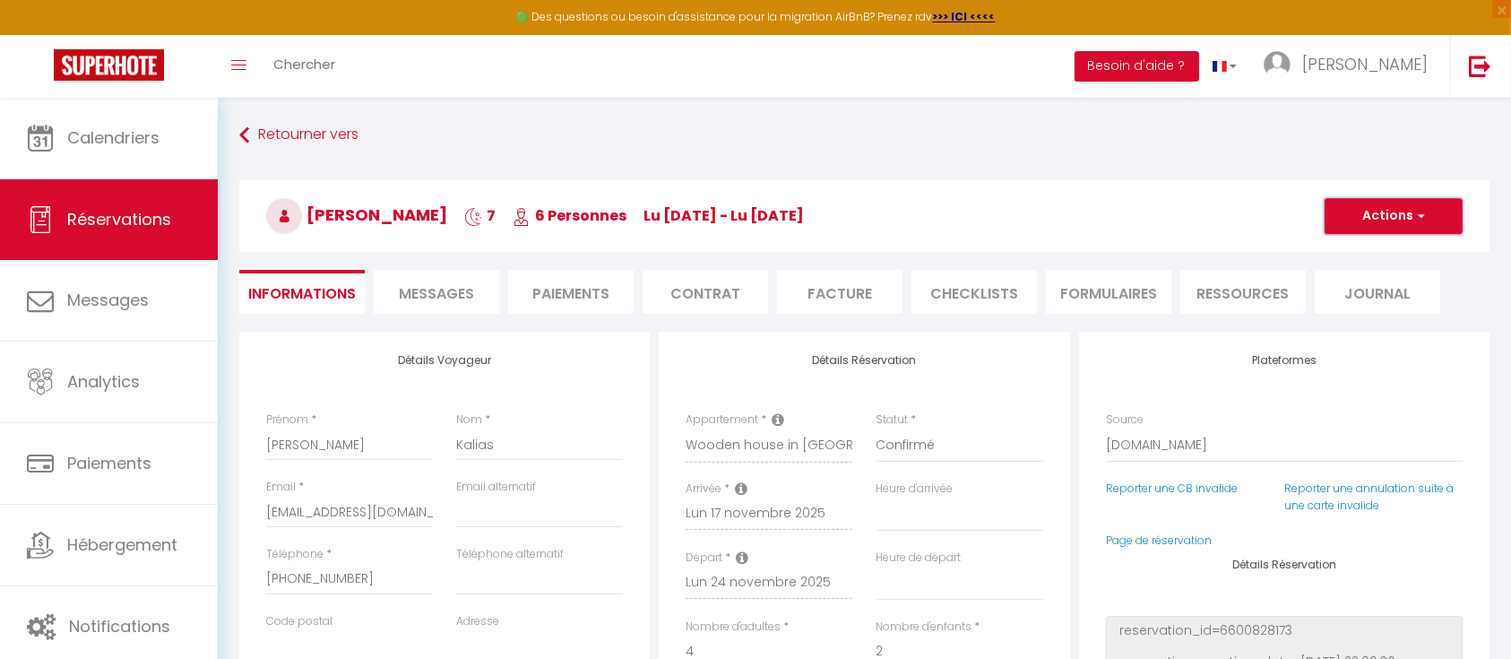
click at [1450, 219] on button "Actions" at bounding box center [1393, 216] width 138 height 36
click at [1392, 254] on link "Enregistrer" at bounding box center [1376, 255] width 142 height 23
